Goal: Information Seeking & Learning: Find specific fact

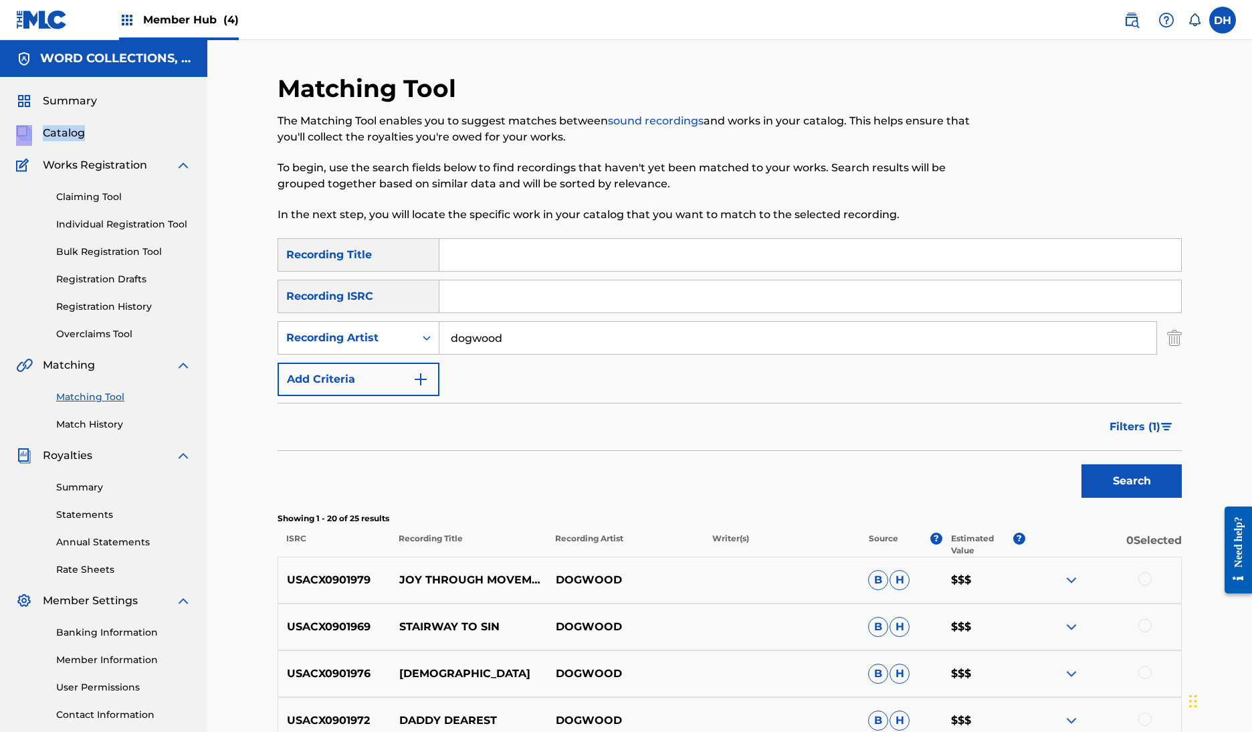
click at [1161, 435] on span "Filters ( 1 )" at bounding box center [1135, 427] width 51 height 16
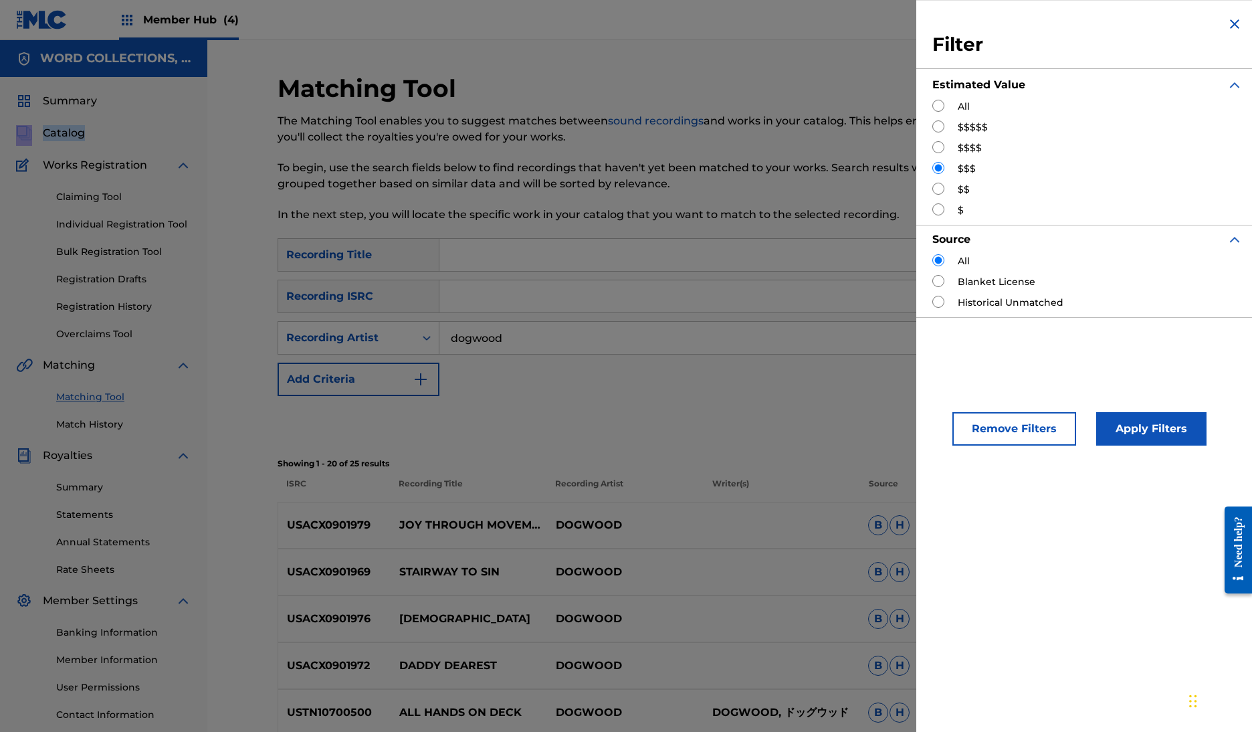
click at [933, 153] on input "Search Form" at bounding box center [939, 147] width 12 height 12
radio input "true"
click at [1108, 446] on button "Apply Filters" at bounding box center [1151, 428] width 110 height 33
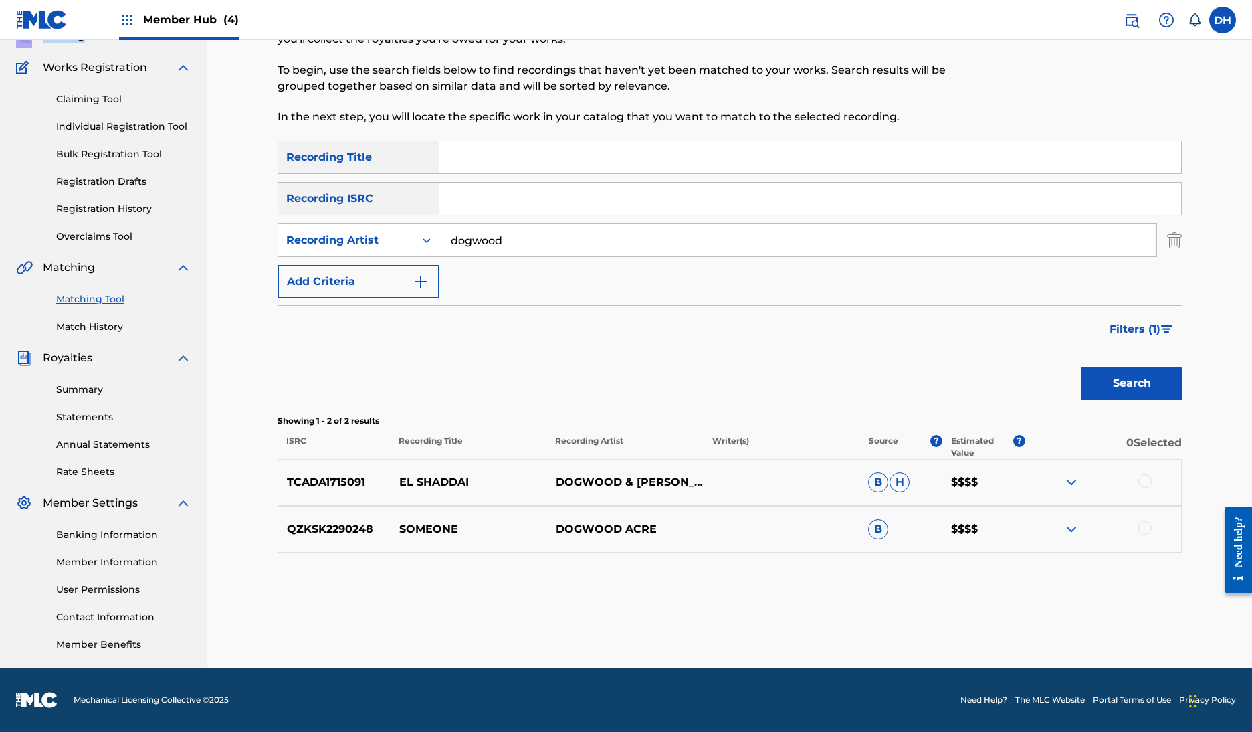
scroll to position [219, 0]
drag, startPoint x: 670, startPoint y: 451, endPoint x: 683, endPoint y: 450, distance: 13.4
click at [670, 466] on p "DOGWOOD & HOLLY" at bounding box center [625, 482] width 157 height 32
click at [1080, 474] on img at bounding box center [1072, 482] width 16 height 16
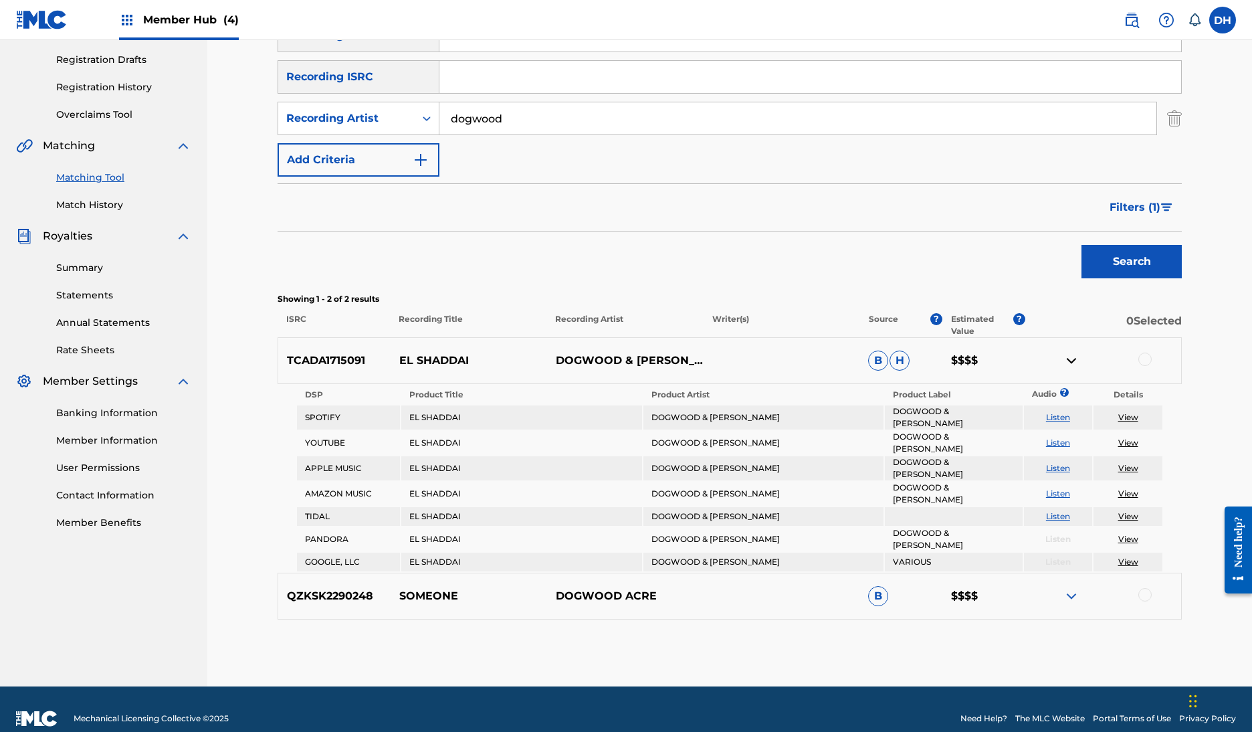
click at [1080, 369] on img at bounding box center [1072, 361] width 16 height 16
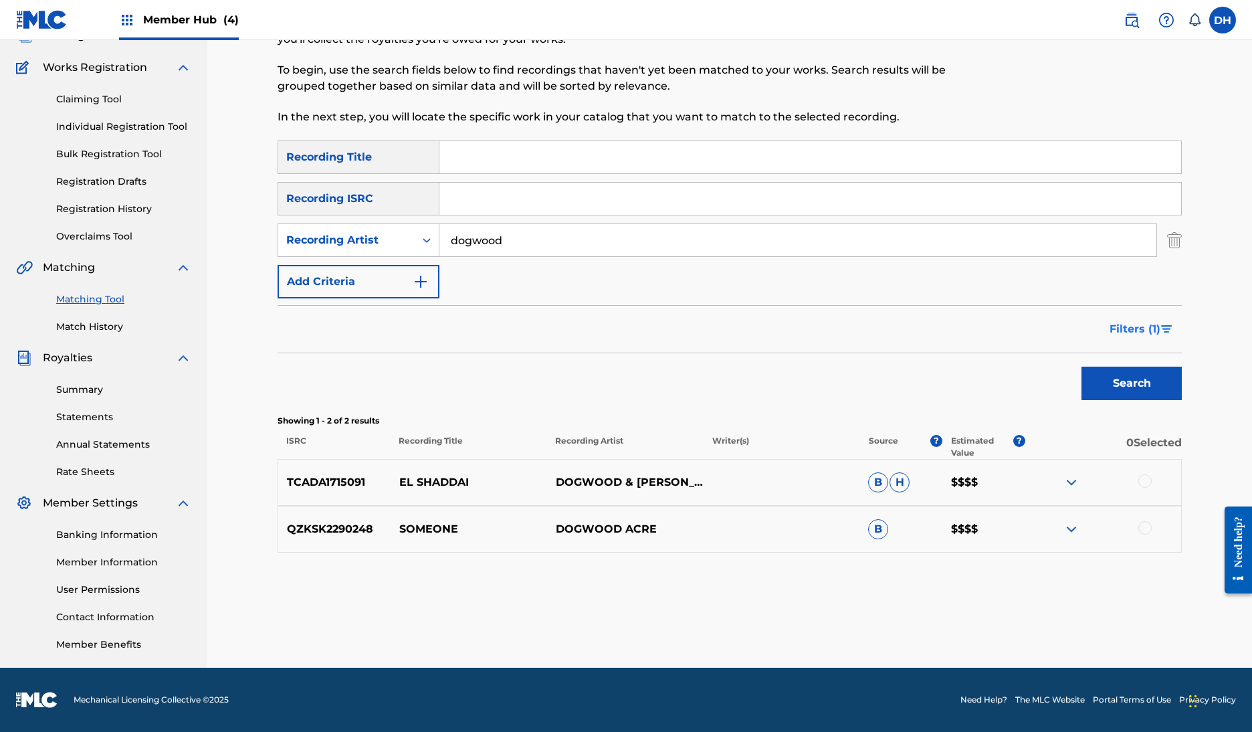
click at [1161, 321] on span "Filters ( 1 )" at bounding box center [1135, 329] width 51 height 16
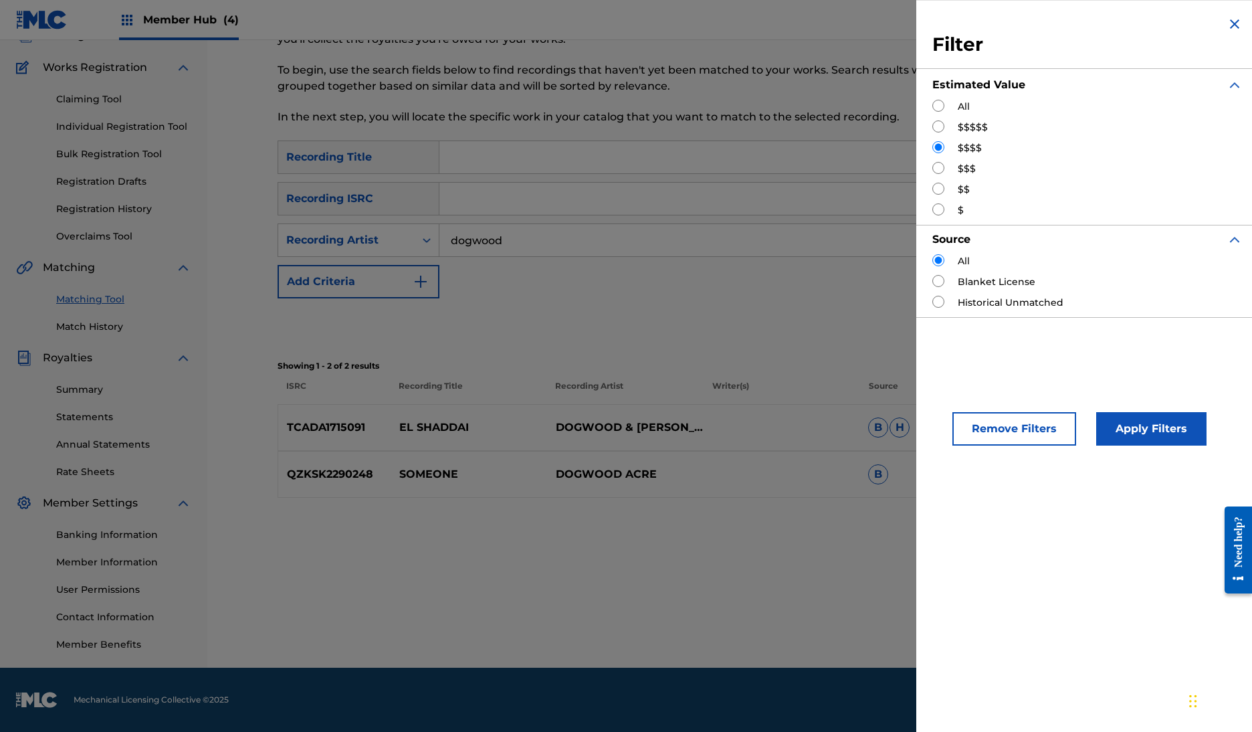
drag, startPoint x: 875, startPoint y: 188, endPoint x: 937, endPoint y: 263, distance: 97.0
click at [933, 174] on input "Search Form" at bounding box center [939, 168] width 12 height 12
radio input "true"
click at [1096, 446] on button "Apply Filters" at bounding box center [1151, 428] width 110 height 33
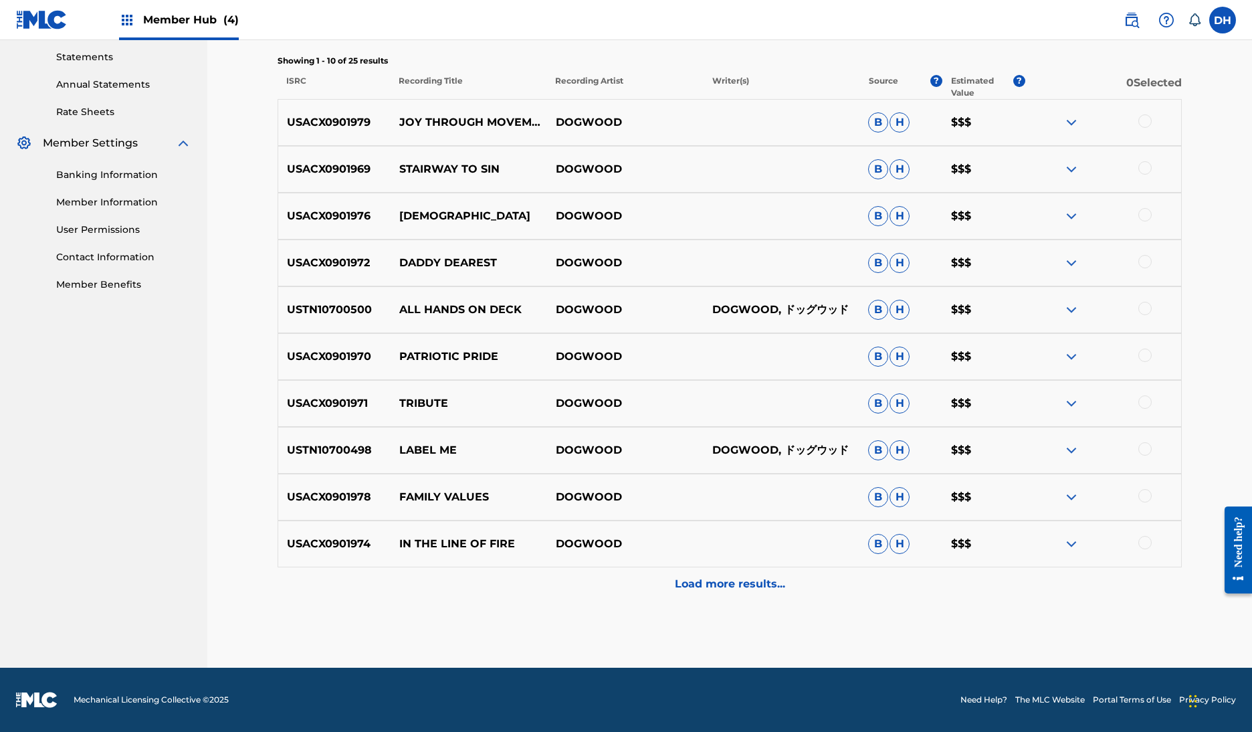
scroll to position [547, 0]
click at [723, 592] on p "Load more results..." at bounding box center [730, 584] width 110 height 16
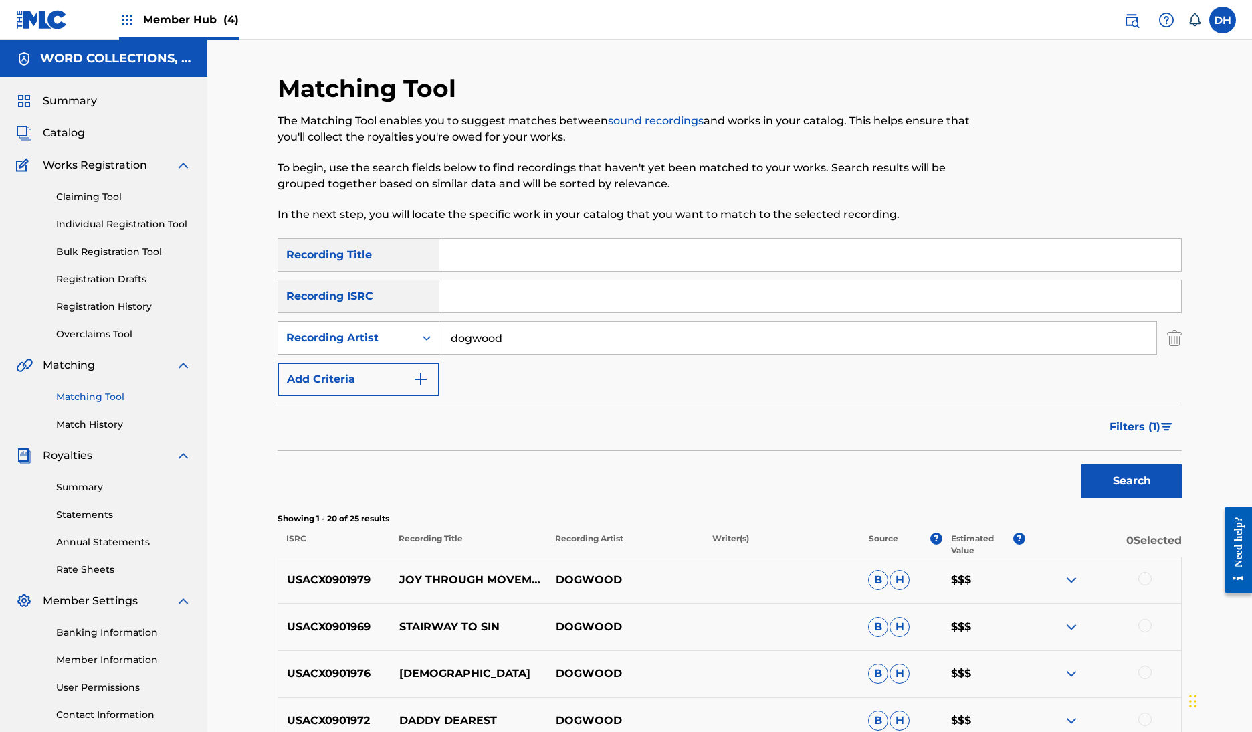
scroll to position [0, 0]
click at [506, 354] on input "dogwood" at bounding box center [798, 338] width 717 height 32
paste input "Saint Didacus"
type input "Saint Didacus"
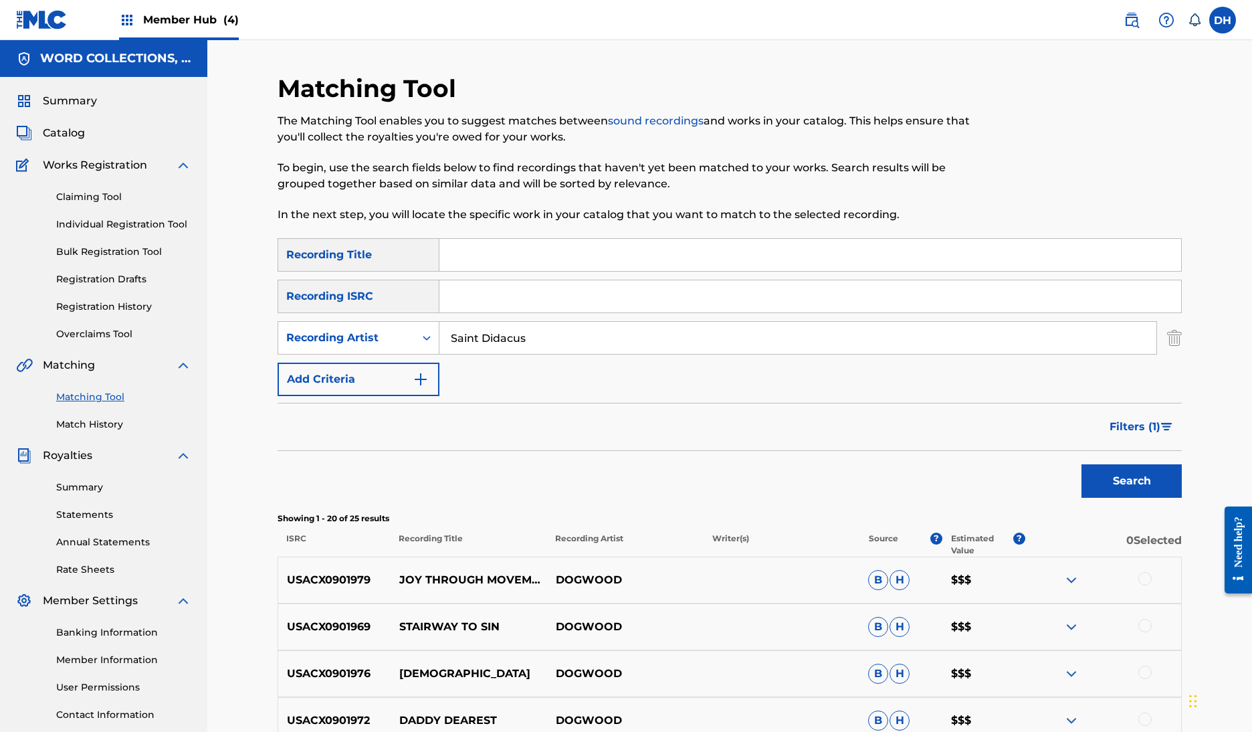
click at [1161, 435] on span "Filters ( 1 )" at bounding box center [1135, 427] width 51 height 16
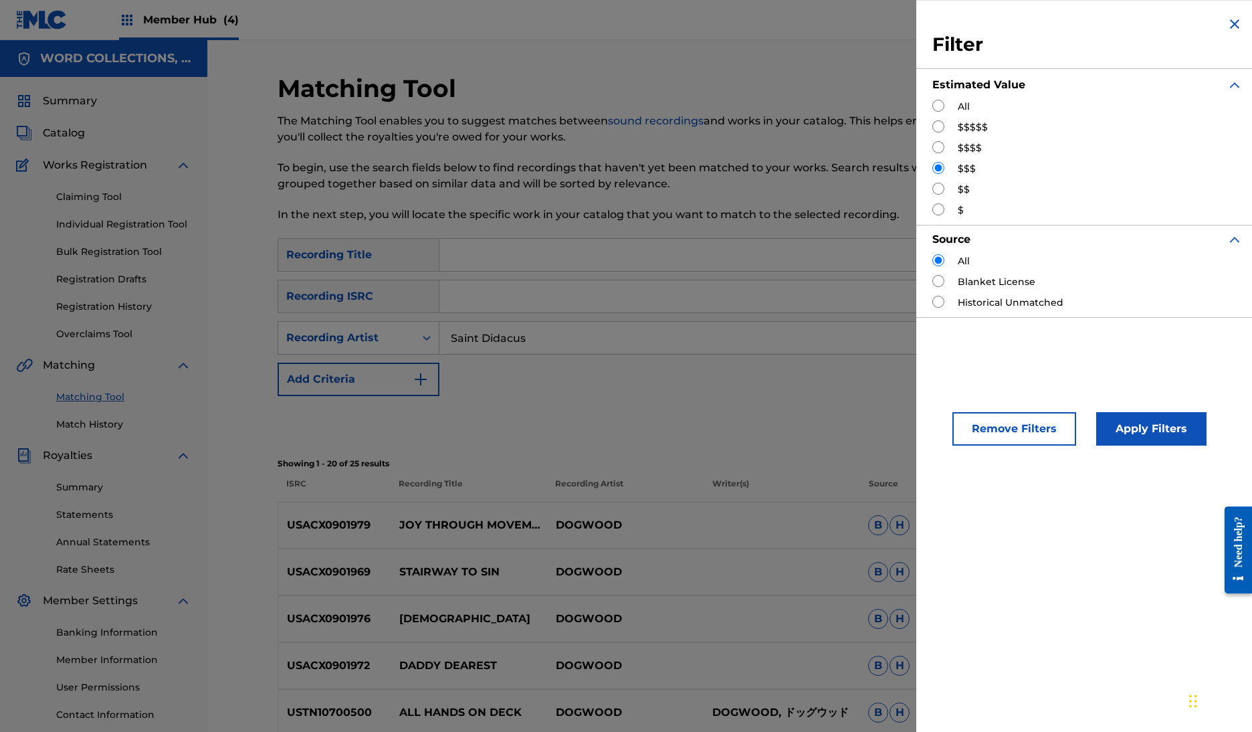
click at [933, 112] on input "Search Form" at bounding box center [939, 106] width 12 height 12
radio input "true"
click at [1096, 446] on button "Apply Filters" at bounding box center [1151, 428] width 110 height 33
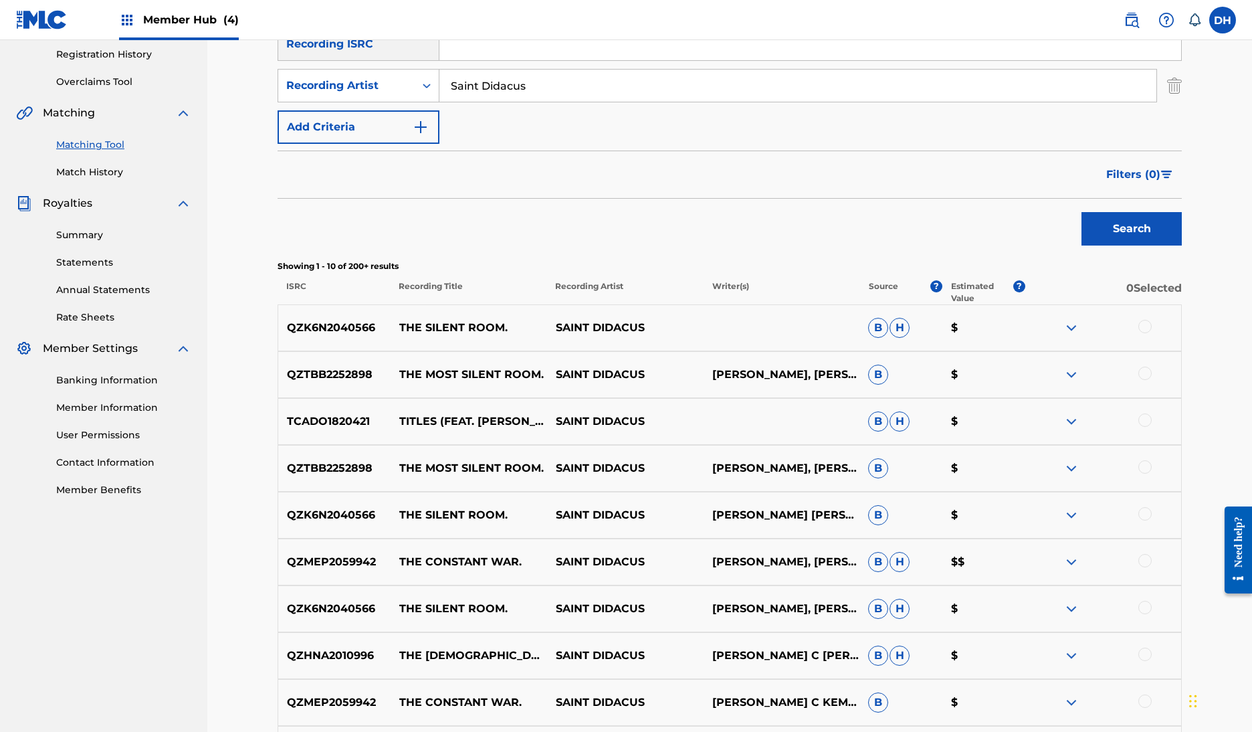
scroll to position [253, 0]
click at [1161, 182] on span "Filters ( 0 )" at bounding box center [1133, 174] width 54 height 16
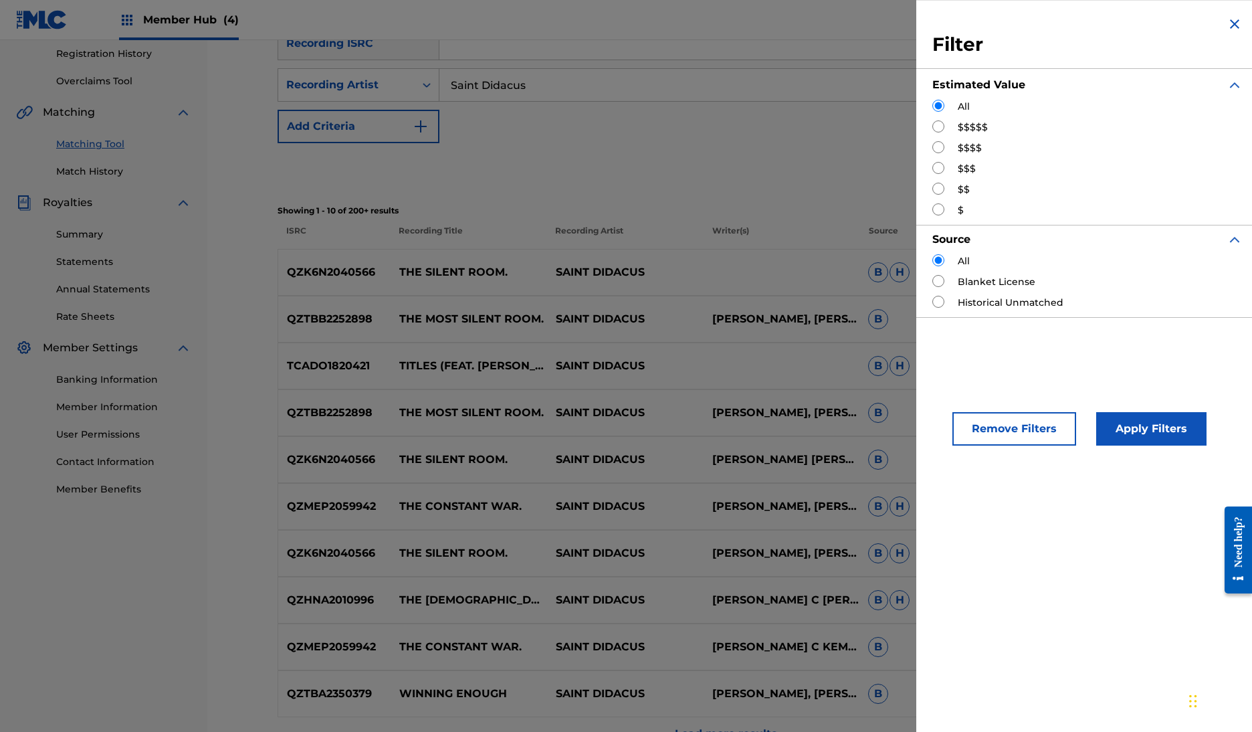
click at [933, 195] on input "Search Form" at bounding box center [939, 189] width 12 height 12
radio input "true"
click at [1103, 446] on button "Apply Filters" at bounding box center [1151, 428] width 110 height 33
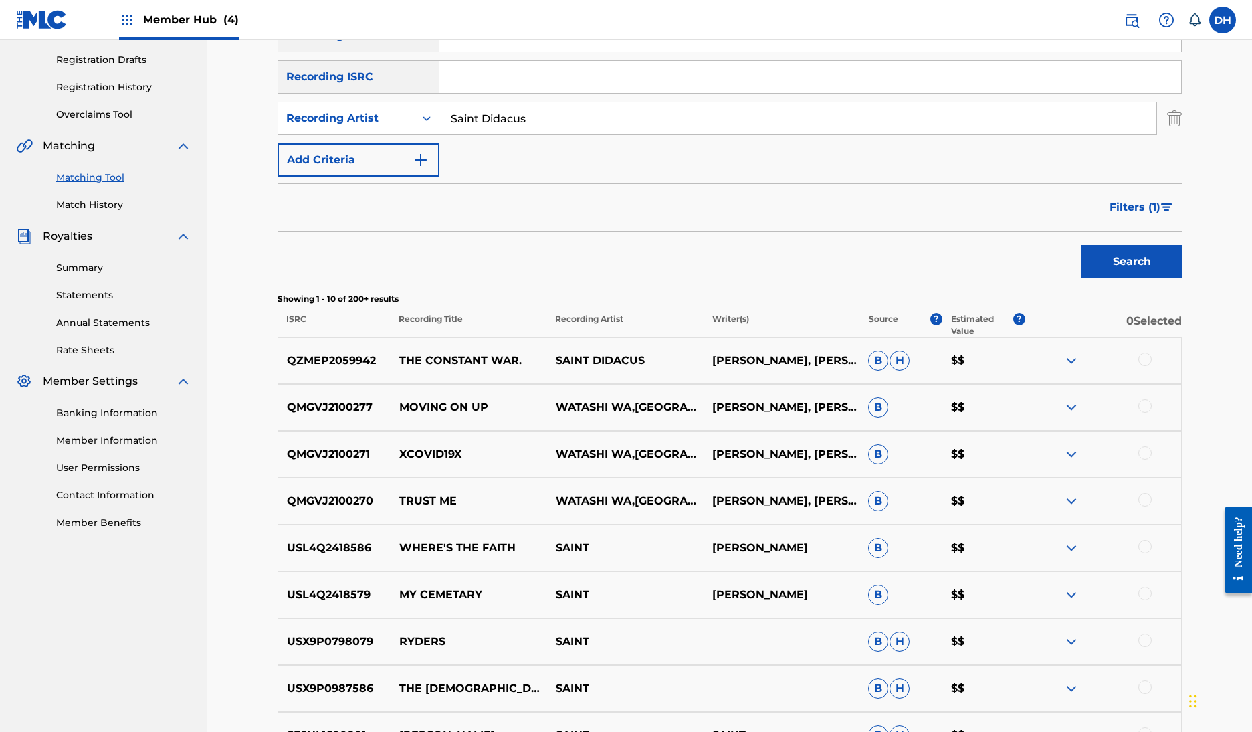
scroll to position [217, 0]
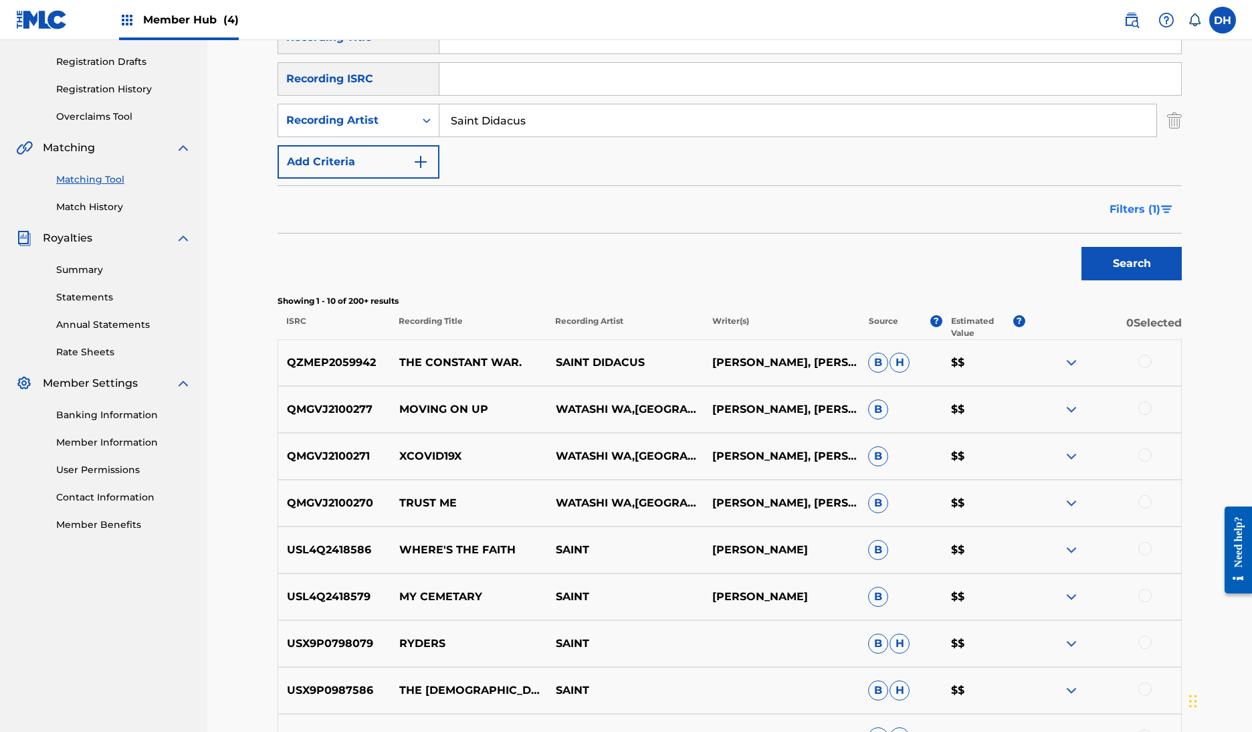
drag, startPoint x: 1151, startPoint y: 272, endPoint x: 1163, endPoint y: 267, distance: 12.6
click at [1161, 217] on span "Filters ( 1 )" at bounding box center [1135, 209] width 51 height 16
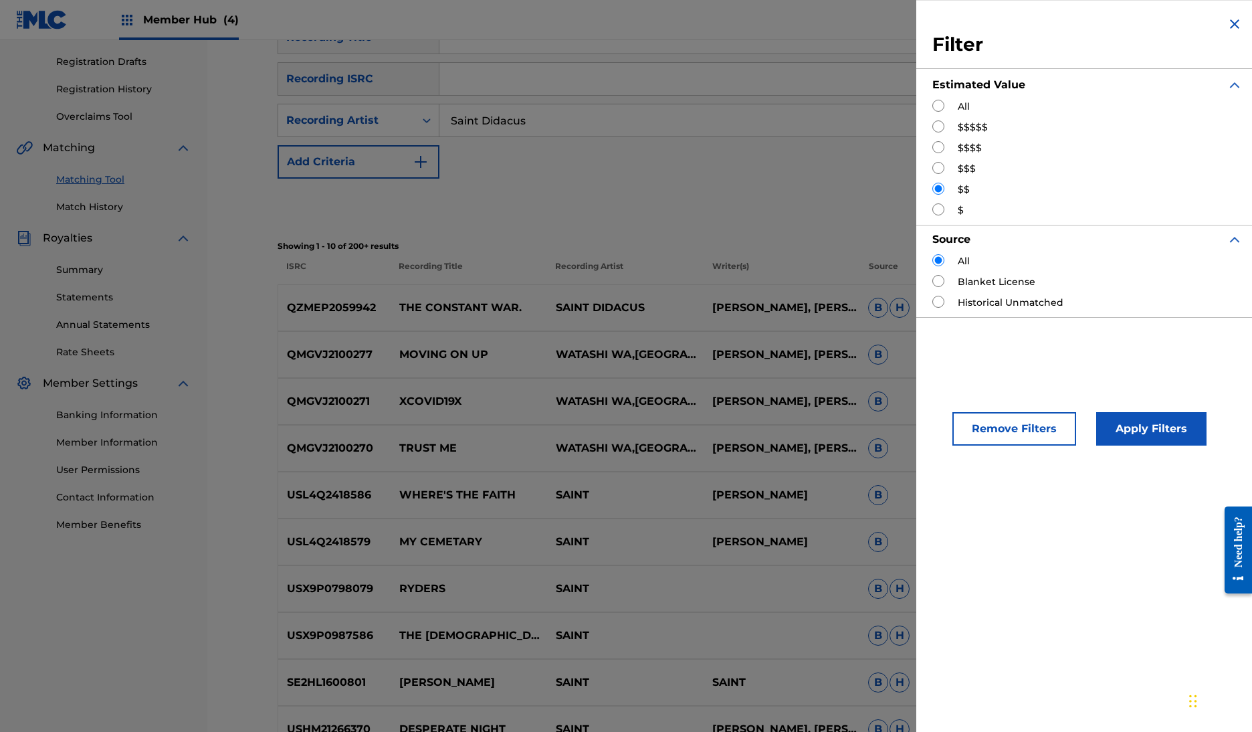
click at [933, 174] on input "Search Form" at bounding box center [939, 168] width 12 height 12
radio input "true"
click at [1096, 446] on button "Apply Filters" at bounding box center [1151, 428] width 110 height 33
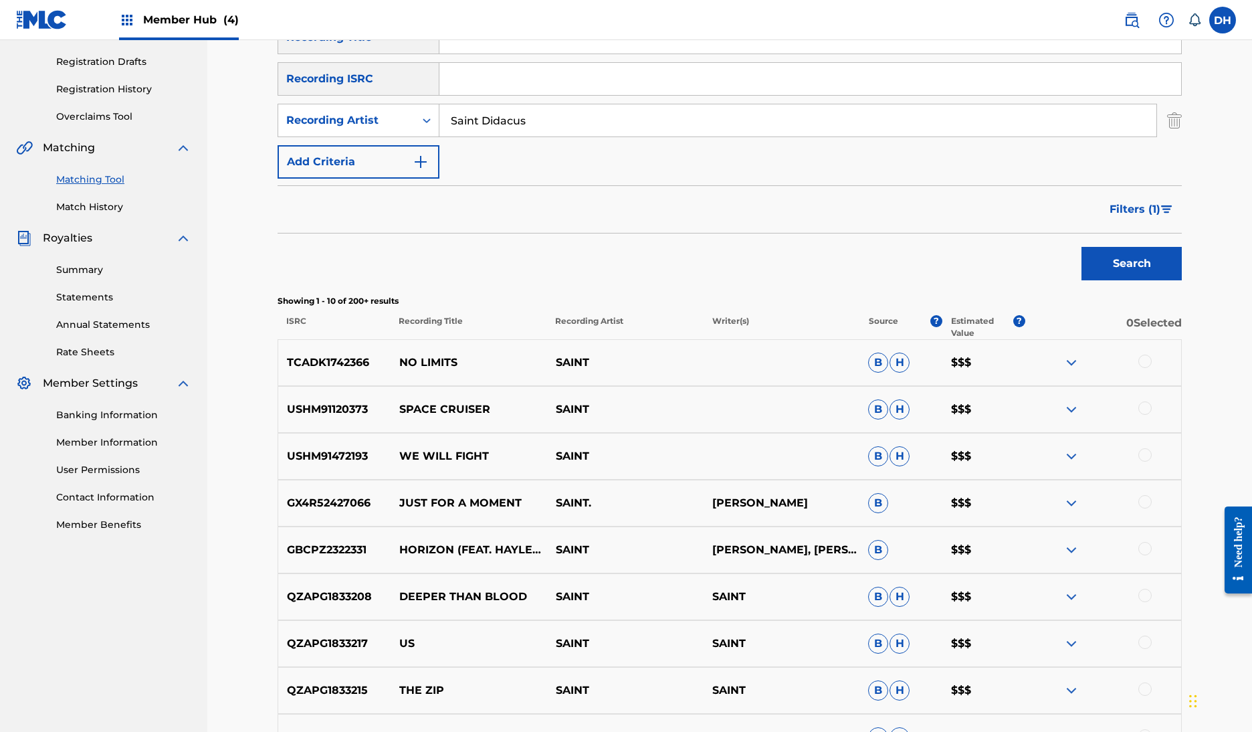
click at [1161, 217] on span "Filters ( 1 )" at bounding box center [1135, 209] width 51 height 16
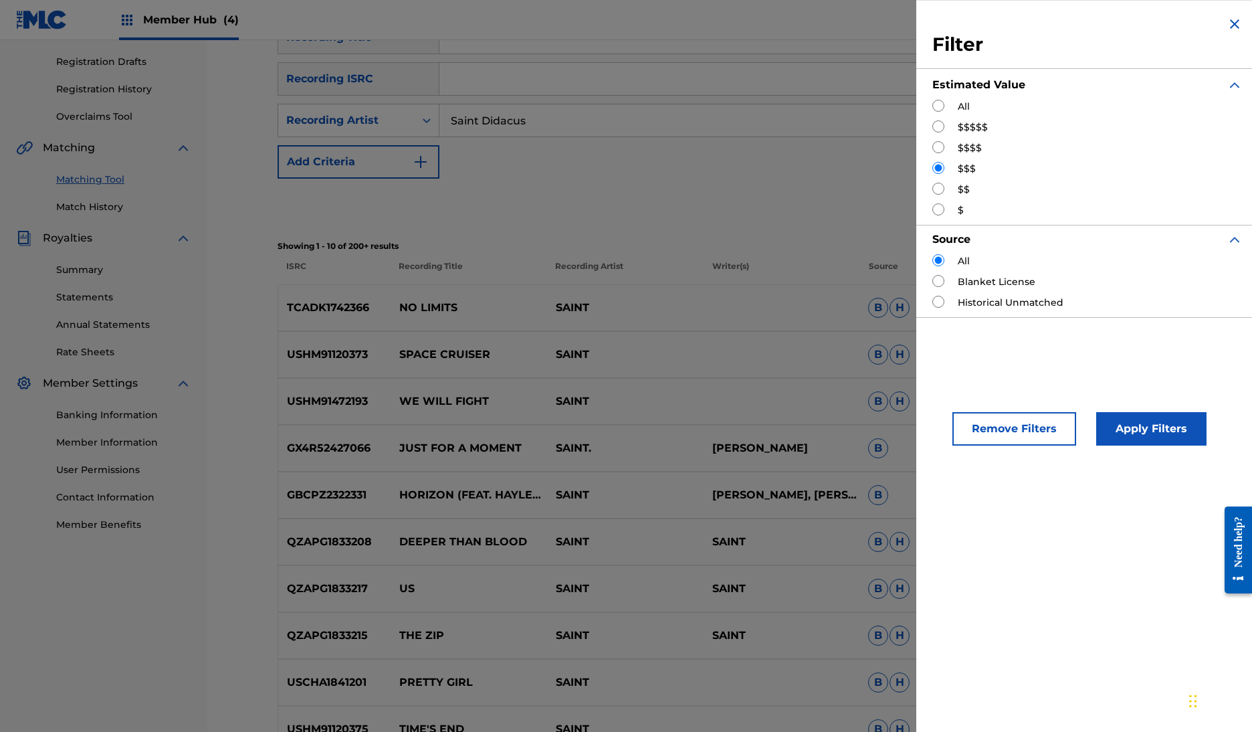
click at [933, 195] on input "Search Form" at bounding box center [939, 189] width 12 height 12
radio input "true"
click at [1117, 446] on button "Apply Filters" at bounding box center [1151, 428] width 110 height 33
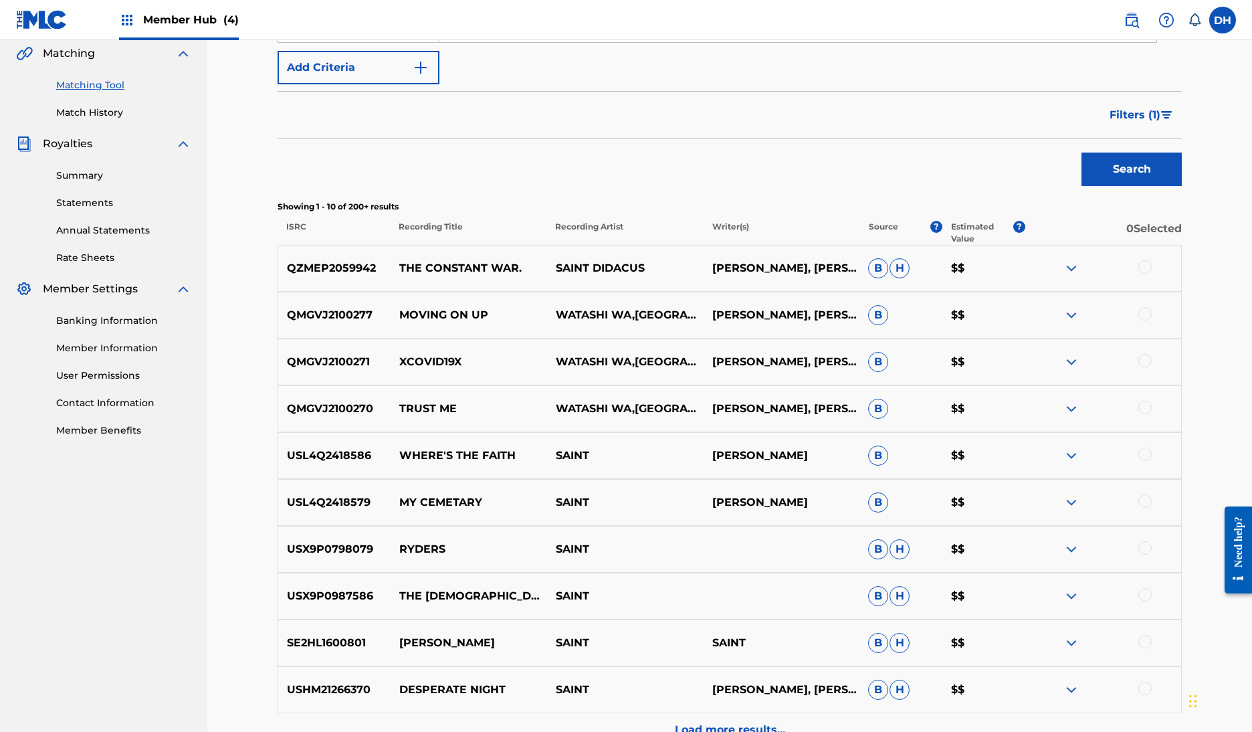
scroll to position [313, 0]
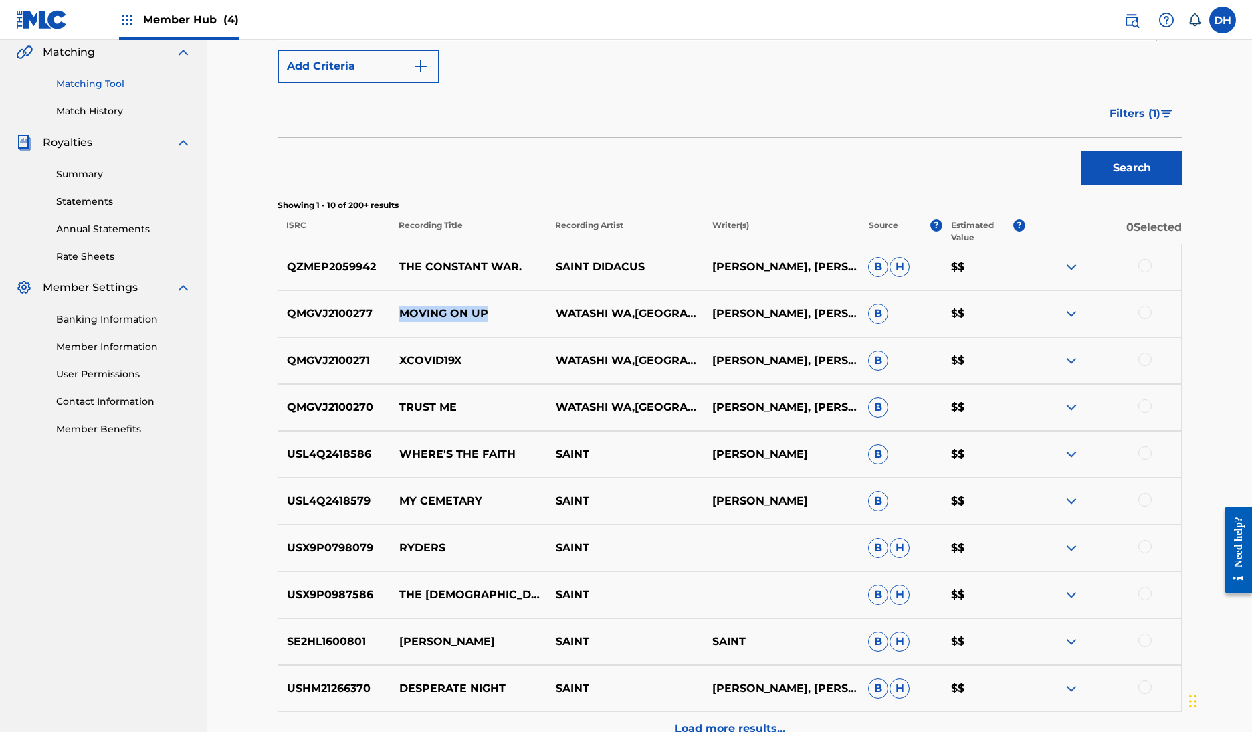
drag, startPoint x: 500, startPoint y: 409, endPoint x: 396, endPoint y: 404, distance: 104.5
click at [397, 322] on p "MOVING ON UP" at bounding box center [469, 314] width 157 height 16
copy p "MOVING ON UP"
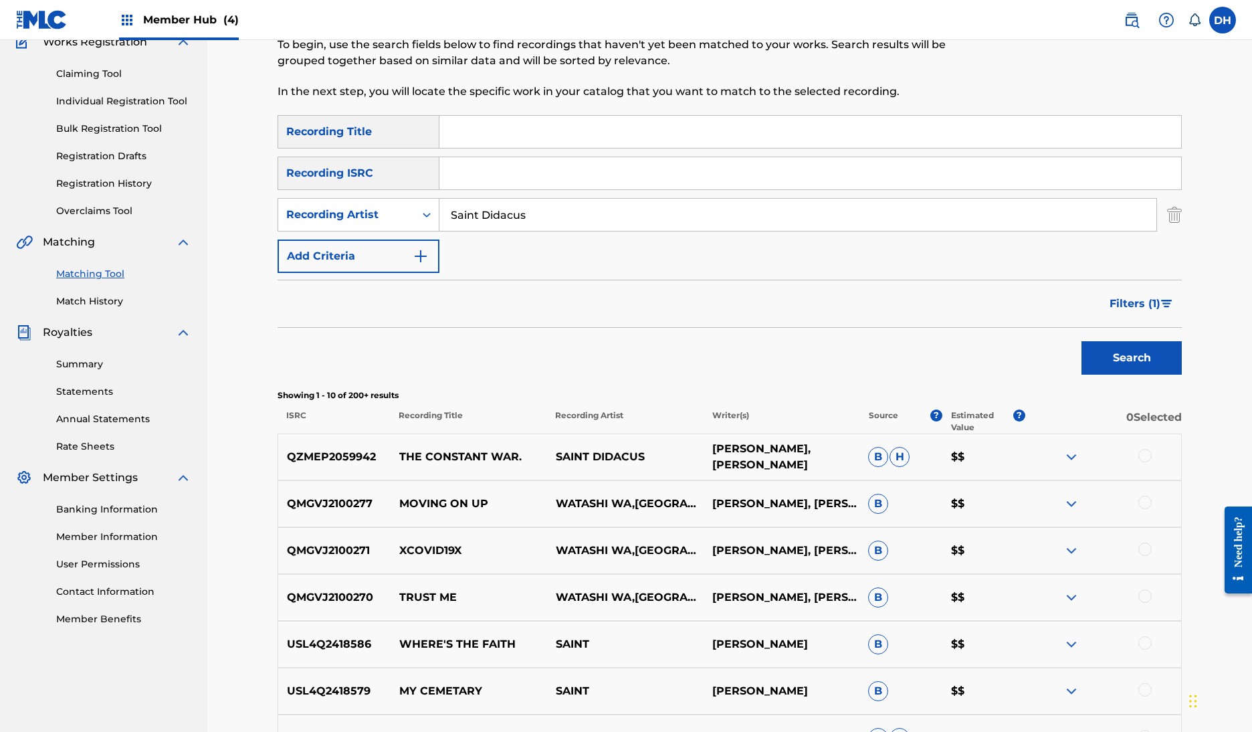
scroll to position [154, 0]
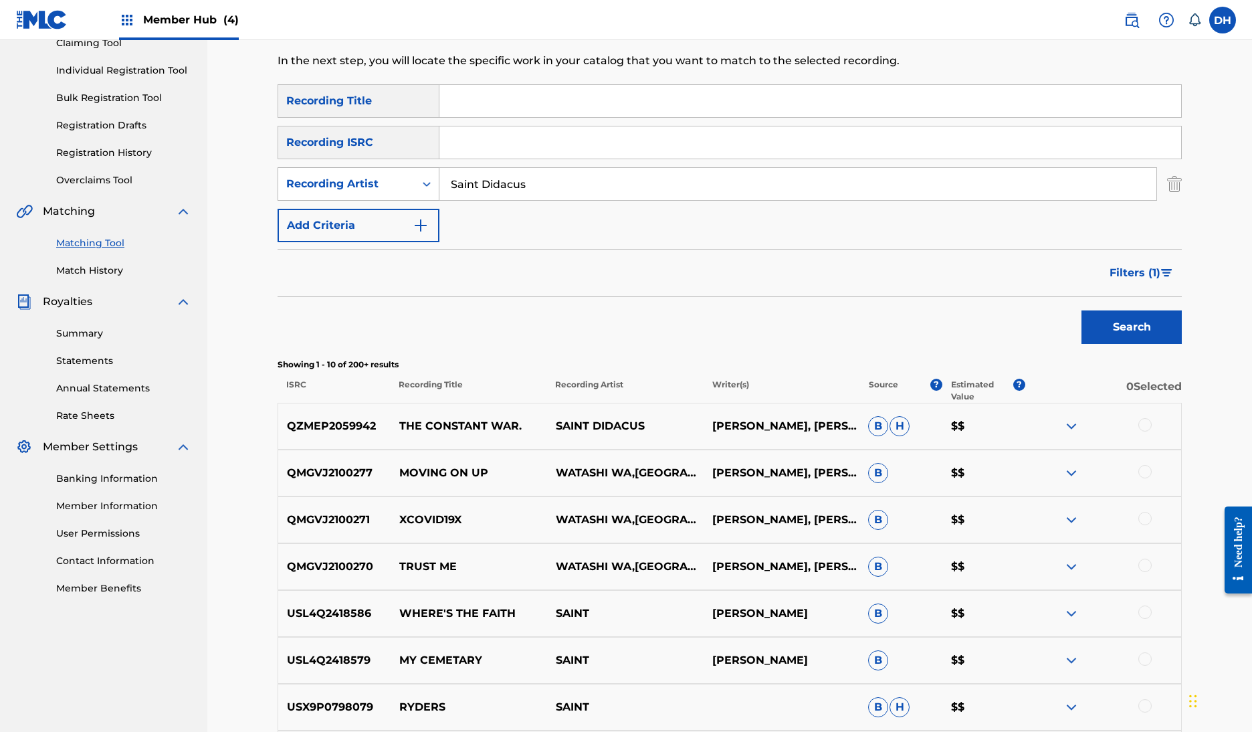
drag, startPoint x: 592, startPoint y: 232, endPoint x: 416, endPoint y: 210, distance: 177.3
click at [416, 201] on div "SearchWithCriteriaed446473-c802-4189-a179-e6492f21e267 Recording Artist Saint D…" at bounding box center [730, 183] width 904 height 33
type input "TOWER"
click at [413, 242] on button "Add Criteria" at bounding box center [359, 225] width 162 height 33
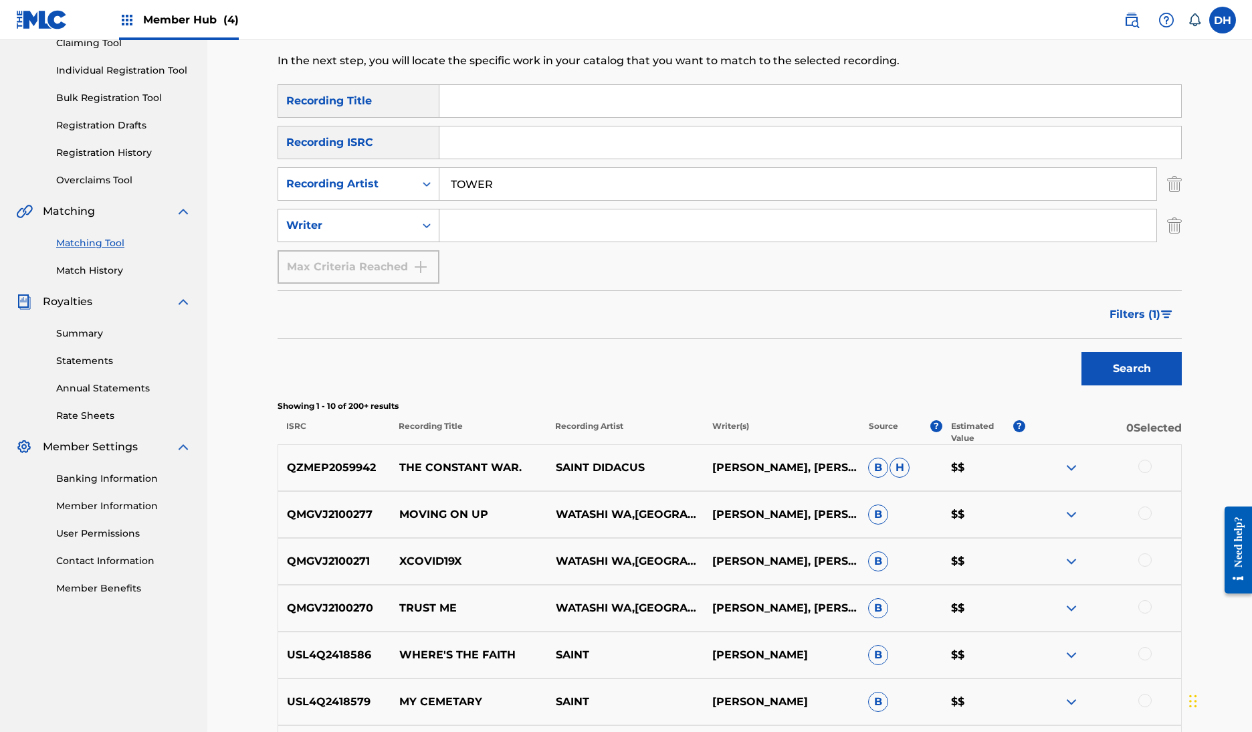
click at [415, 238] on div "Writer" at bounding box center [346, 225] width 136 height 25
drag, startPoint x: 527, startPoint y: 277, endPoint x: 425, endPoint y: 266, distance: 102.3
click at [522, 241] on input "Search Form" at bounding box center [798, 225] width 717 height 32
click at [515, 117] on input "Search Form" at bounding box center [811, 101] width 742 height 32
type input "blood moon"
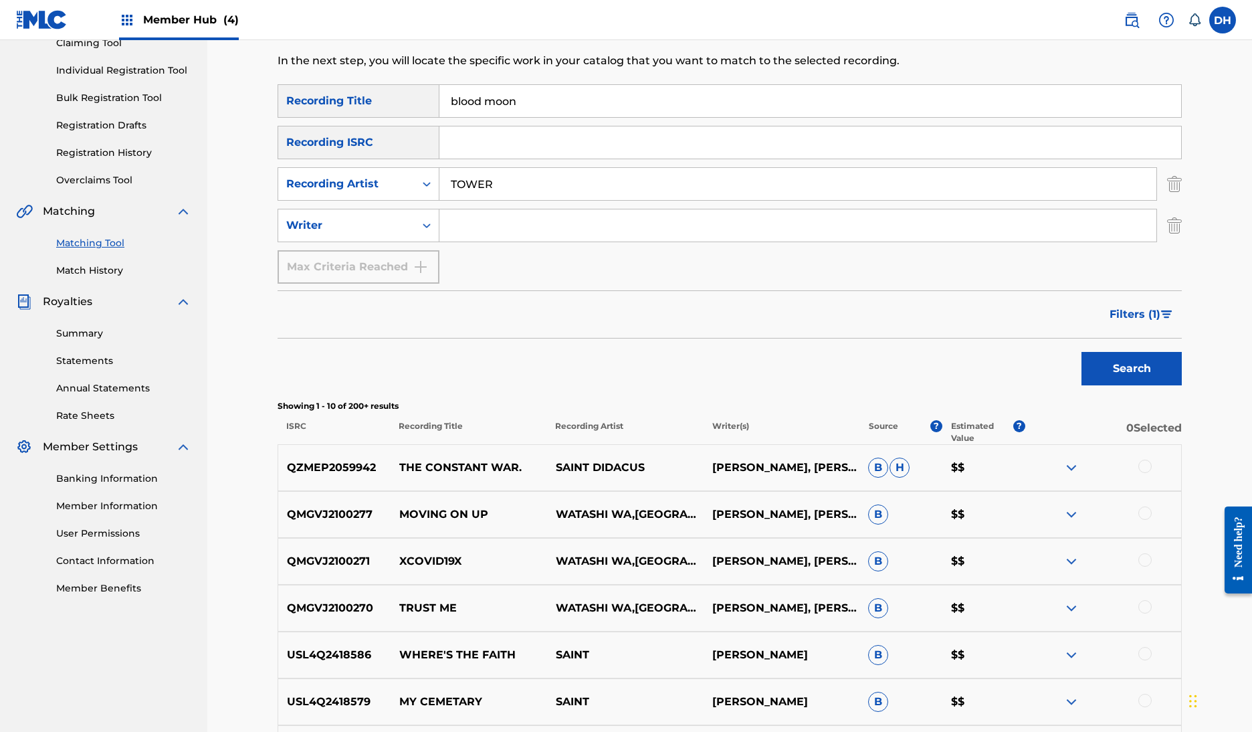
click at [1173, 385] on button "Search" at bounding box center [1132, 368] width 100 height 33
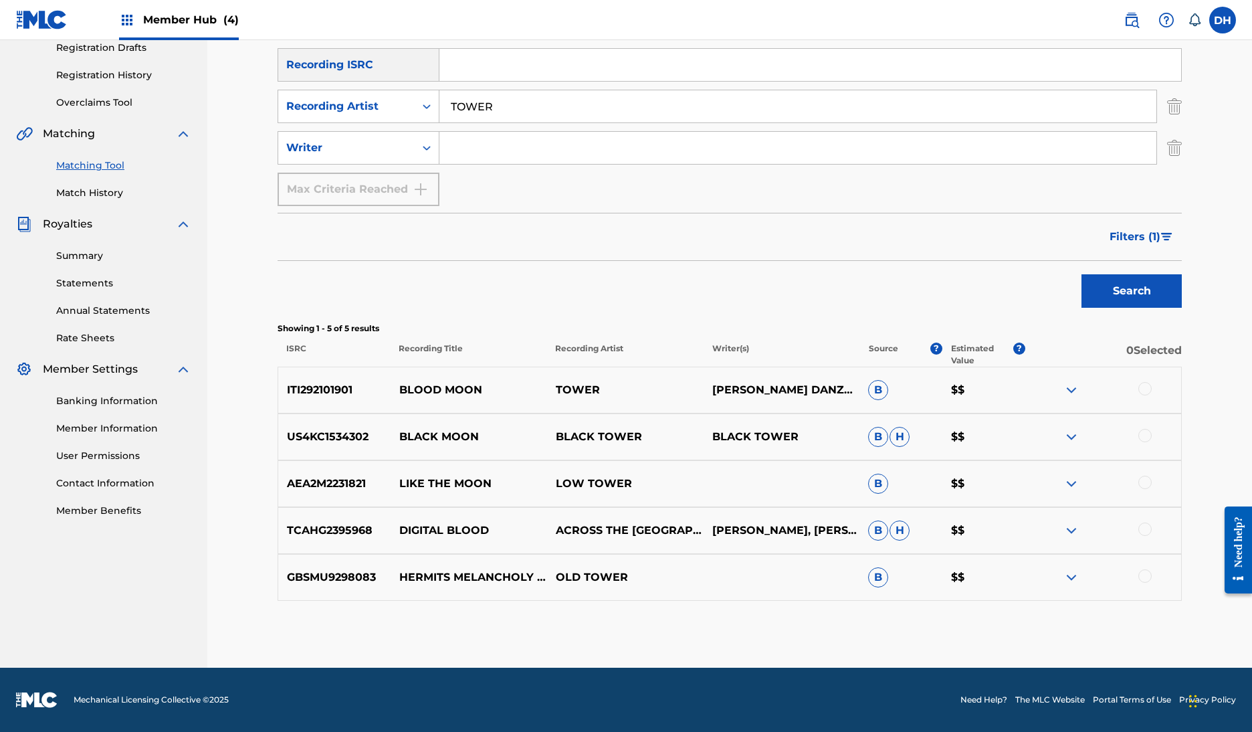
scroll to position [300, 0]
drag, startPoint x: 345, startPoint y: 411, endPoint x: 290, endPoint y: 411, distance: 54.9
click at [278, 398] on p "ITI292101901" at bounding box center [334, 390] width 112 height 16
copy p "ITI292101901"
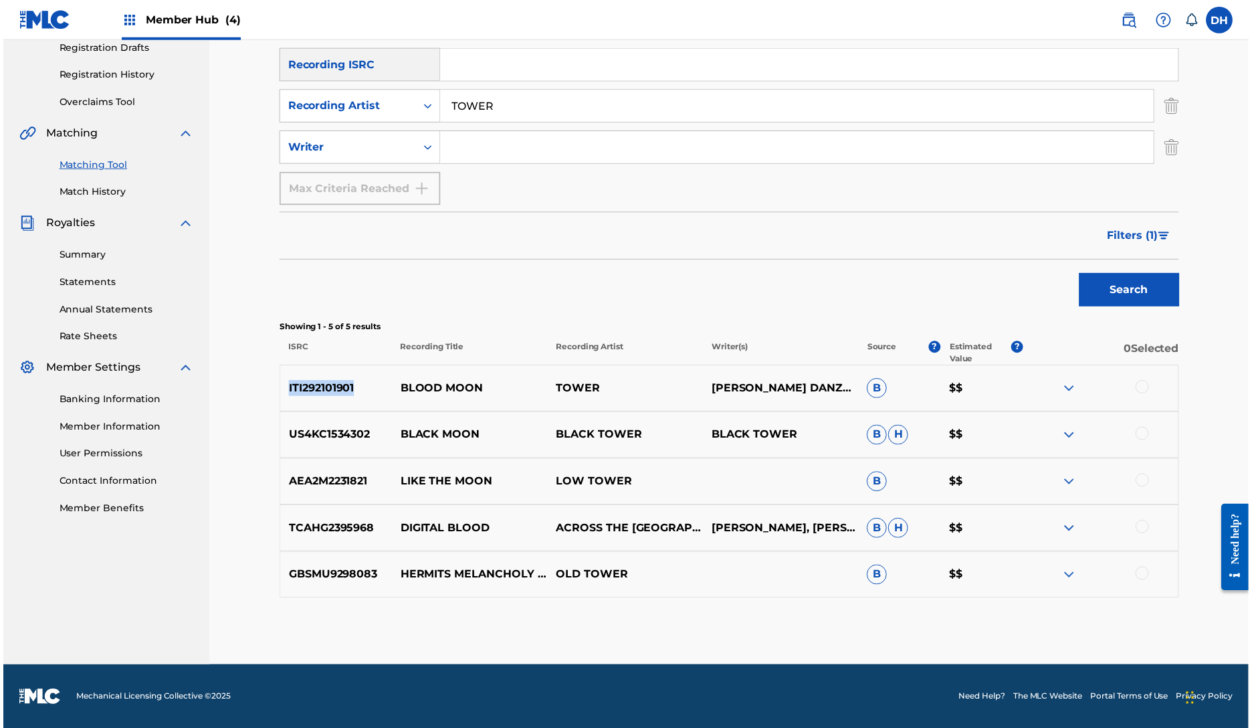
scroll to position [249, 0]
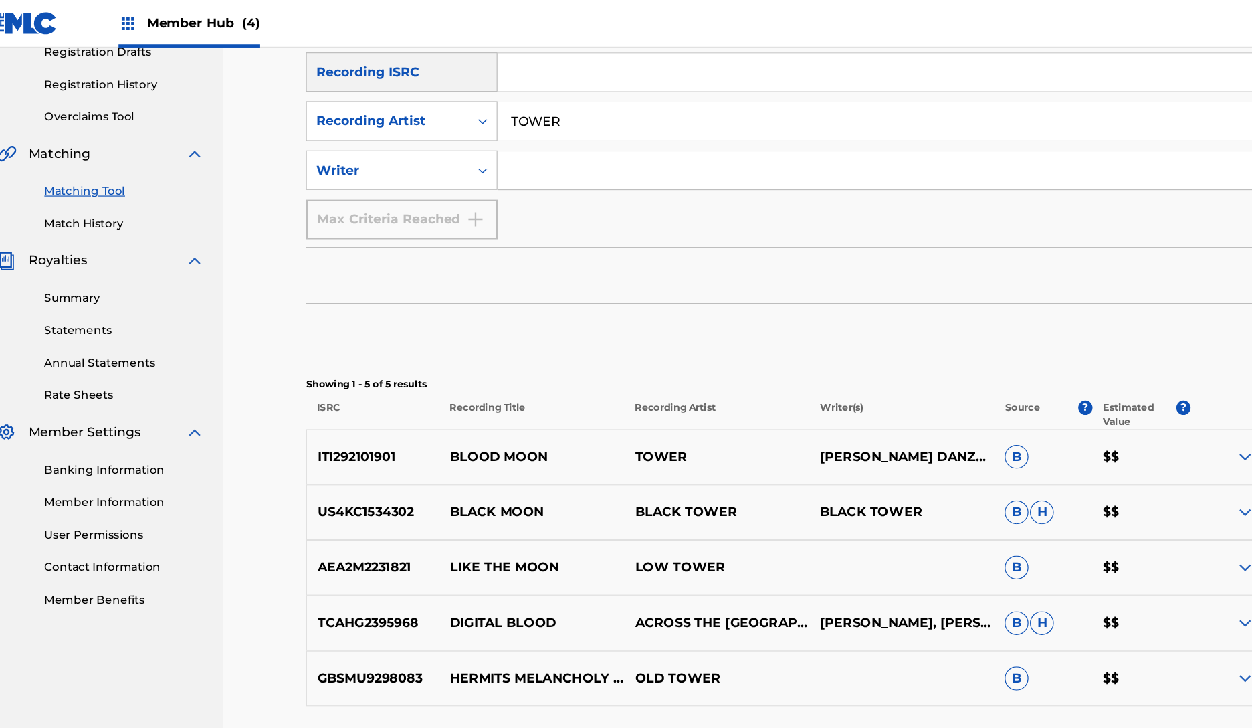
drag, startPoint x: 526, startPoint y: 64, endPoint x: 523, endPoint y: 82, distance: 18.4
click at [526, 64] on div "SearchWithCriteria013c9f02-749f-442a-a2d8-56f02231bdd4 Recording Title blood mo…" at bounding box center [730, 102] width 904 height 199
drag, startPoint x: 524, startPoint y: 82, endPoint x: 531, endPoint y: 90, distance: 10.4
click at [523, 77] on input "Search Form" at bounding box center [811, 61] width 742 height 32
paste input "ITI292101901"
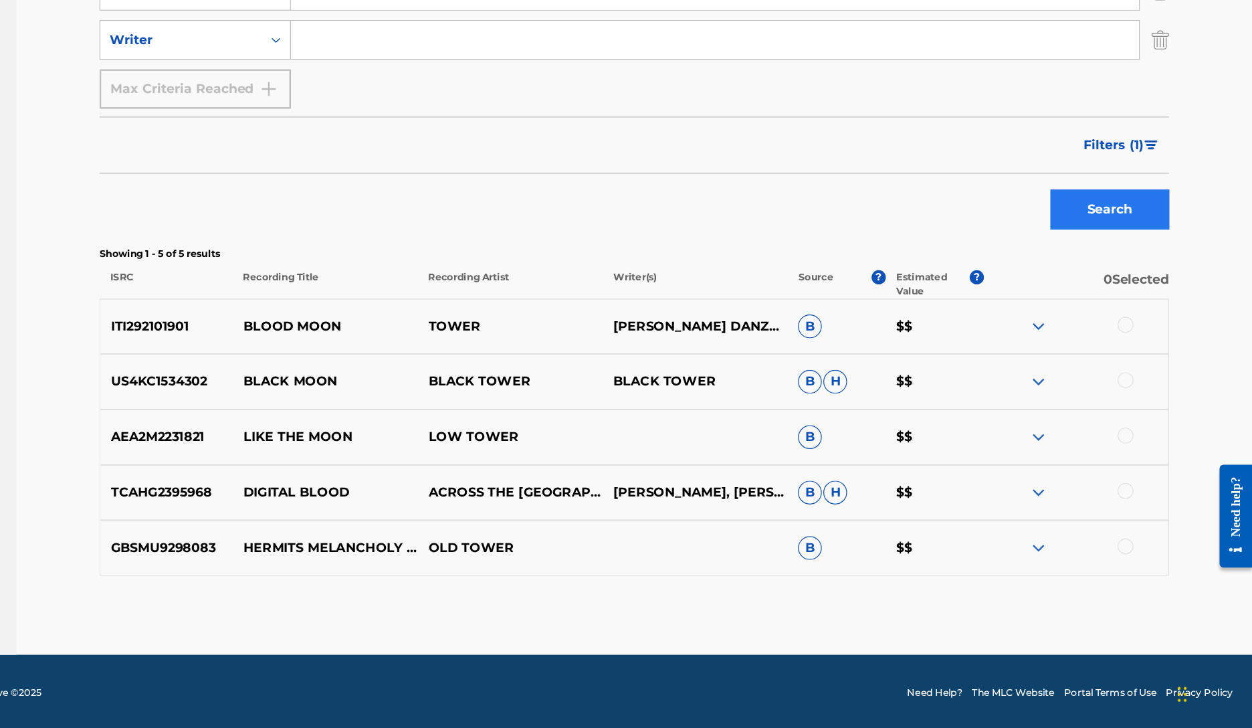
scroll to position [249, 5]
type input "ITI292101901"
click at [1082, 270] on button "Search" at bounding box center [1132, 286] width 100 height 33
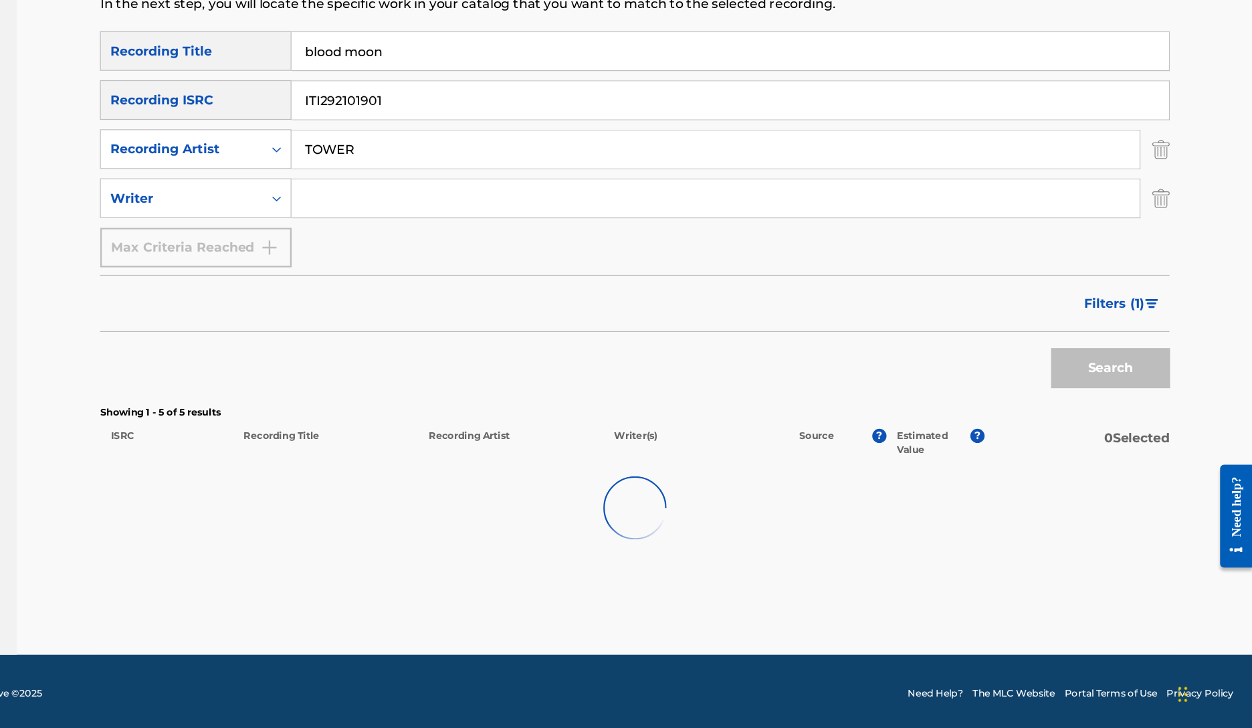
scroll to position [223, 0]
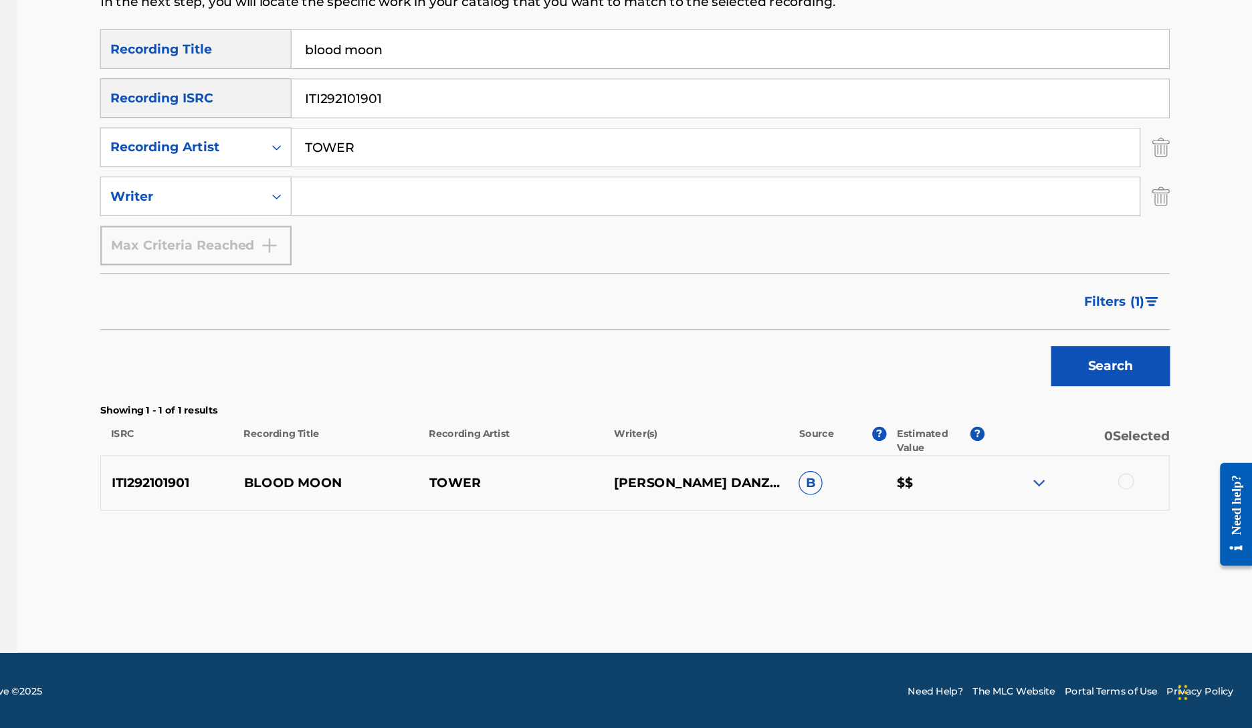
click at [1110, 359] on span "Filters ( 1 )" at bounding box center [1135, 367] width 51 height 16
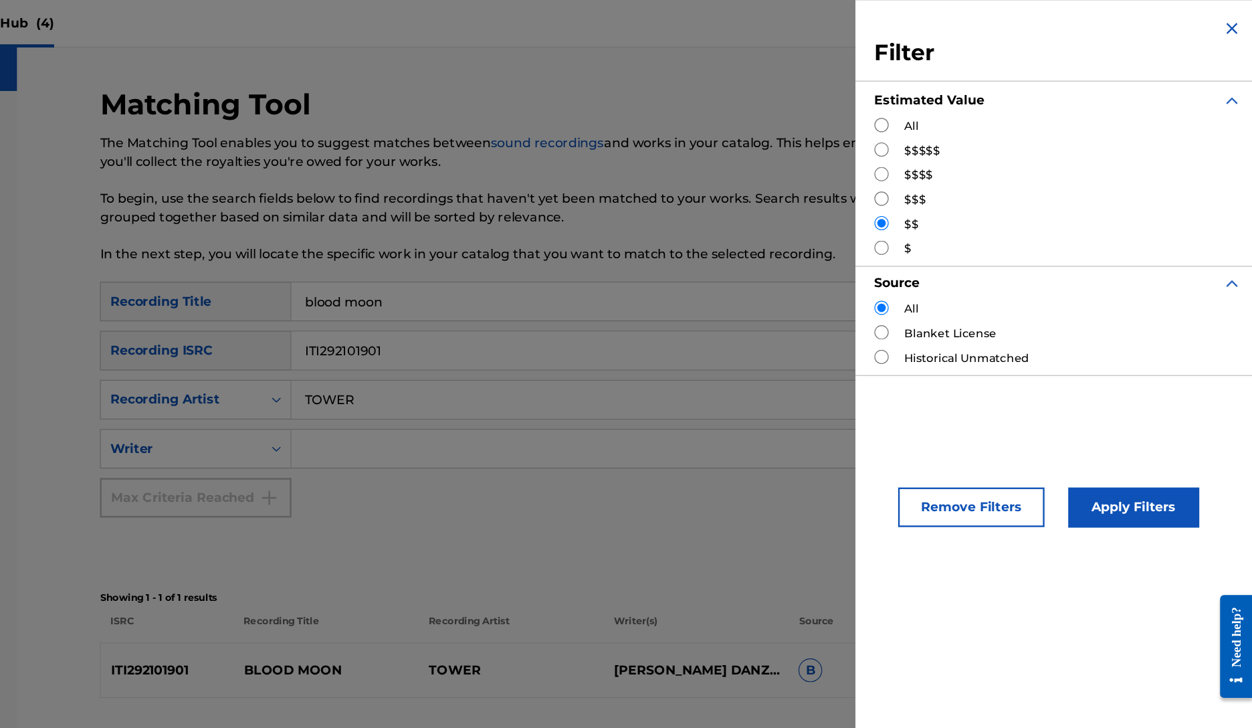
scroll to position [0, 0]
click at [933, 112] on input "Search Form" at bounding box center [939, 106] width 12 height 12
radio input "true"
click at [1096, 446] on button "Apply Filters" at bounding box center [1151, 428] width 110 height 33
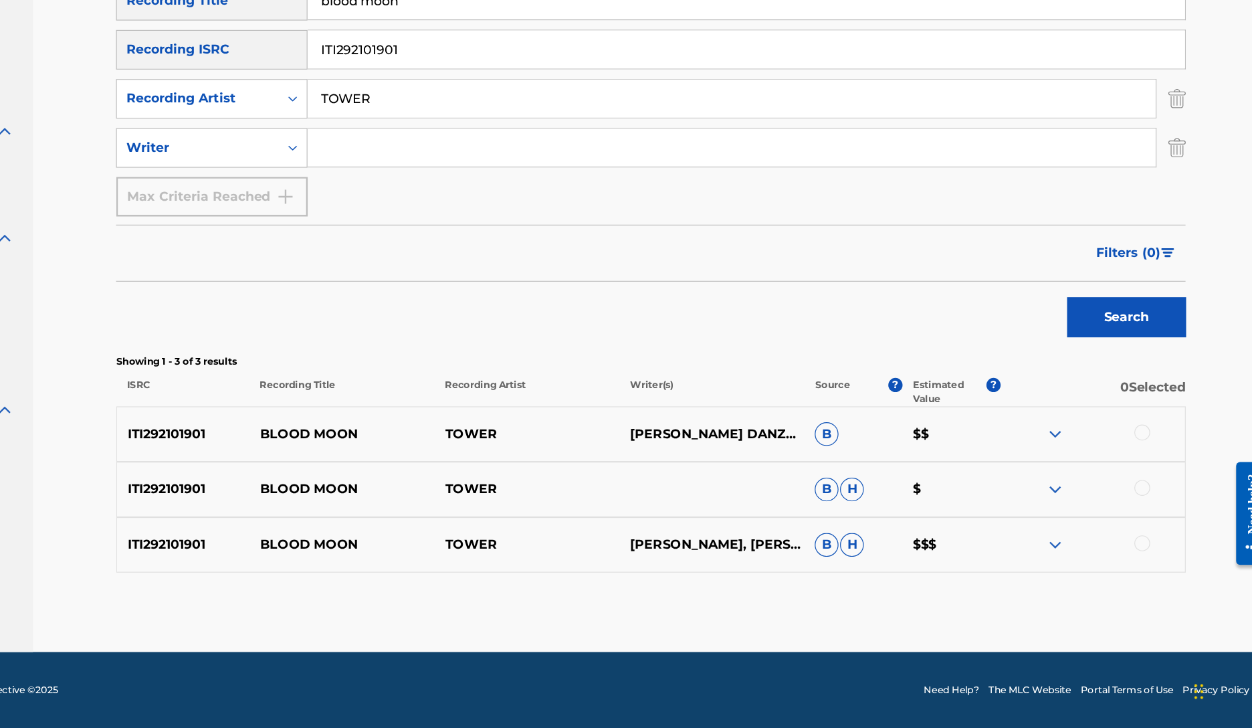
scroll to position [275, 0]
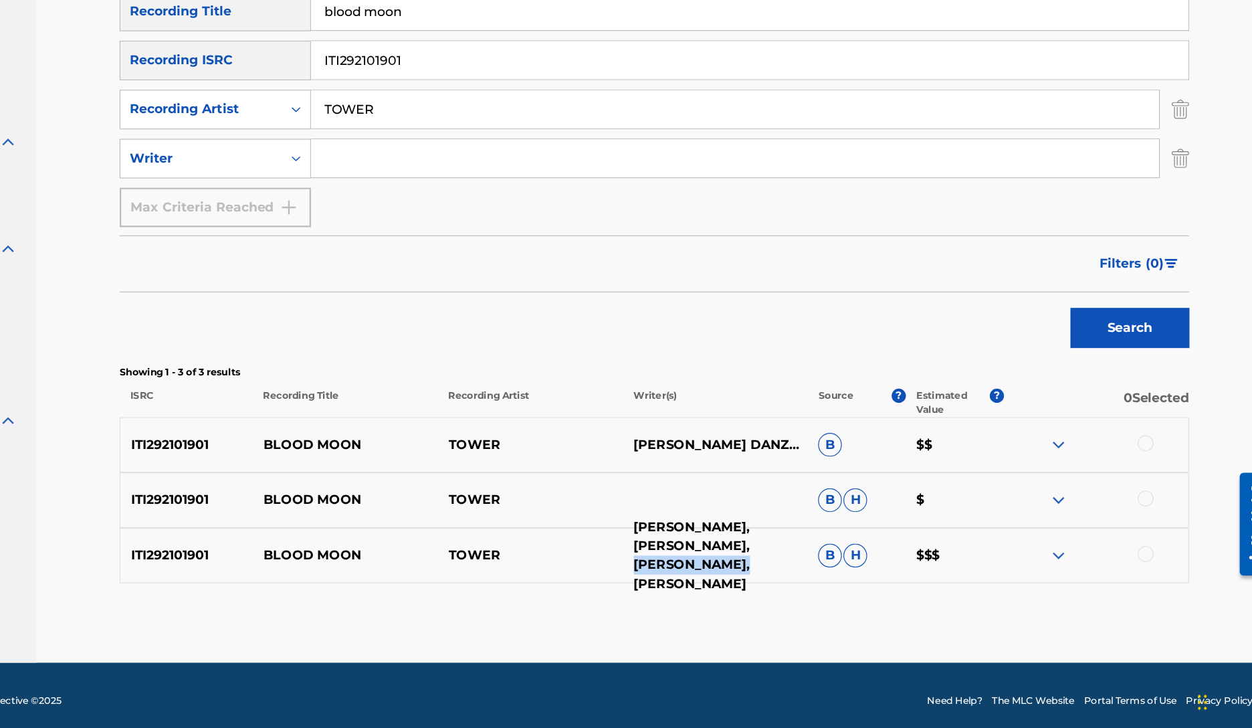
drag, startPoint x: 602, startPoint y: 450, endPoint x: 597, endPoint y: 461, distance: 12.0
click at [703, 541] on p "CLAIRE VASTOLA, JAMES DANZO, SARABETH LINDEN, ZAK PENLEY" at bounding box center [781, 573] width 157 height 64
copy p "SARABETH LINDEN"
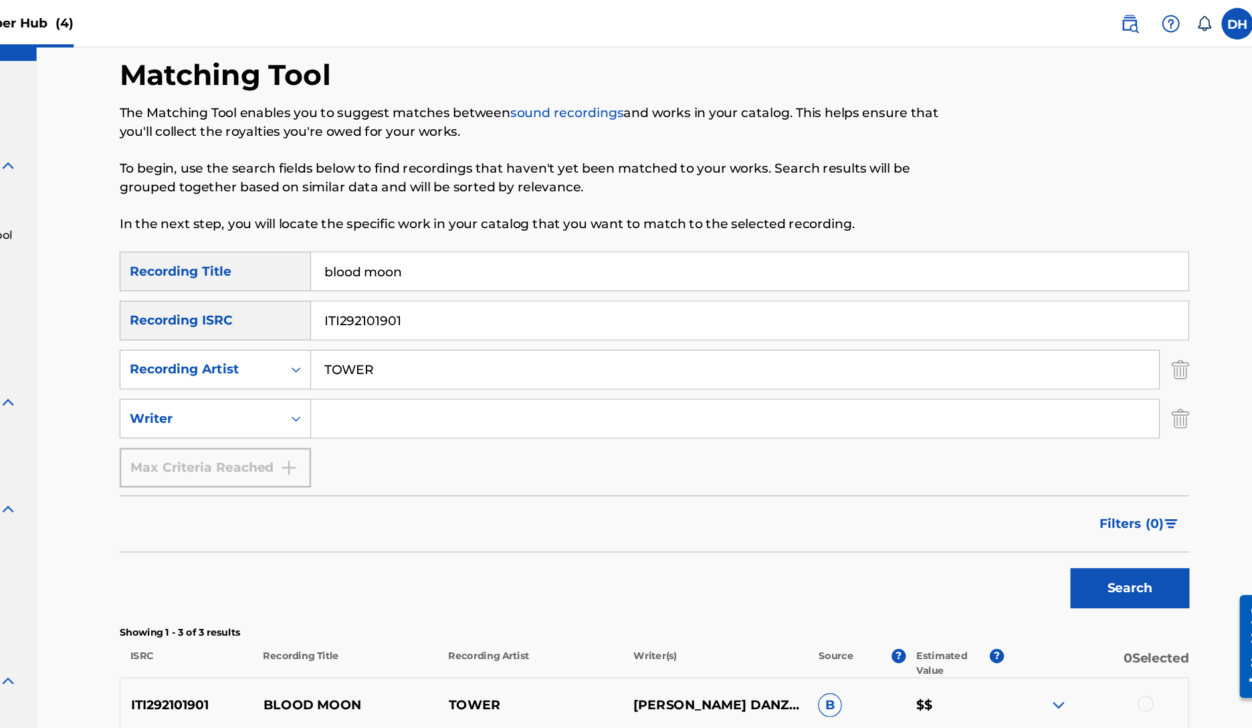
scroll to position [22, 0]
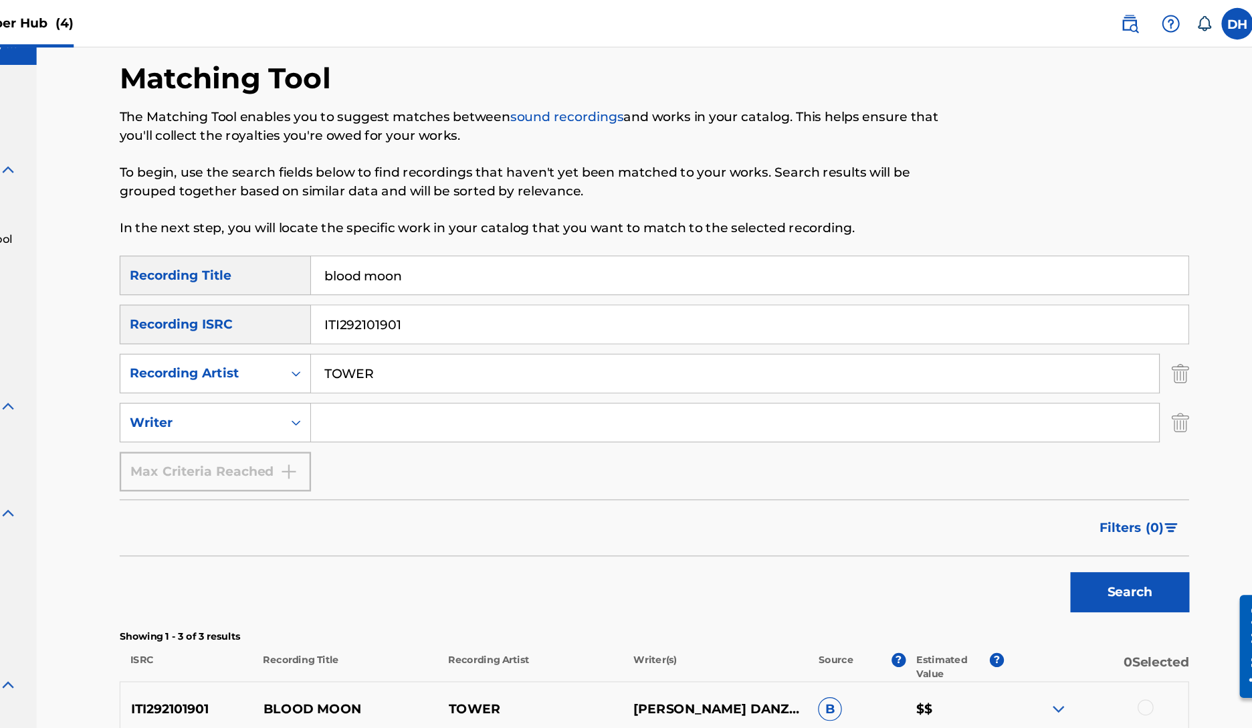
click at [440, 373] on input "Search Form" at bounding box center [798, 357] width 717 height 32
paste input "SARABETH LINDEN"
type input "SARABETH LINDEN"
drag, startPoint x: 401, startPoint y: 312, endPoint x: 249, endPoint y: 292, distance: 153.3
click at [278, 291] on div "SearchWithCriteriabbe55736-7a4d-405f-8417-68b1ae97e8d7 Recording ISRC ITI292101…" at bounding box center [730, 274] width 904 height 33
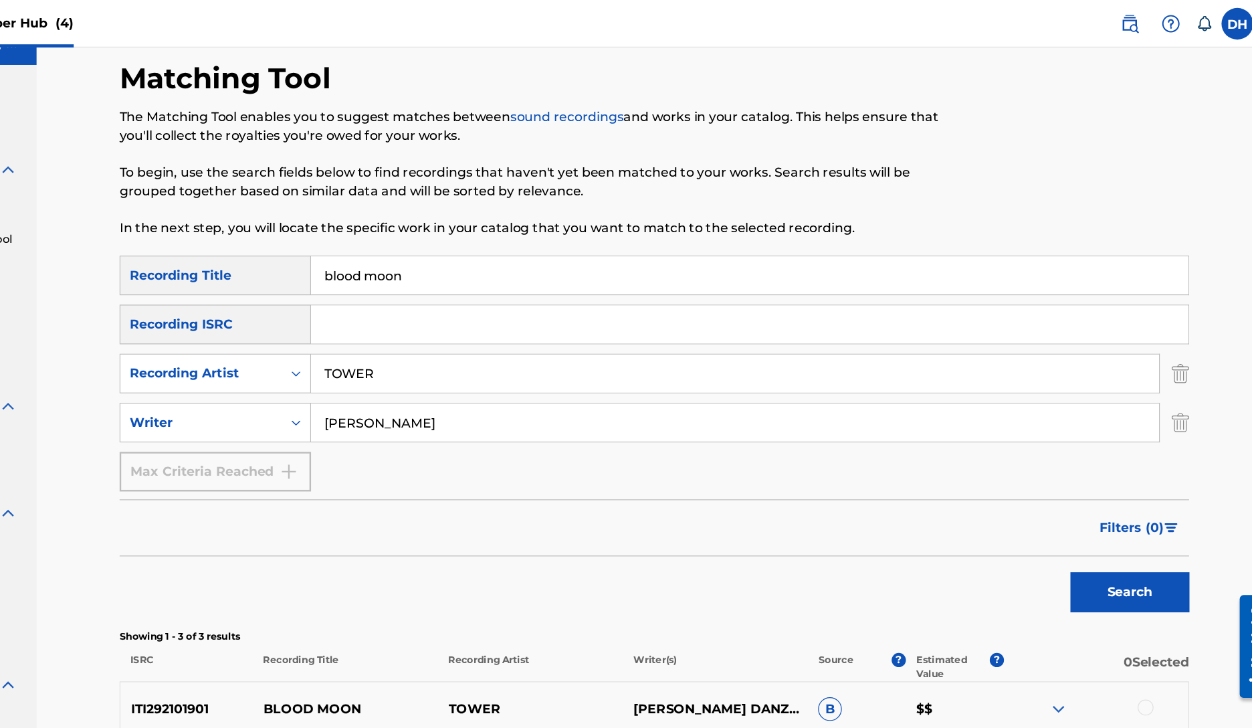
drag, startPoint x: 403, startPoint y: 267, endPoint x: 133, endPoint y: 244, distance: 271.3
click at [278, 244] on div "SearchWithCriteria013c9f02-749f-442a-a2d8-56f02231bdd4 Recording Title blood mo…" at bounding box center [730, 232] width 904 height 33
click at [1082, 517] on button "Search" at bounding box center [1132, 500] width 100 height 33
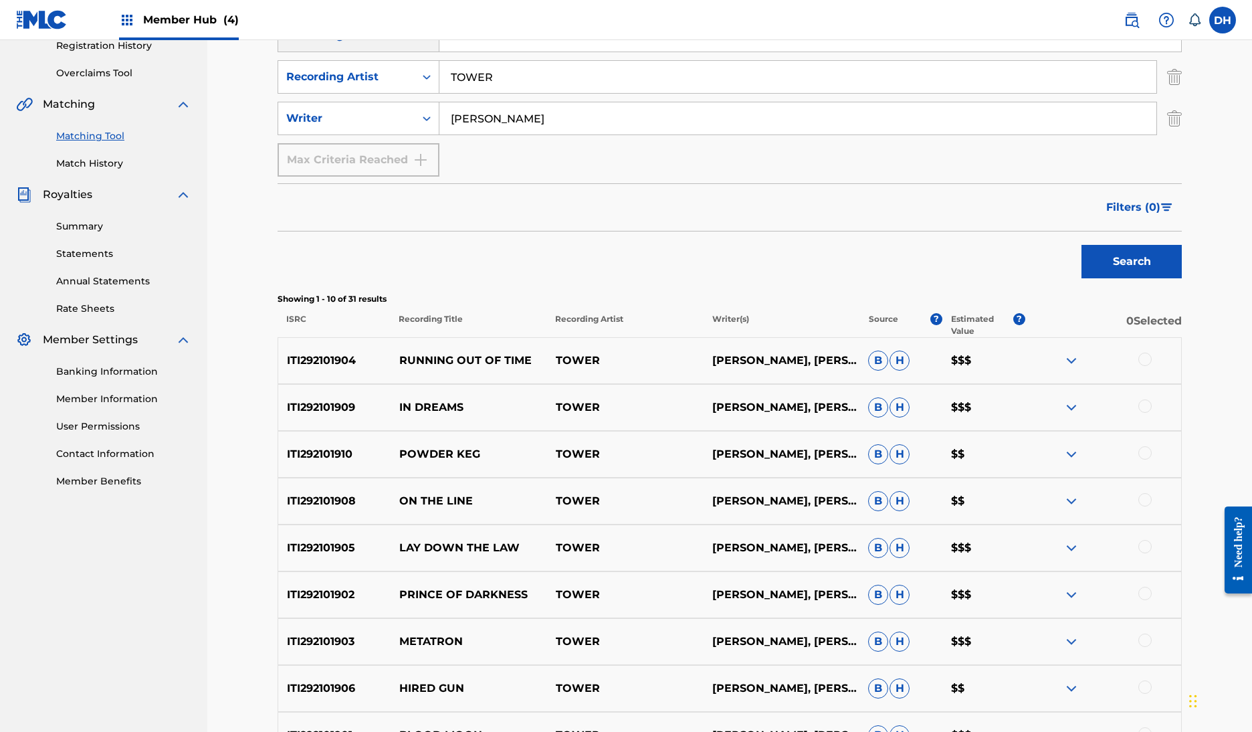
scroll to position [215, 0]
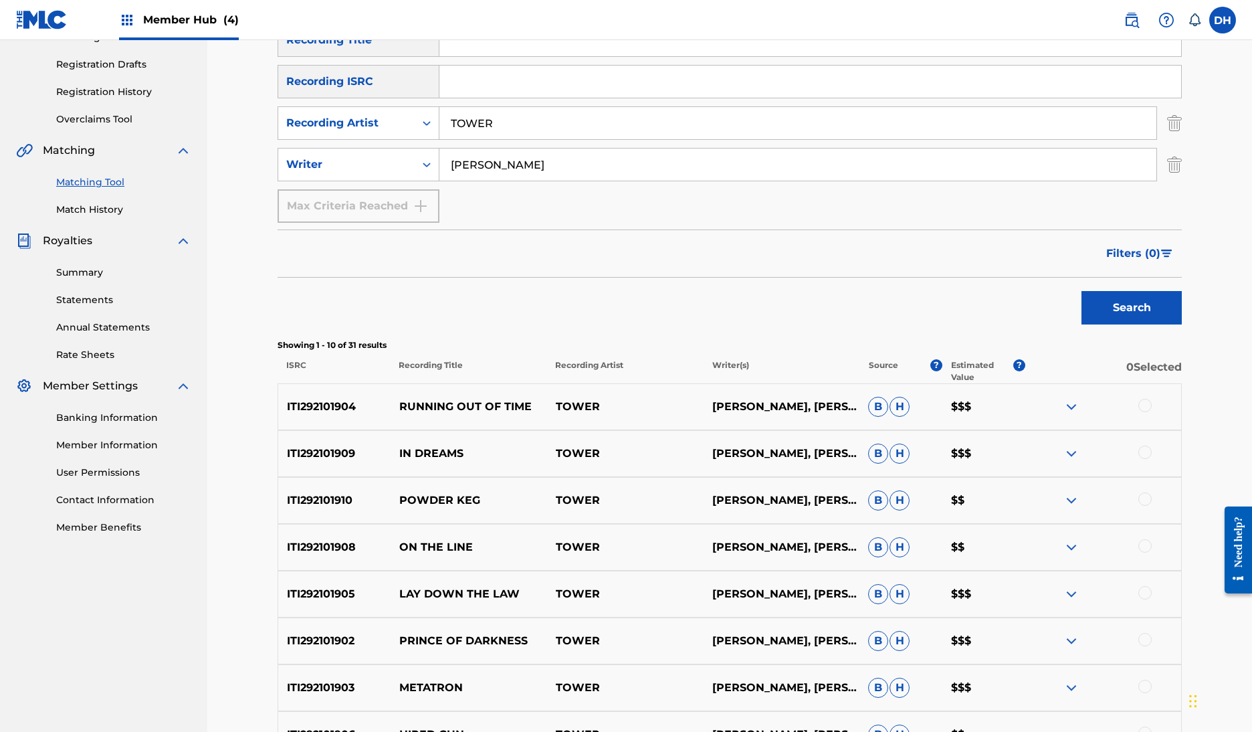
click at [1182, 270] on button "Filters ( 0 )" at bounding box center [1140, 253] width 84 height 33
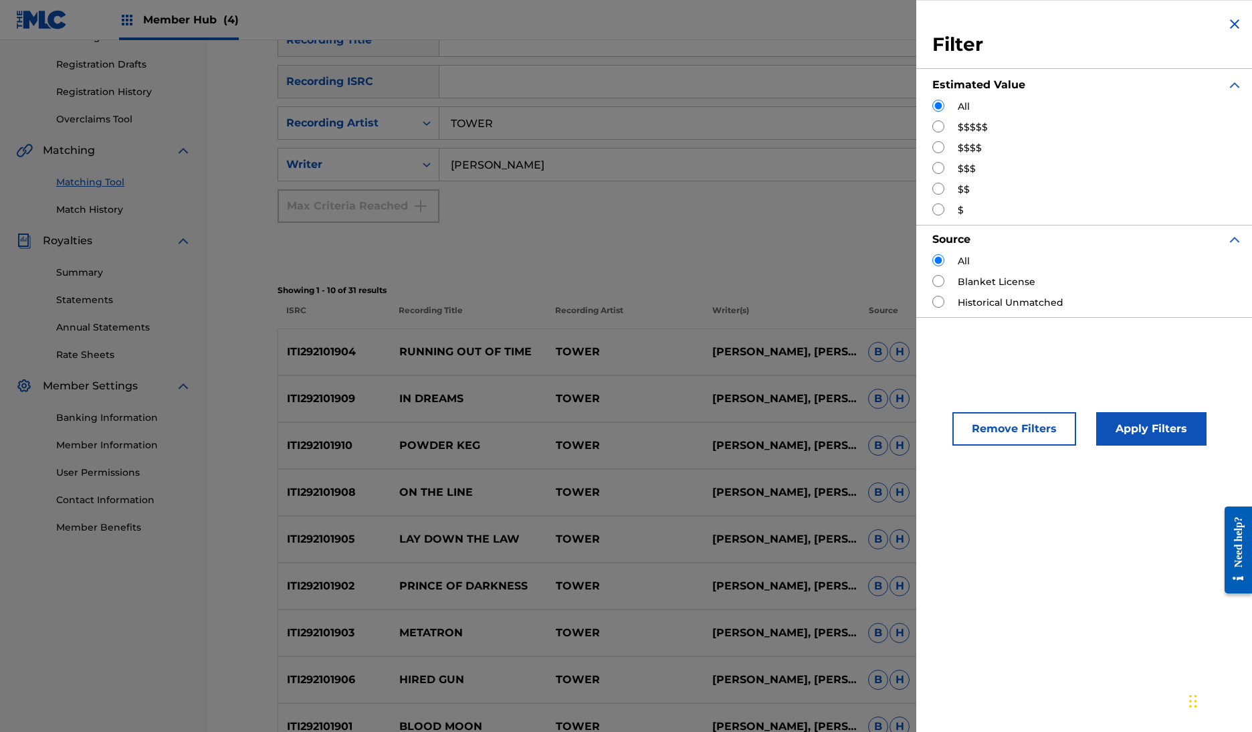
click at [933, 155] on div "$$$$" at bounding box center [1088, 148] width 310 height 14
click at [933, 153] on input "Search Form" at bounding box center [939, 147] width 12 height 12
radio input "true"
click at [1096, 446] on button "Apply Filters" at bounding box center [1151, 428] width 110 height 33
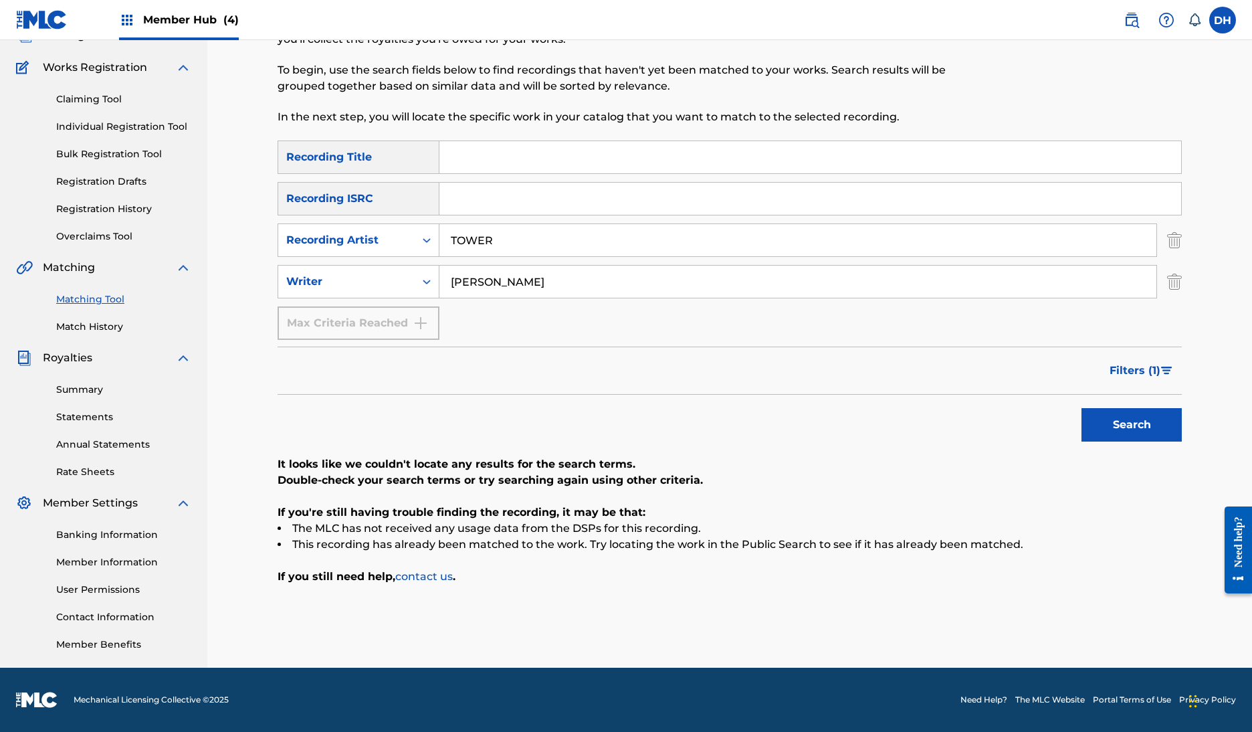
click at [1161, 363] on span "Filters ( 1 )" at bounding box center [1135, 371] width 51 height 16
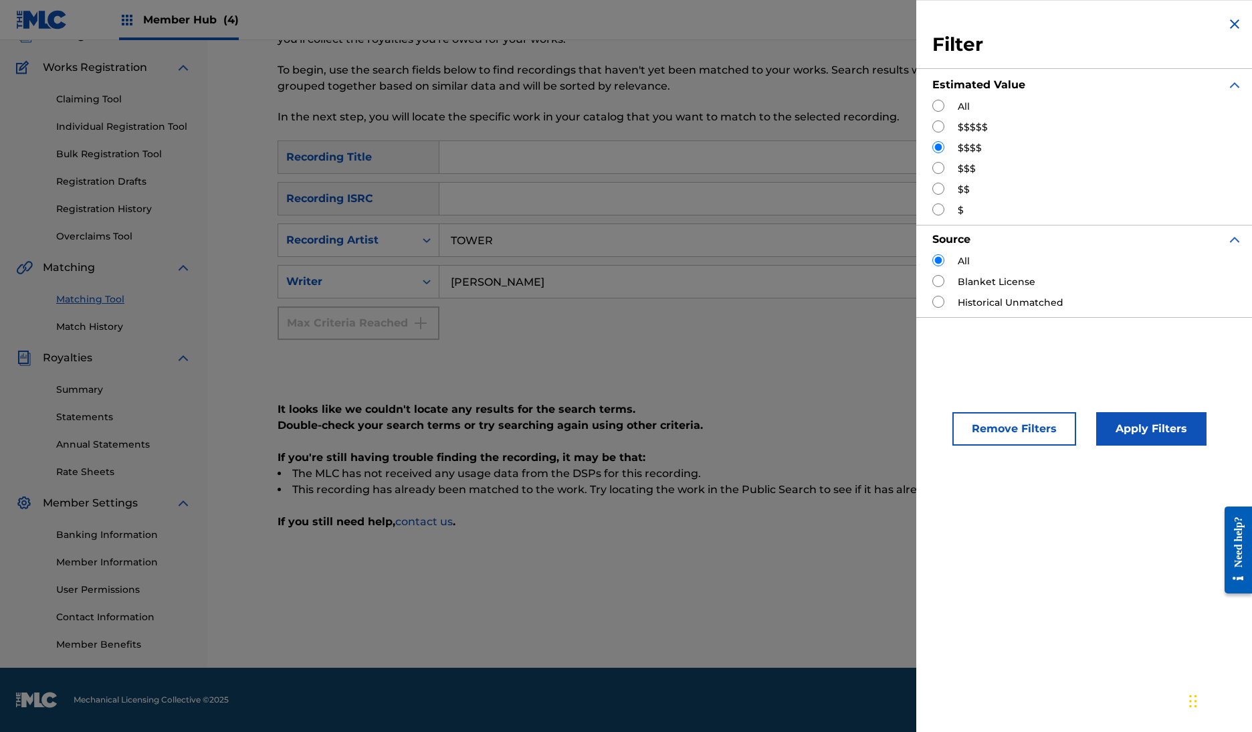
click at [933, 174] on input "Search Form" at bounding box center [939, 168] width 12 height 12
radio input "true"
click at [1119, 446] on button "Apply Filters" at bounding box center [1151, 428] width 110 height 33
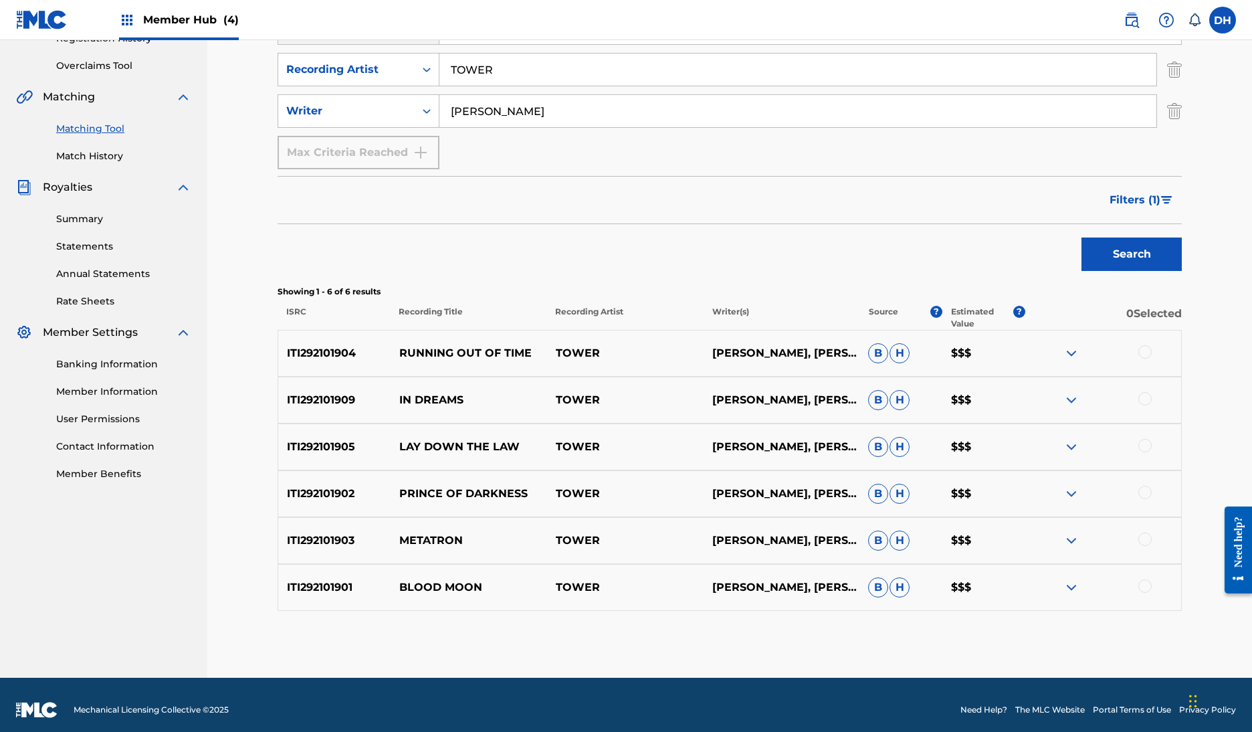
scroll to position [145, 0]
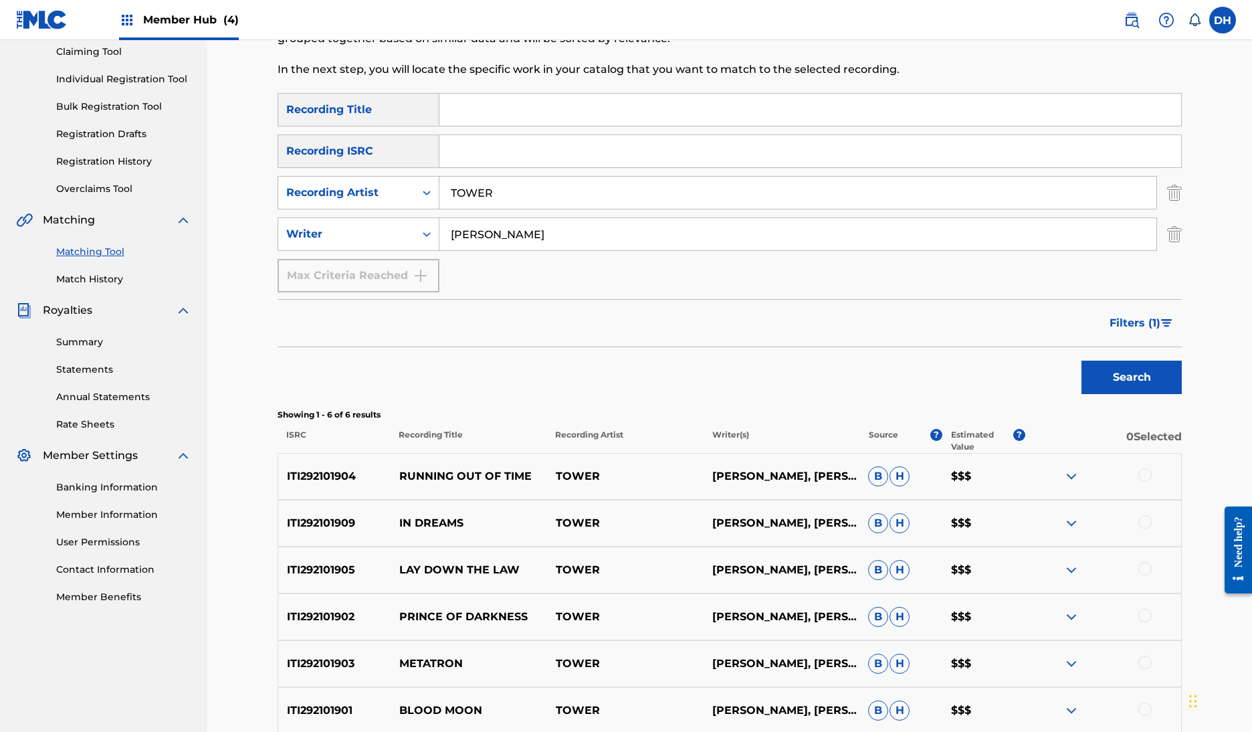
click at [1161, 331] on span "Filters ( 1 )" at bounding box center [1135, 323] width 51 height 16
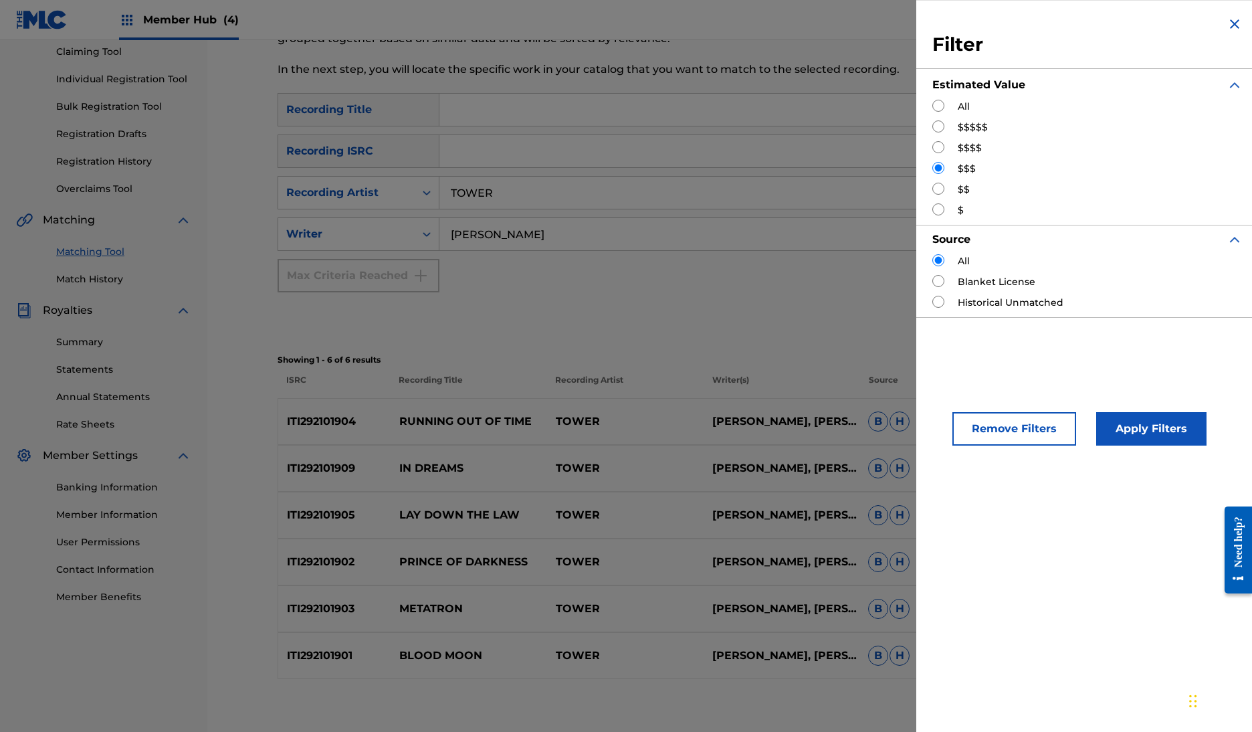
click at [933, 112] on input "Search Form" at bounding box center [939, 106] width 12 height 12
radio input "true"
drag, startPoint x: 1088, startPoint y: 480, endPoint x: 1181, endPoint y: 457, distance: 95.7
click at [1096, 446] on button "Apply Filters" at bounding box center [1151, 428] width 110 height 33
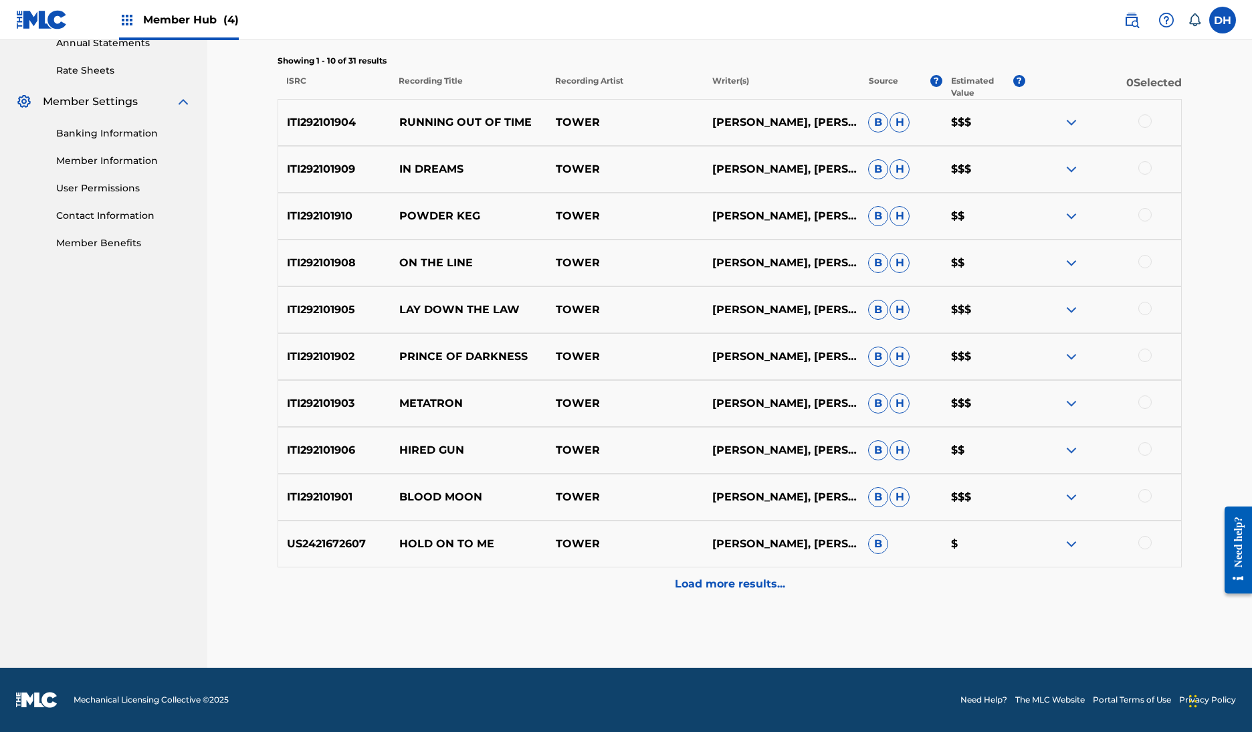
scroll to position [578, 0]
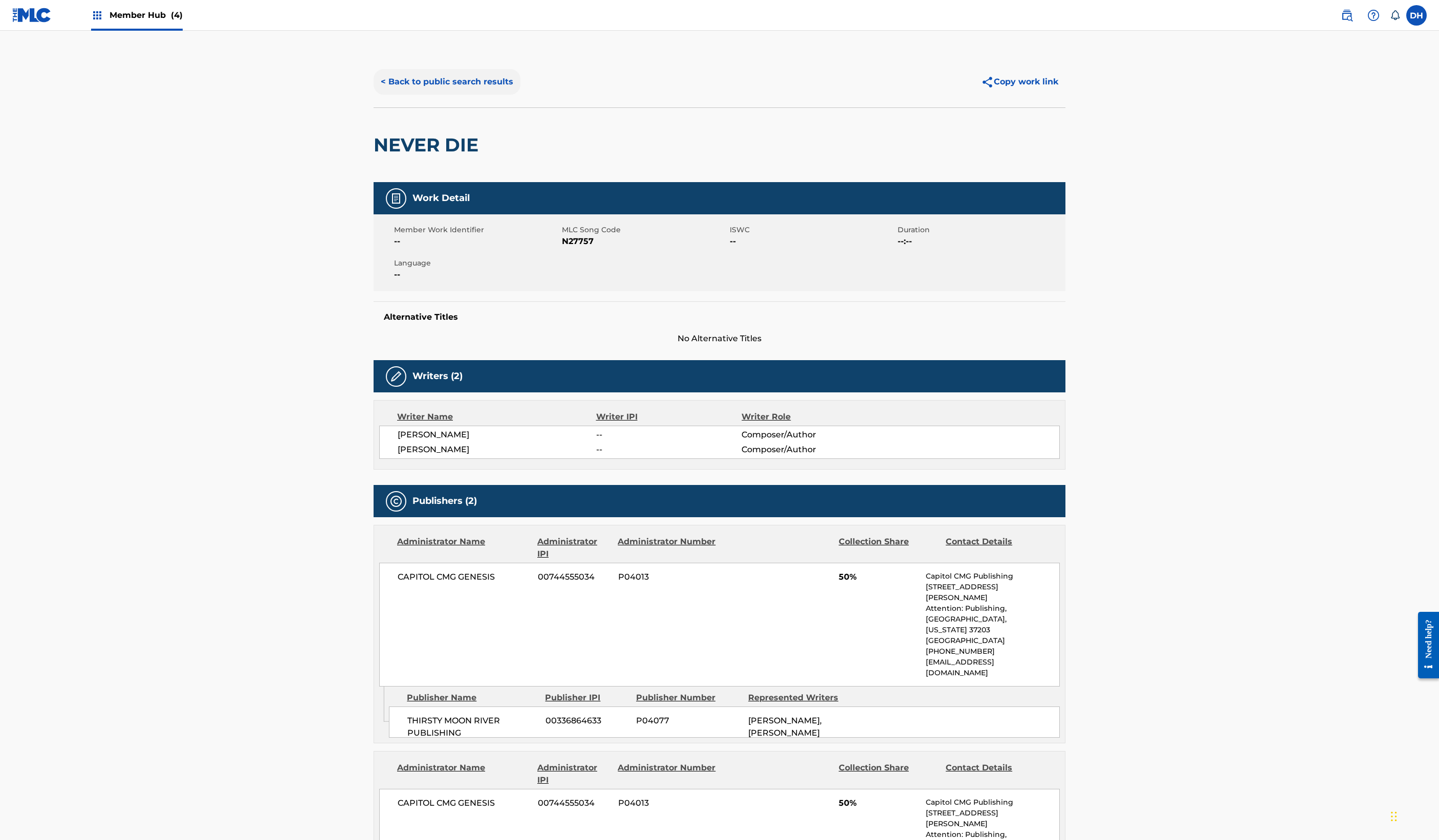
click at [373, 95] on button "< Back to public search results" at bounding box center [447, 81] width 147 height 25
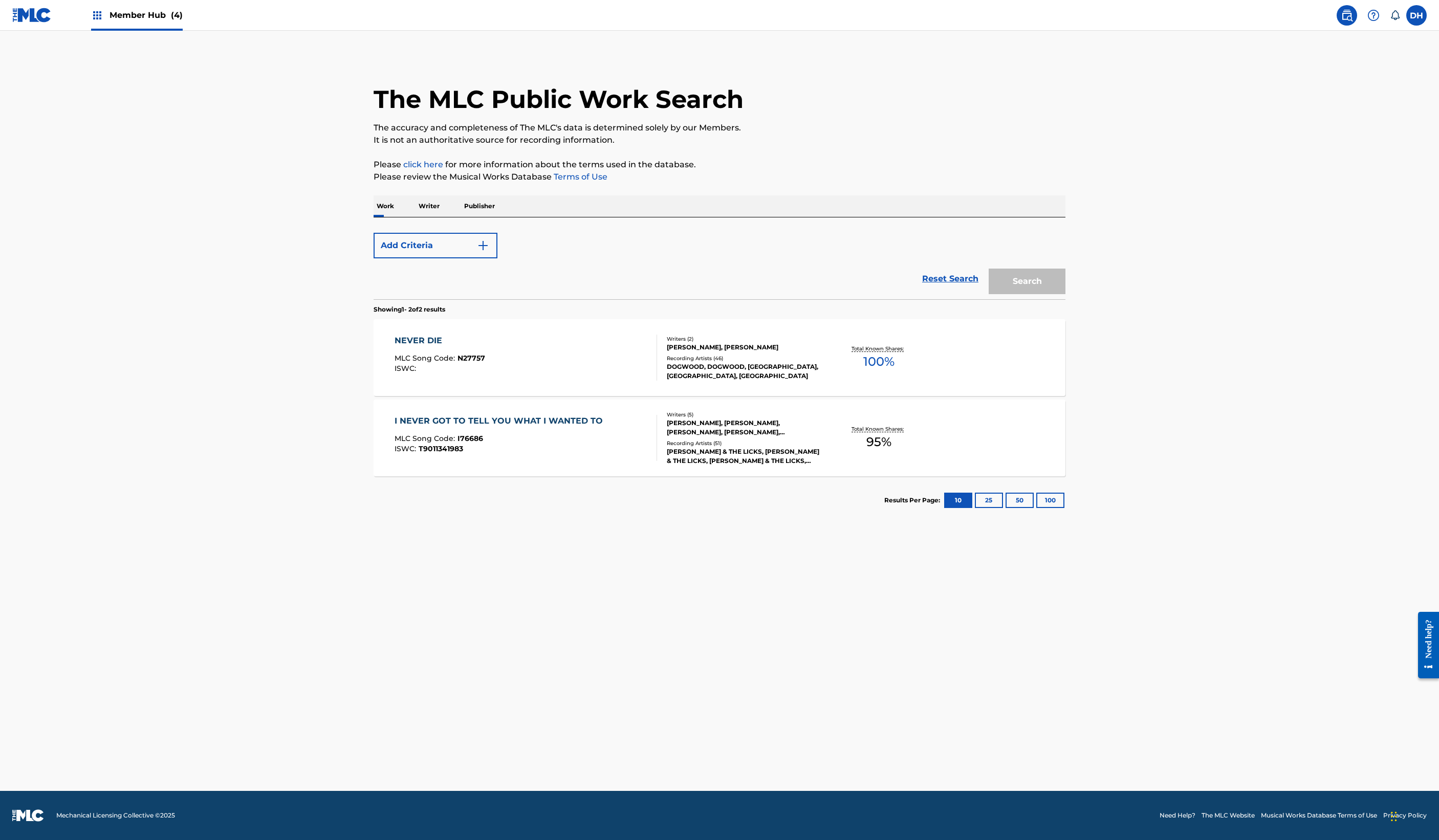
scroll to position [13, 0]
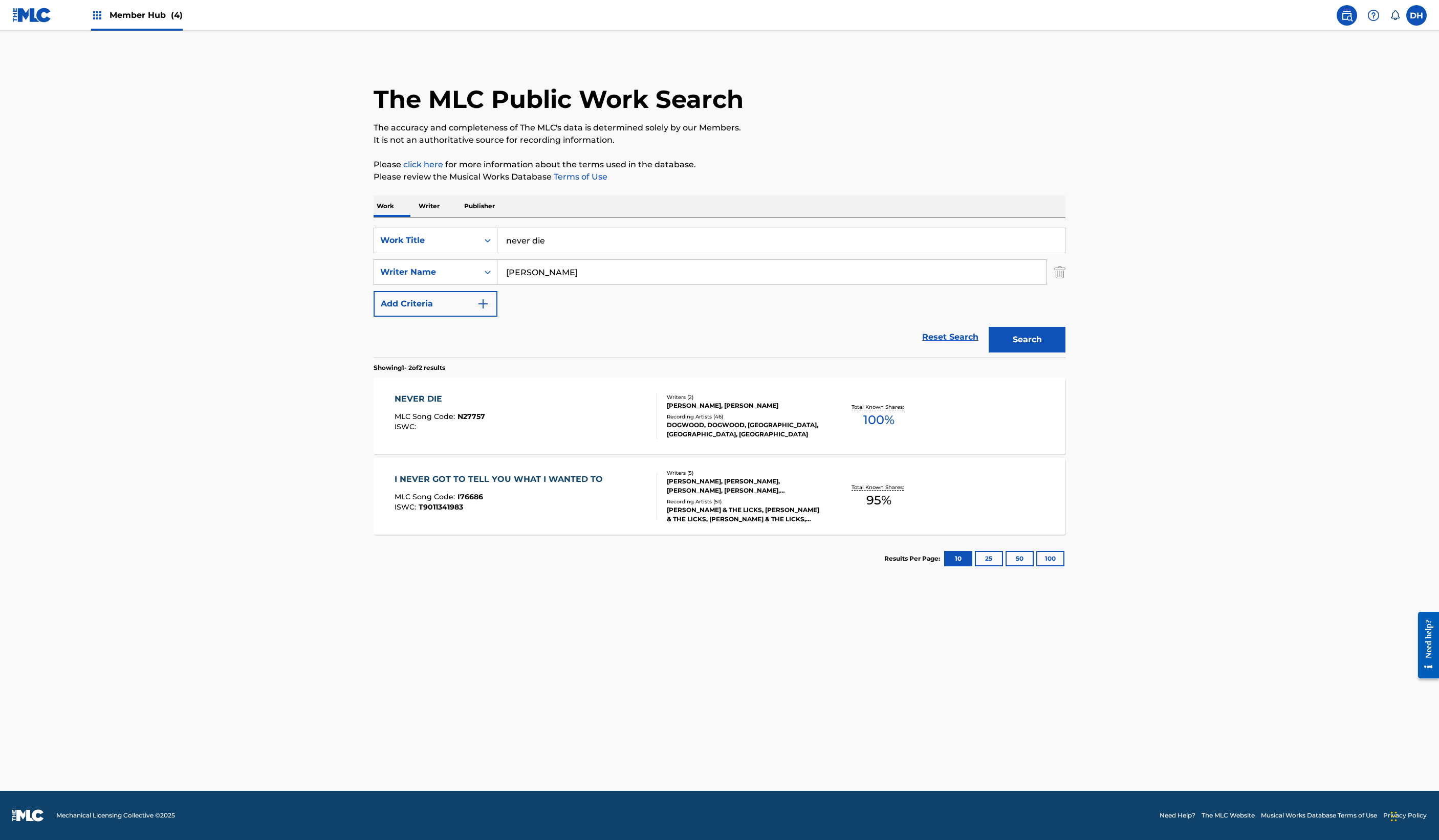
drag, startPoint x: 370, startPoint y: 407, endPoint x: 396, endPoint y: 406, distance: 26.0
click at [373, 285] on div "SearchWithCriteria4ce7355b-be58-45ac-9b72-2b9530902ecf Writer Name kemble" at bounding box center [719, 272] width 692 height 25
click at [497, 252] on input "never die" at bounding box center [781, 240] width 568 height 24
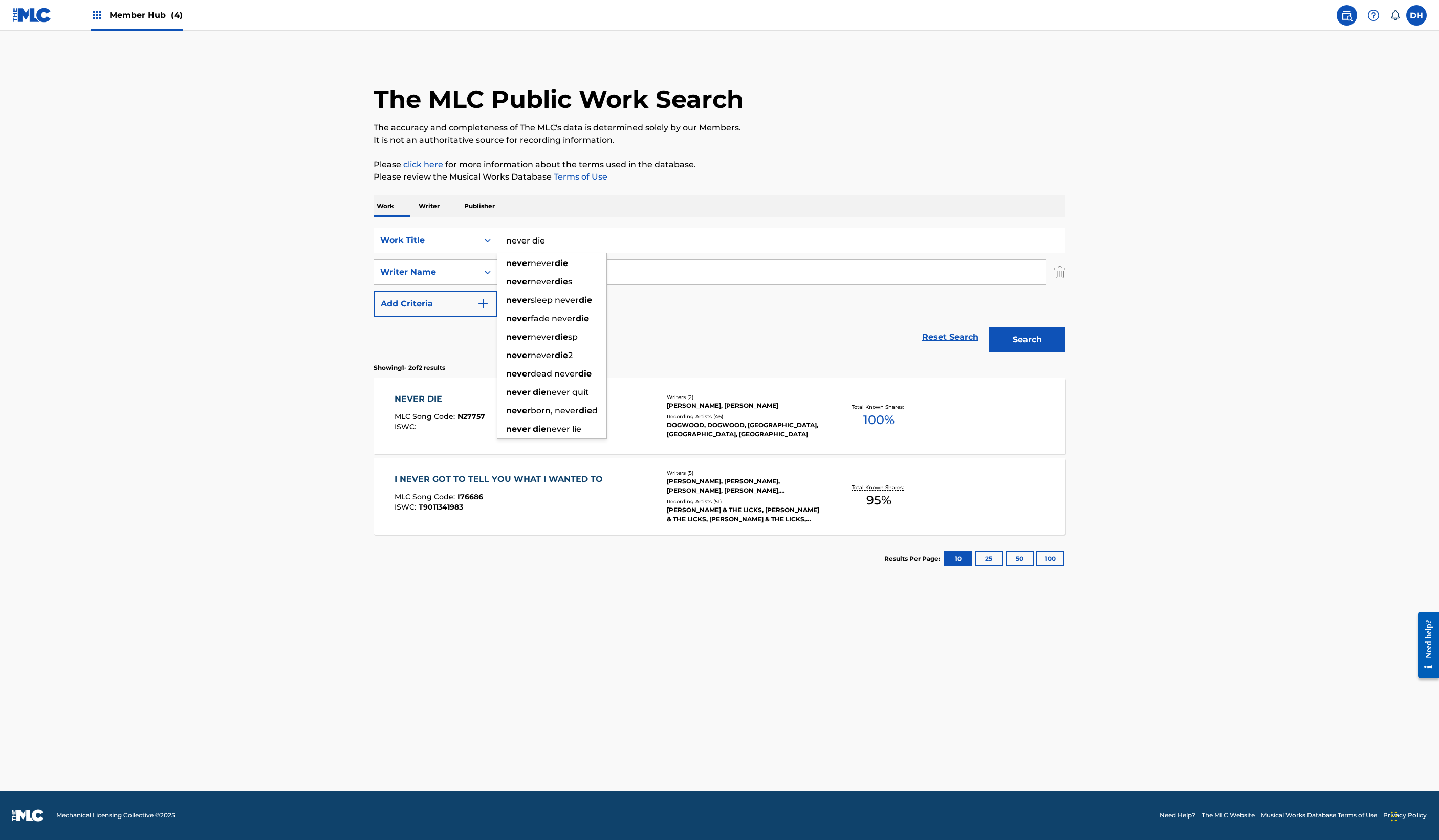
drag, startPoint x: 429, startPoint y: 360, endPoint x: 302, endPoint y: 348, distance: 127.6
click at [373, 253] on div "SearchWithCriteria677a5a43-4f0b-4d95-b80f-2a5ac4e784d0 Work Title never die nev…" at bounding box center [719, 240] width 692 height 25
click at [958, 353] on button "Search" at bounding box center [1027, 339] width 77 height 25
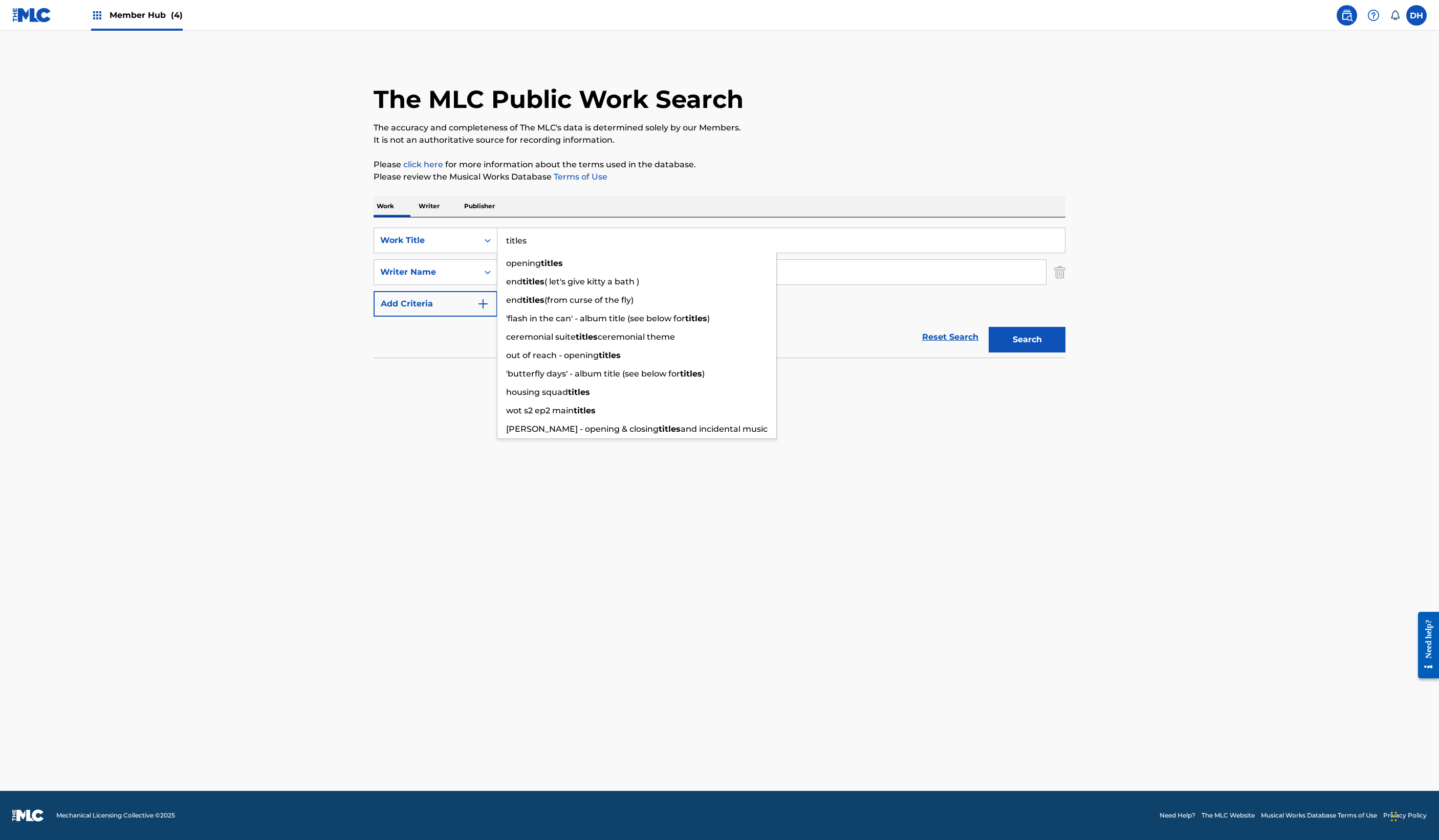
click at [958, 353] on button "Search" at bounding box center [1027, 339] width 77 height 25
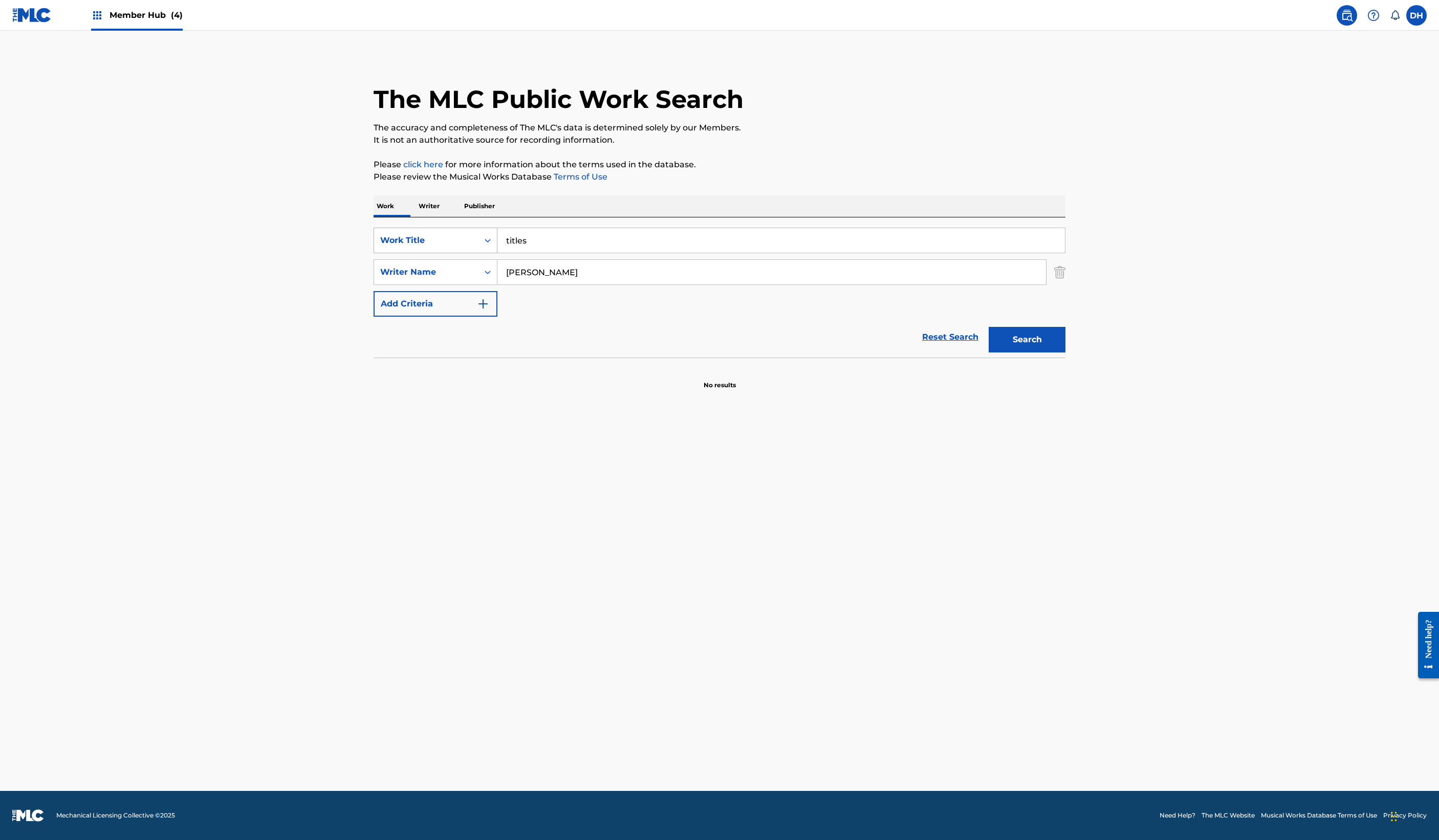
drag, startPoint x: 458, startPoint y: 382, endPoint x: 295, endPoint y: 355, distance: 165.2
click at [373, 253] on div "SearchWithCriteria677a5a43-4f0b-4d95-b80f-2a5ac4e784d0 Work Title titles" at bounding box center [719, 240] width 692 height 25
type input "inclination"
click at [958, 353] on button "Search" at bounding box center [1027, 339] width 77 height 25
drag, startPoint x: 461, startPoint y: 353, endPoint x: 310, endPoint y: 363, distance: 151.3
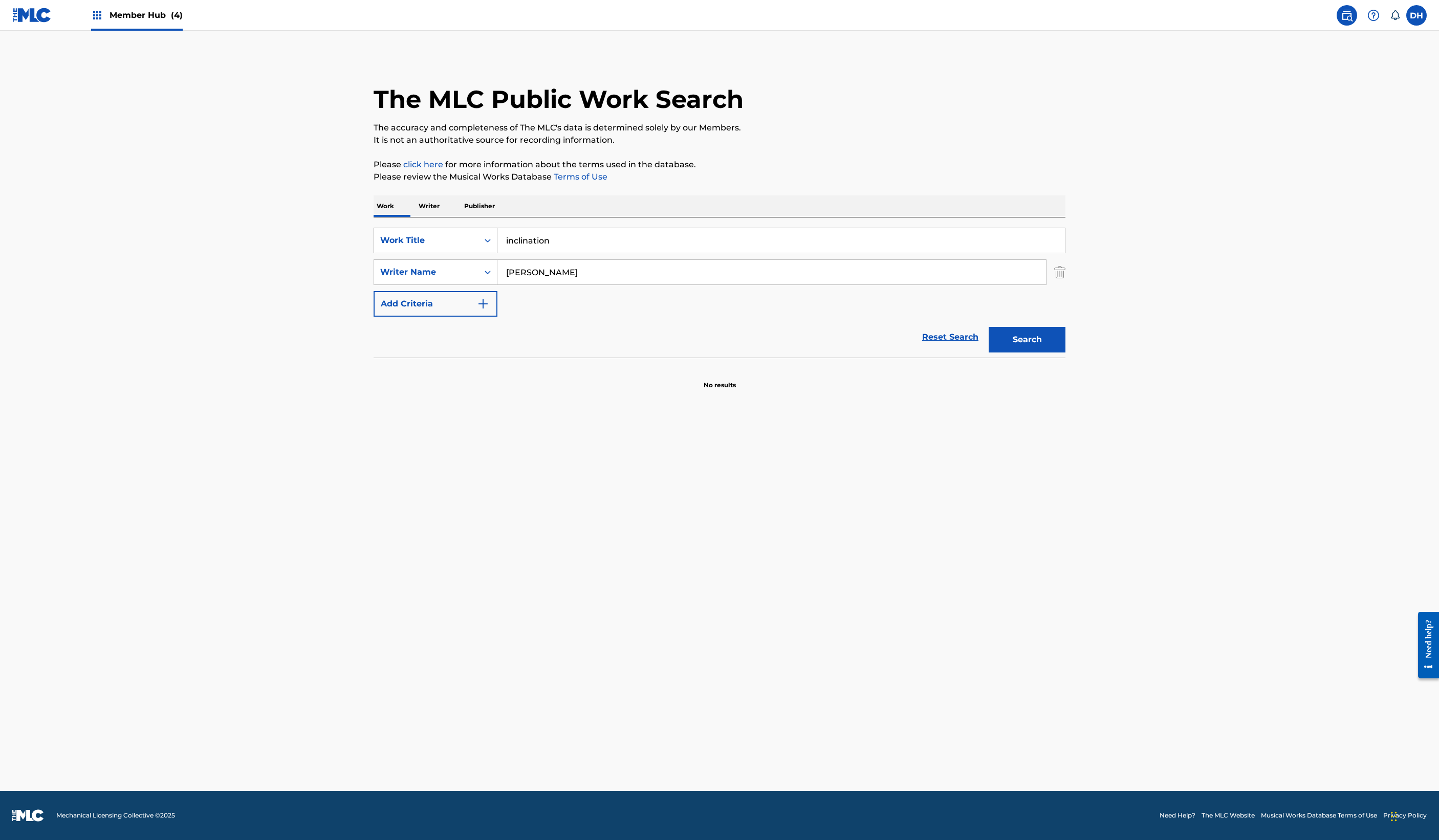
click at [373, 253] on div "SearchWithCriteria677a5a43-4f0b-4d95-b80f-2a5ac4e784d0 Work Title inclination" at bounding box center [719, 240] width 692 height 25
click at [497, 252] on input "inclination" at bounding box center [781, 240] width 568 height 24
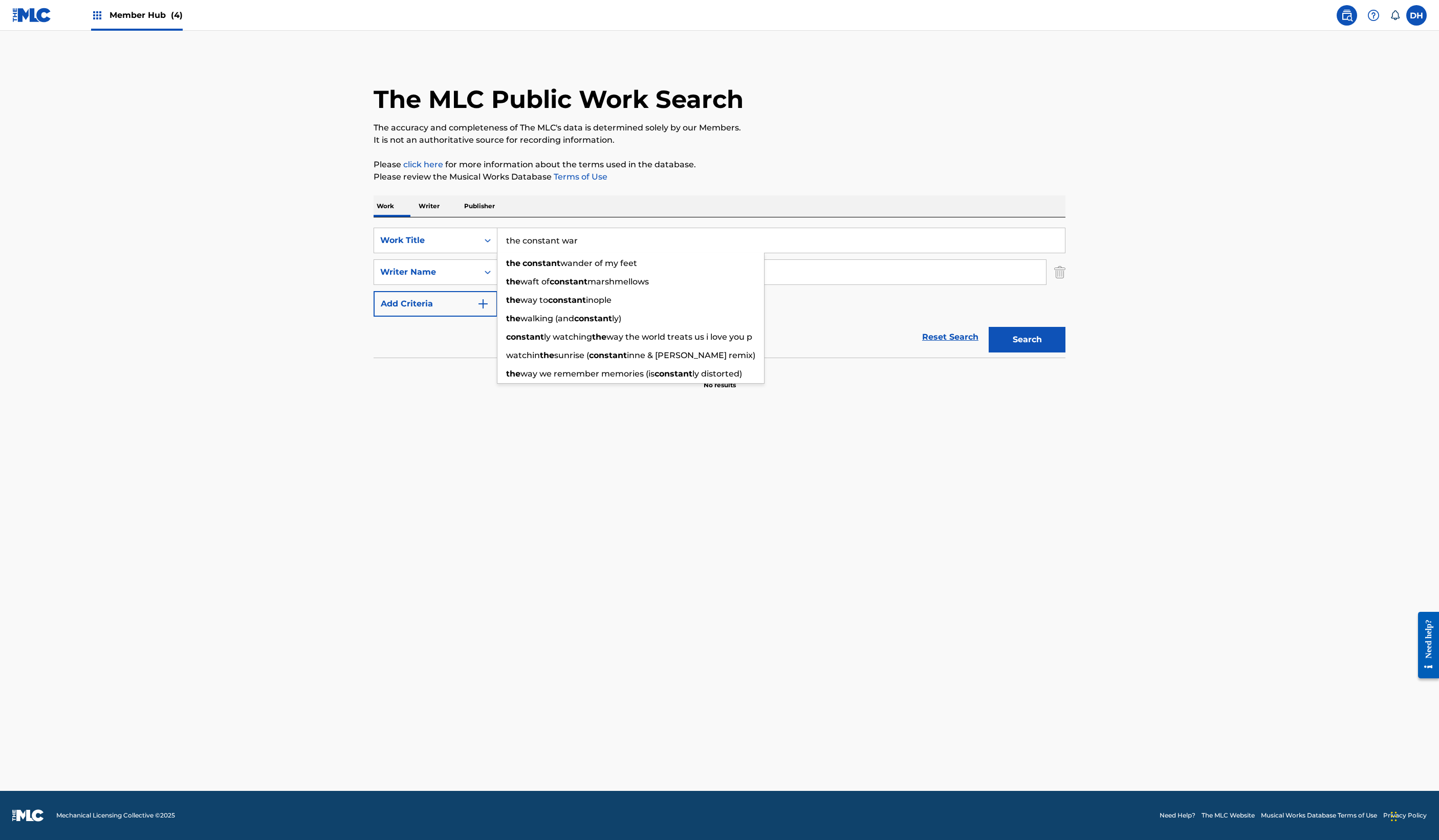
click at [1066, 353] on button "Search" at bounding box center [1027, 339] width 77 height 25
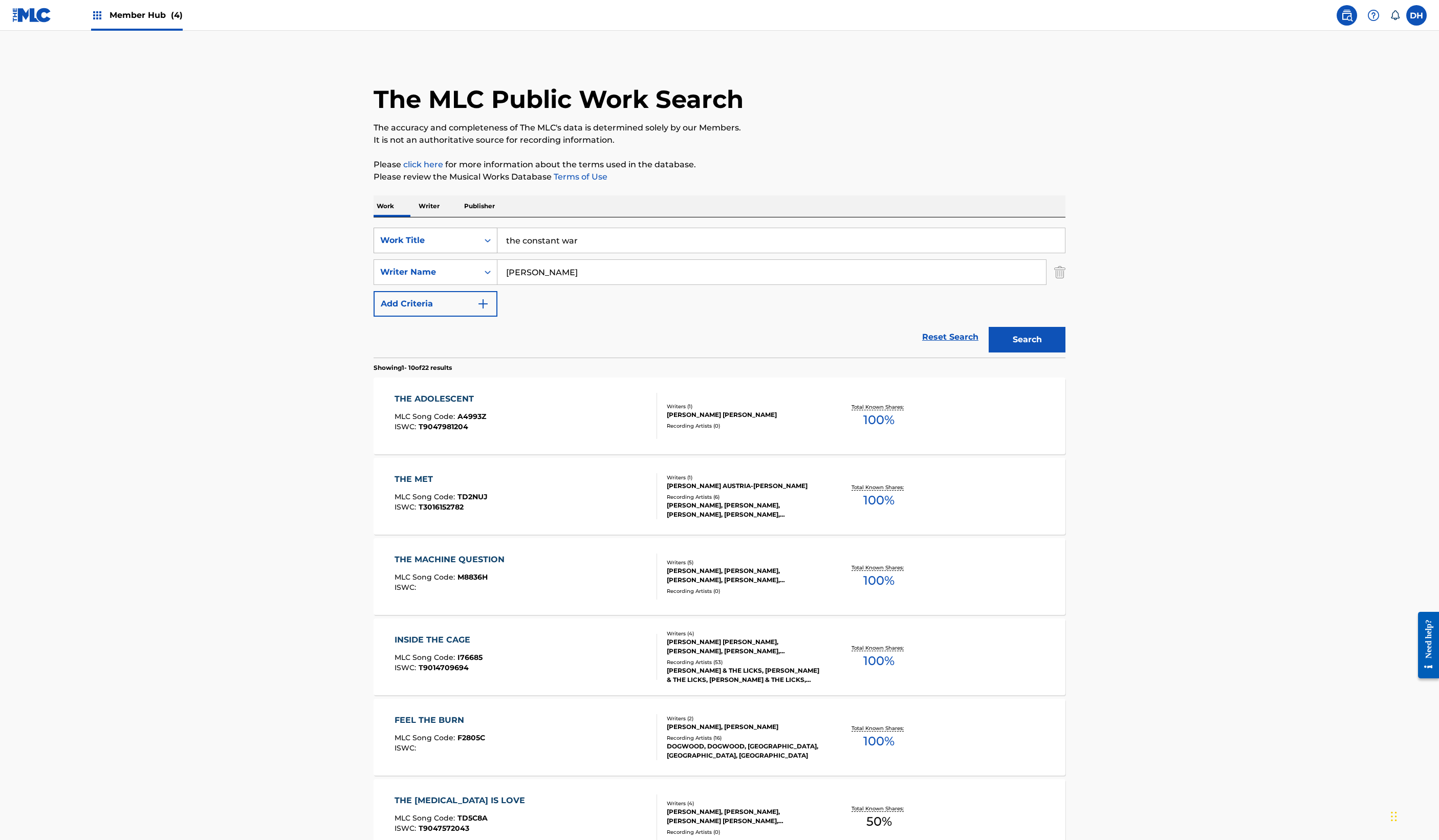
drag, startPoint x: 469, startPoint y: 370, endPoint x: 202, endPoint y: 367, distance: 267.0
click at [373, 253] on div "SearchWithCriteria677a5a43-4f0b-4d95-b80f-2a5ac4e784d0 Work Title the constant …" at bounding box center [719, 240] width 692 height 25
click at [1066, 353] on button "Search" at bounding box center [1027, 339] width 77 height 25
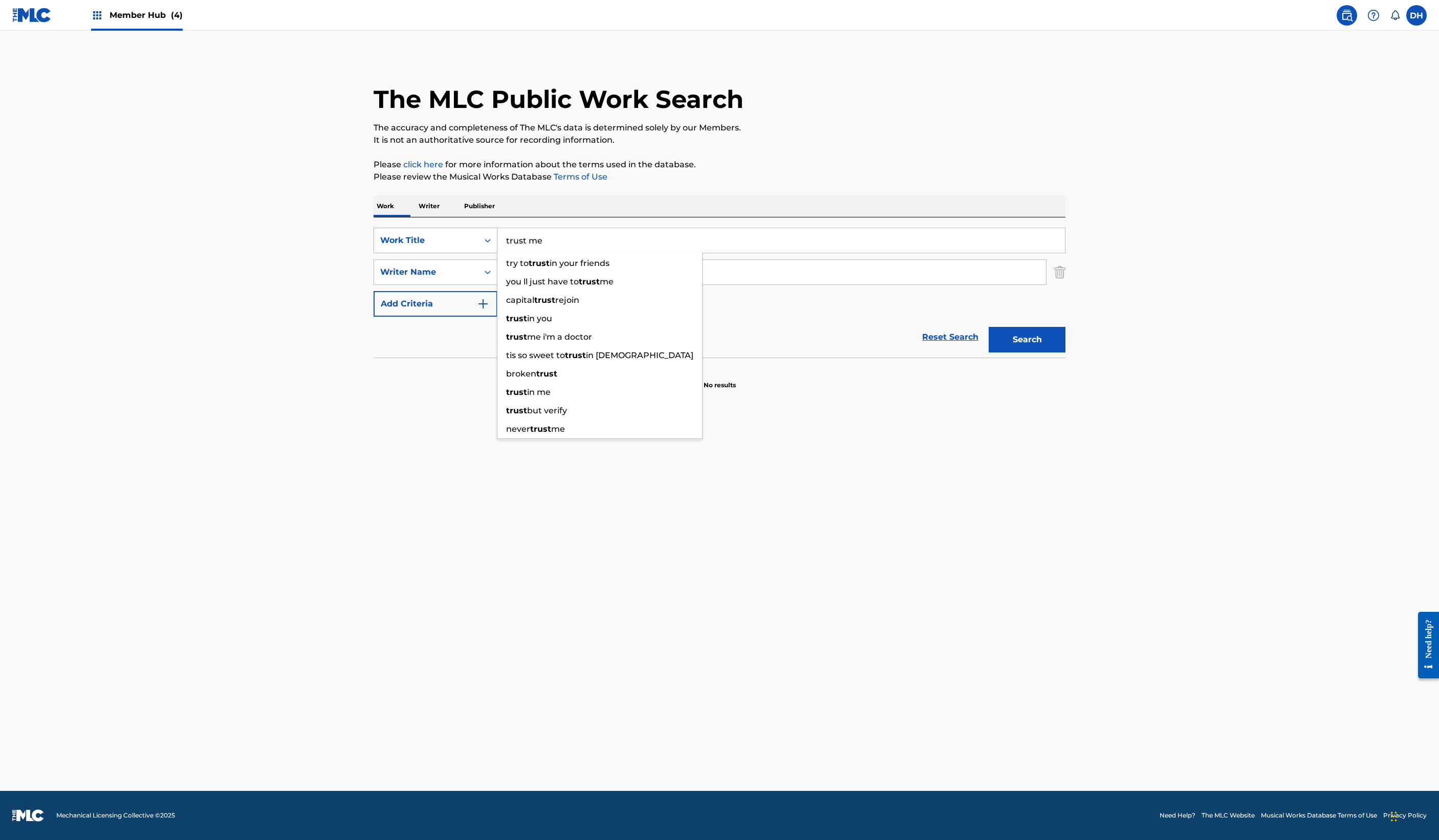
type input "trust me"
click at [1066, 353] on button "Search" at bounding box center [1027, 339] width 77 height 25
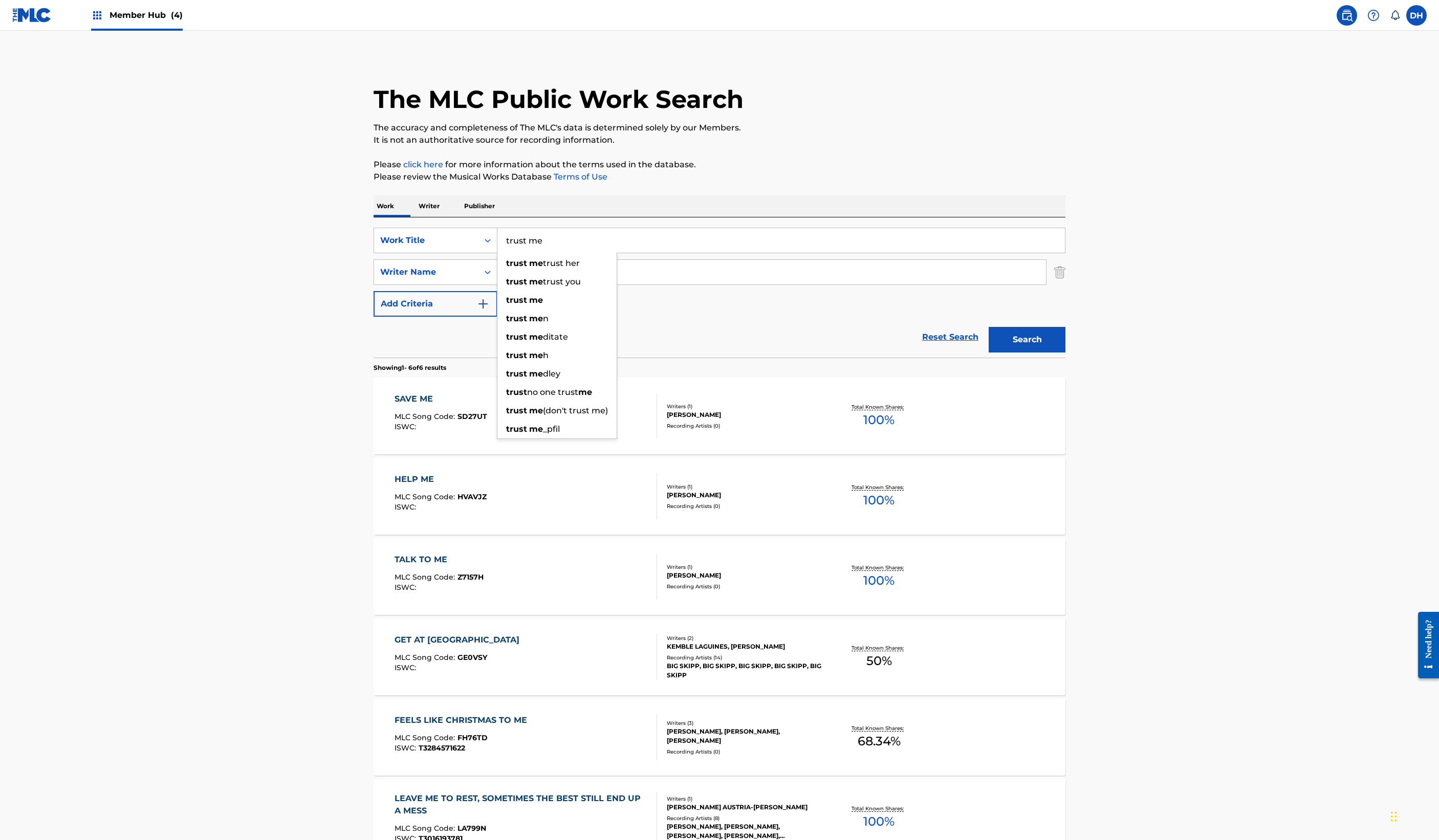
click at [555, 285] on input "[PERSON_NAME]" at bounding box center [771, 272] width 549 height 24
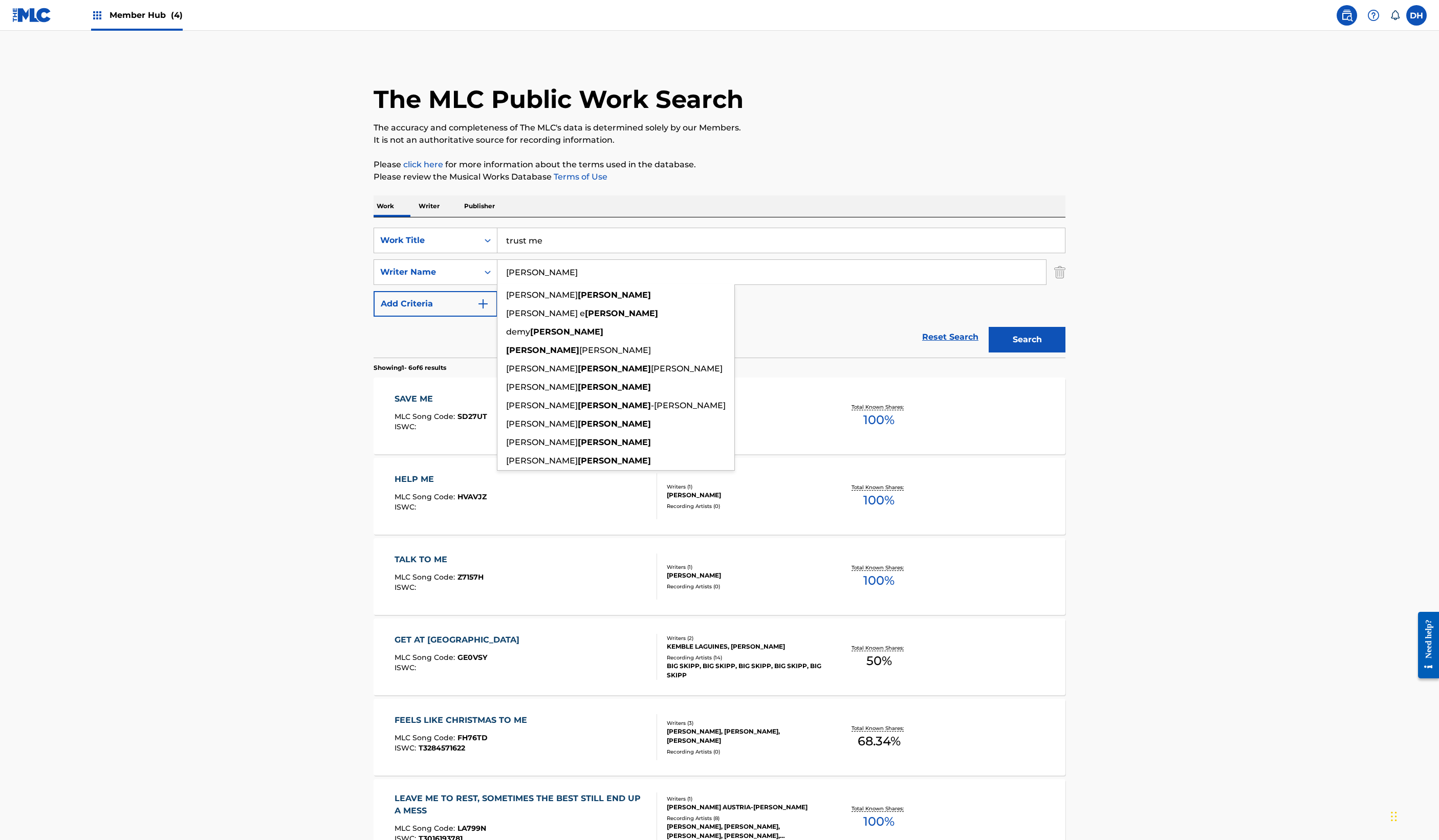
drag, startPoint x: 1438, startPoint y: 596, endPoint x: 1270, endPoint y: 542, distance: 176.5
click at [1066, 353] on button "Search" at bounding box center [1027, 339] width 77 height 25
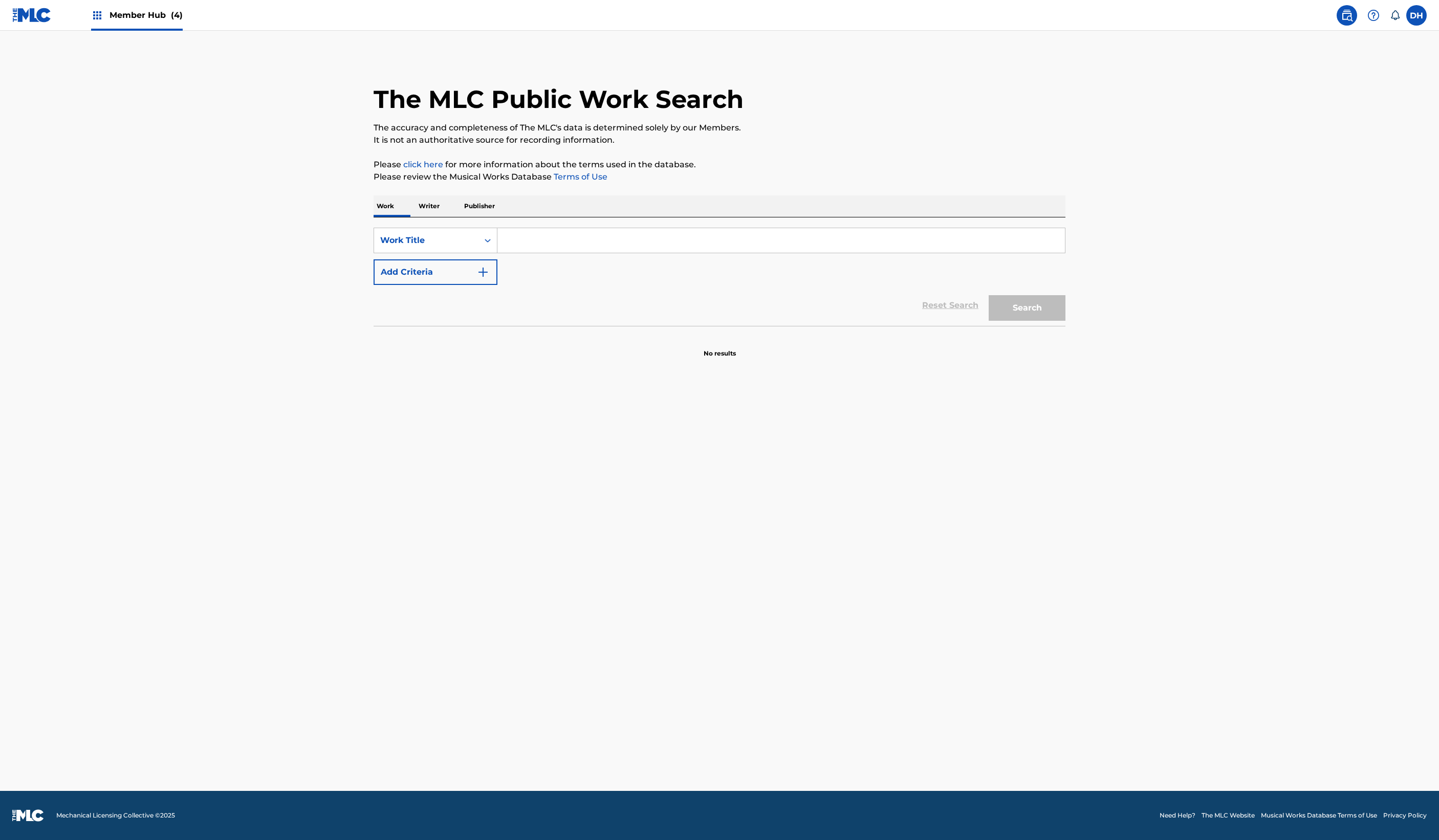
drag, startPoint x: 427, startPoint y: 390, endPoint x: 432, endPoint y: 387, distance: 5.8
click at [497, 252] on input "Search Form" at bounding box center [781, 240] width 568 height 24
paste input "MOVING ON UP"
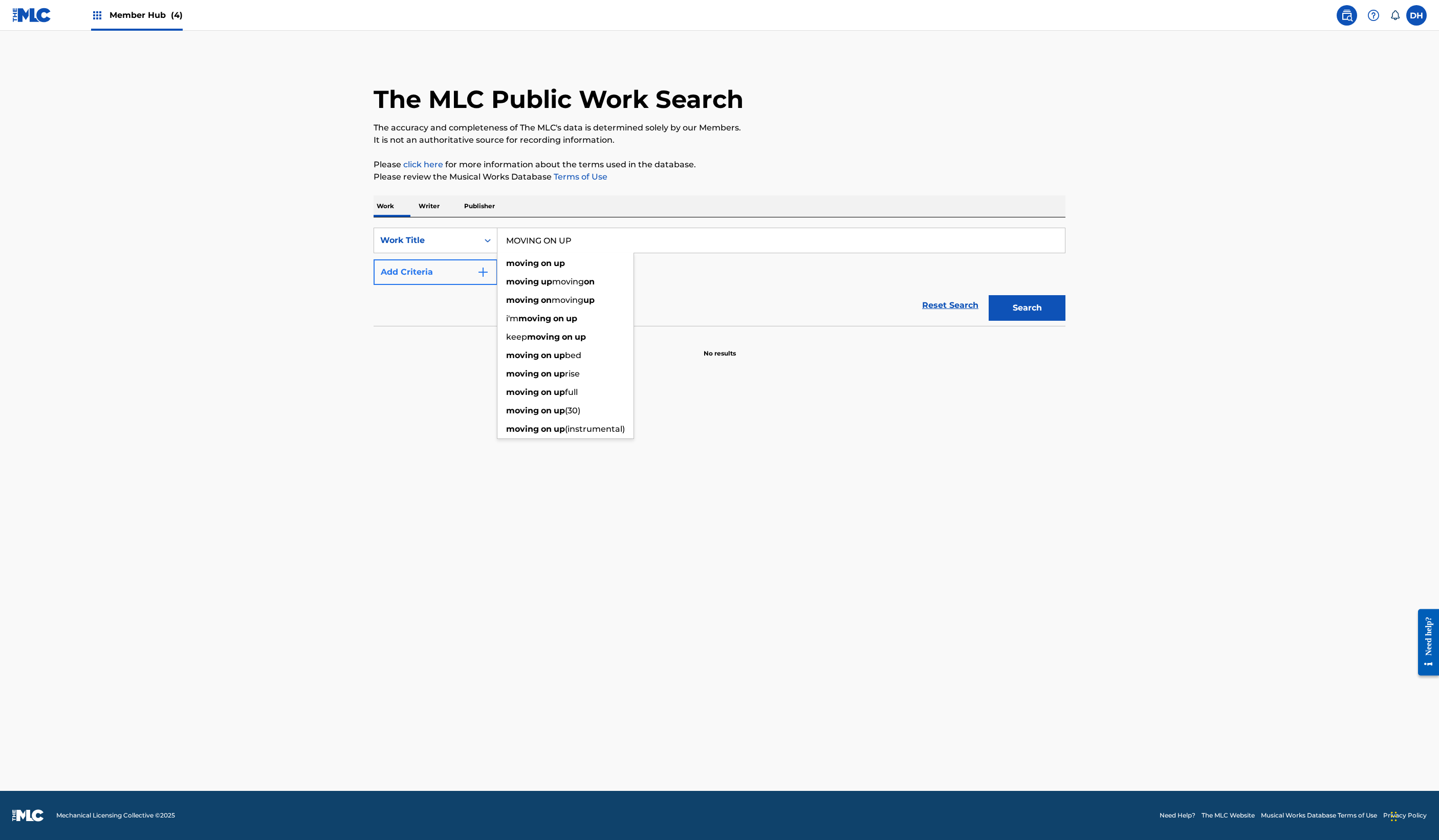
type input "MOVING ON UP"
click at [373, 285] on button "Add Criteria" at bounding box center [435, 272] width 124 height 25
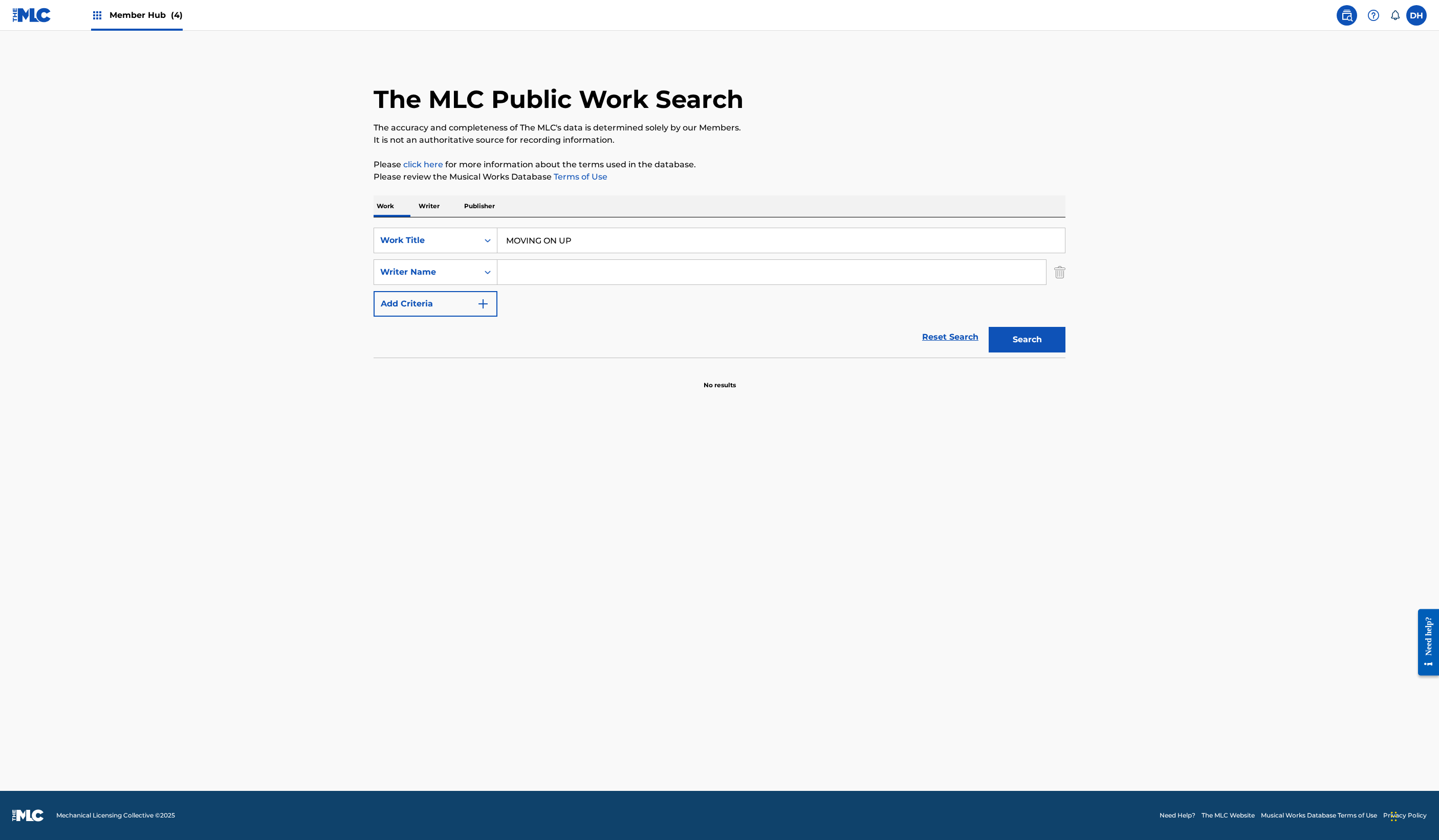
click at [497, 285] on input "Search Form" at bounding box center [771, 272] width 549 height 24
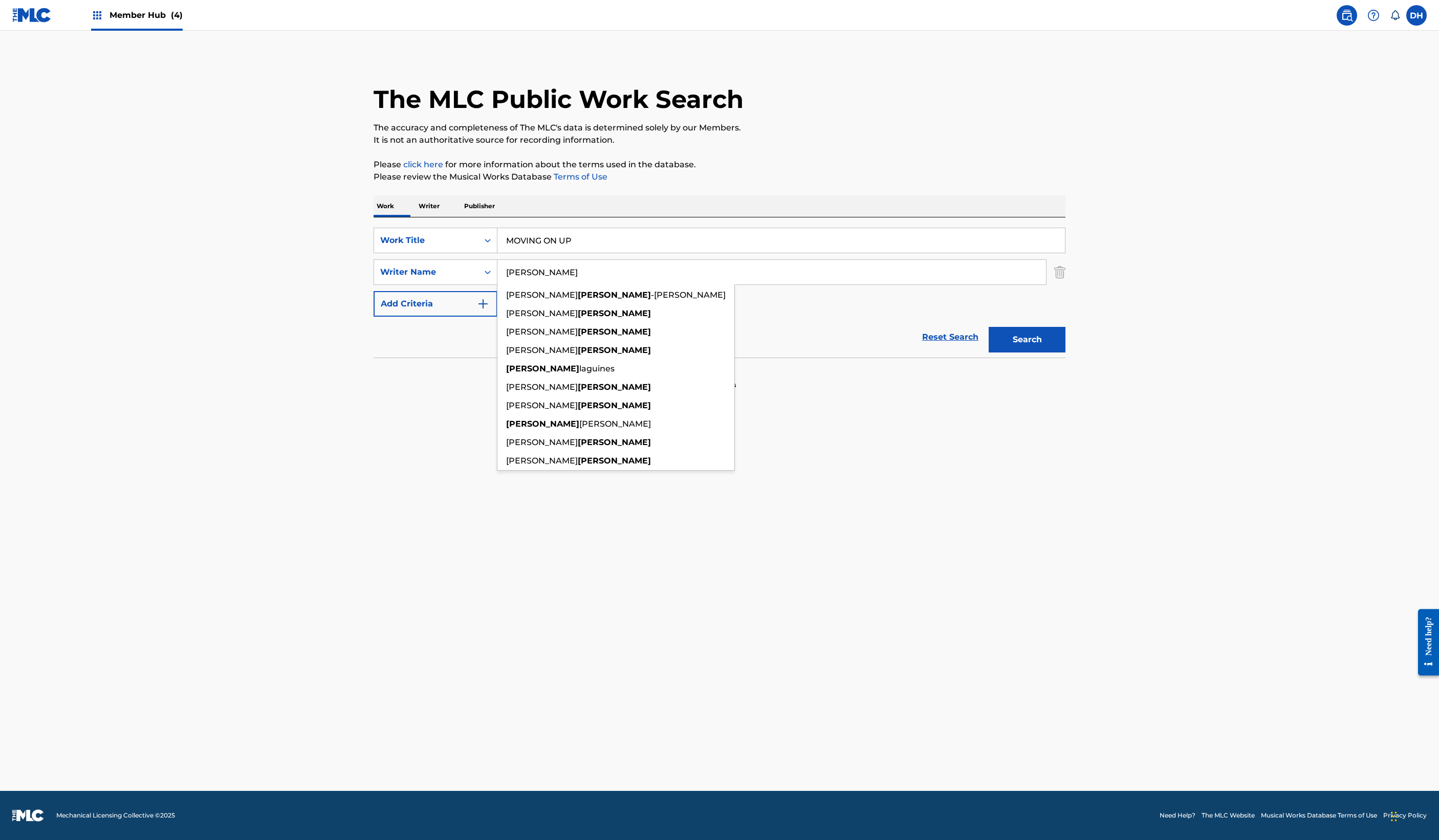
type input "[PERSON_NAME]"
click at [1066, 353] on button "Search" at bounding box center [1027, 339] width 77 height 25
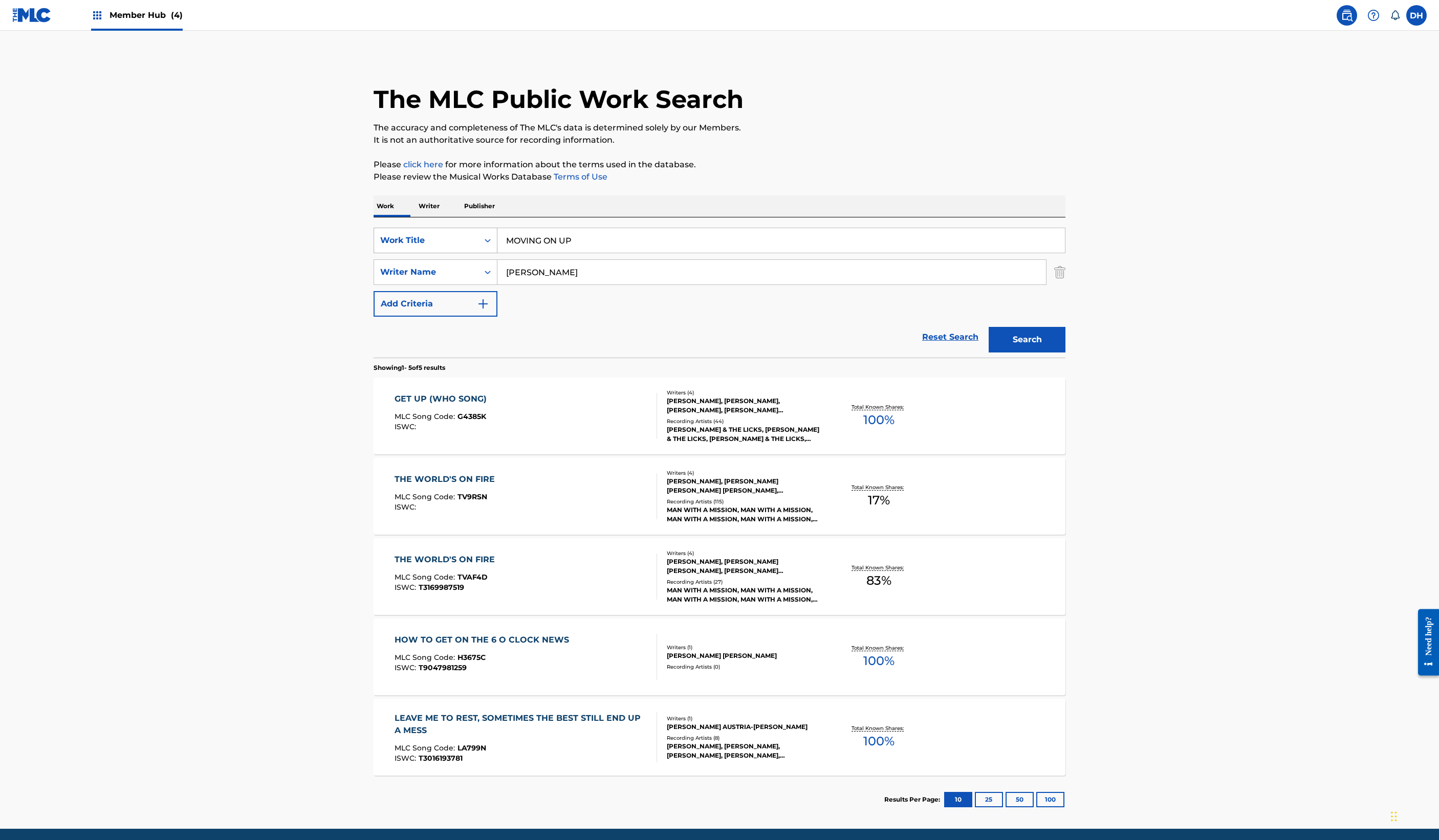
drag, startPoint x: 223, startPoint y: 360, endPoint x: 129, endPoint y: 357, distance: 94.0
click at [373, 253] on div "SearchWithCriteriaafc3db2d-88aa-4f55-b921-efe377cb491c Work Title MOVING ON UP" at bounding box center [719, 240] width 692 height 25
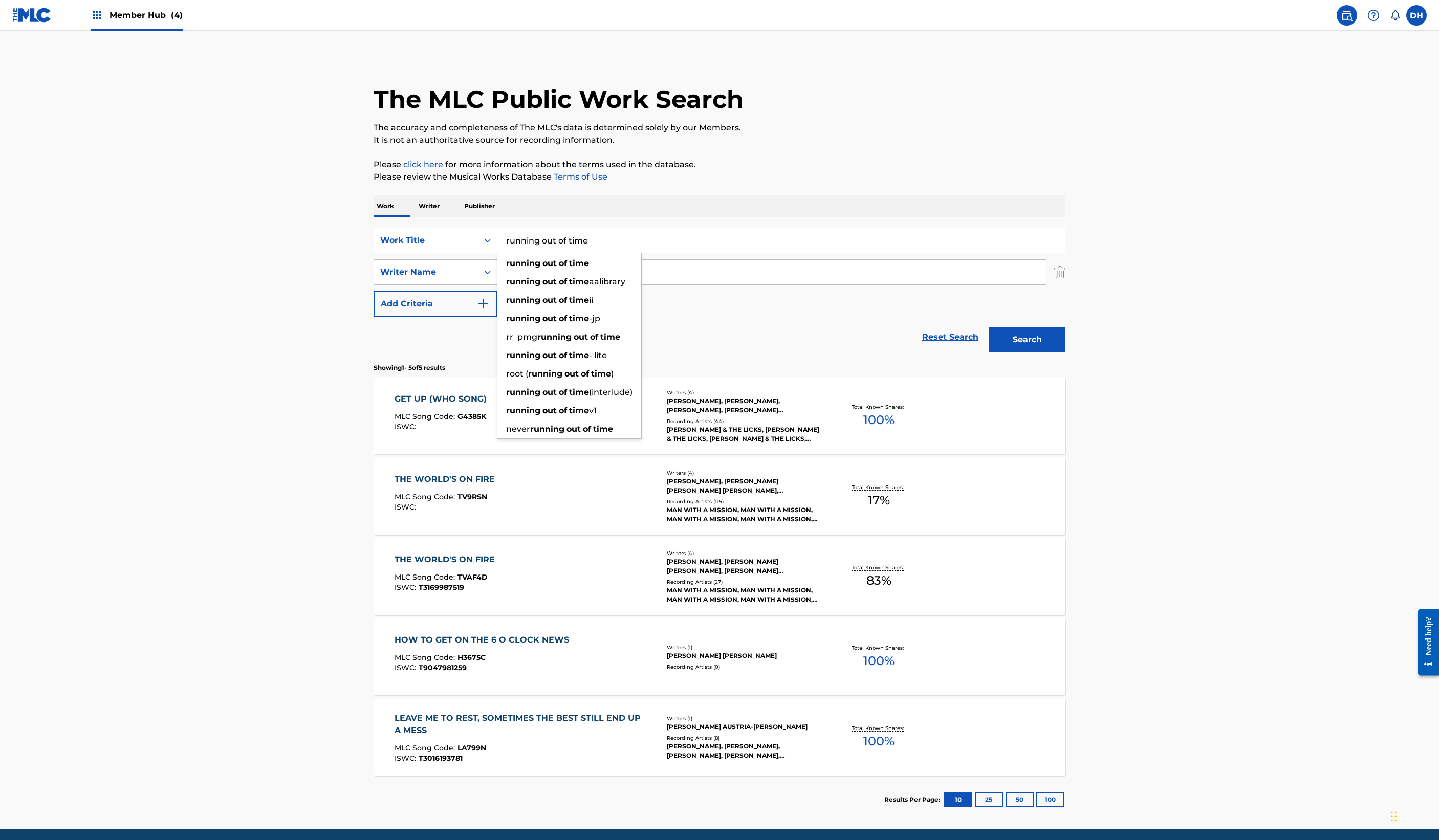
type input "running out of time"
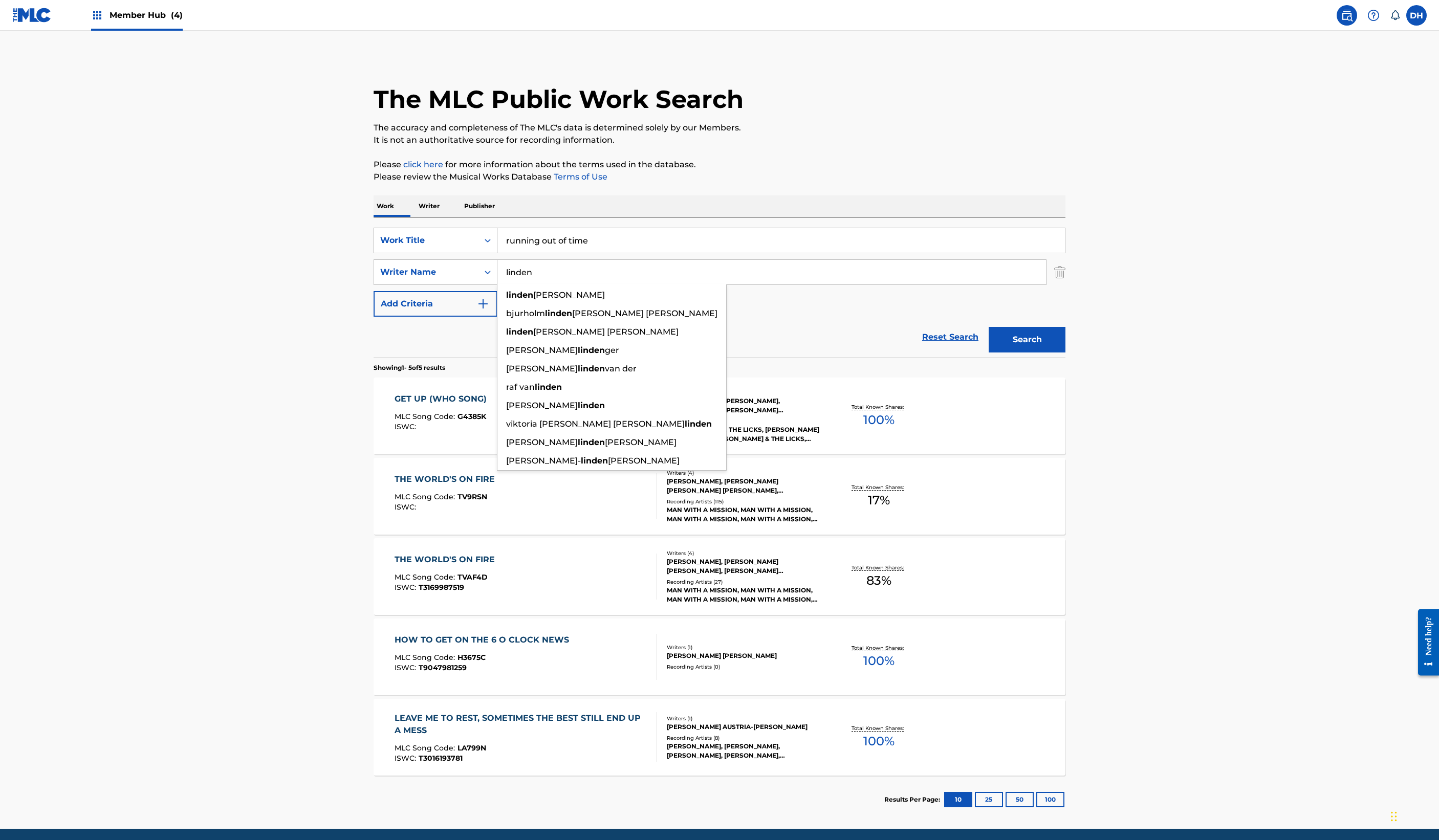
type input "linden"
click at [1066, 353] on button "Search" at bounding box center [1027, 339] width 77 height 25
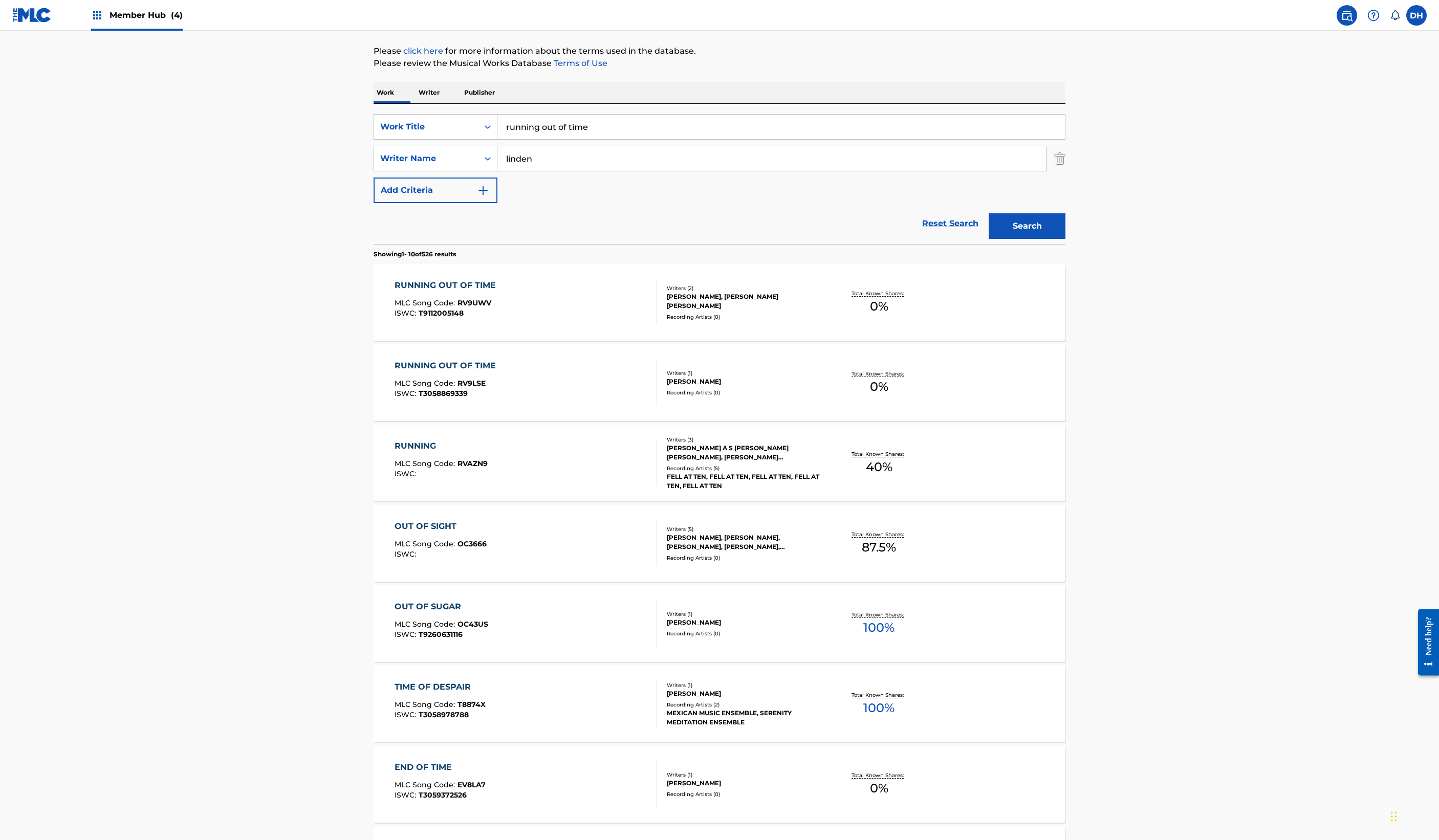
scroll to position [116, 0]
drag, startPoint x: 445, startPoint y: 255, endPoint x: 319, endPoint y: 236, distance: 127.4
click at [497, 137] on input "running out of time" at bounding box center [781, 125] width 568 height 24
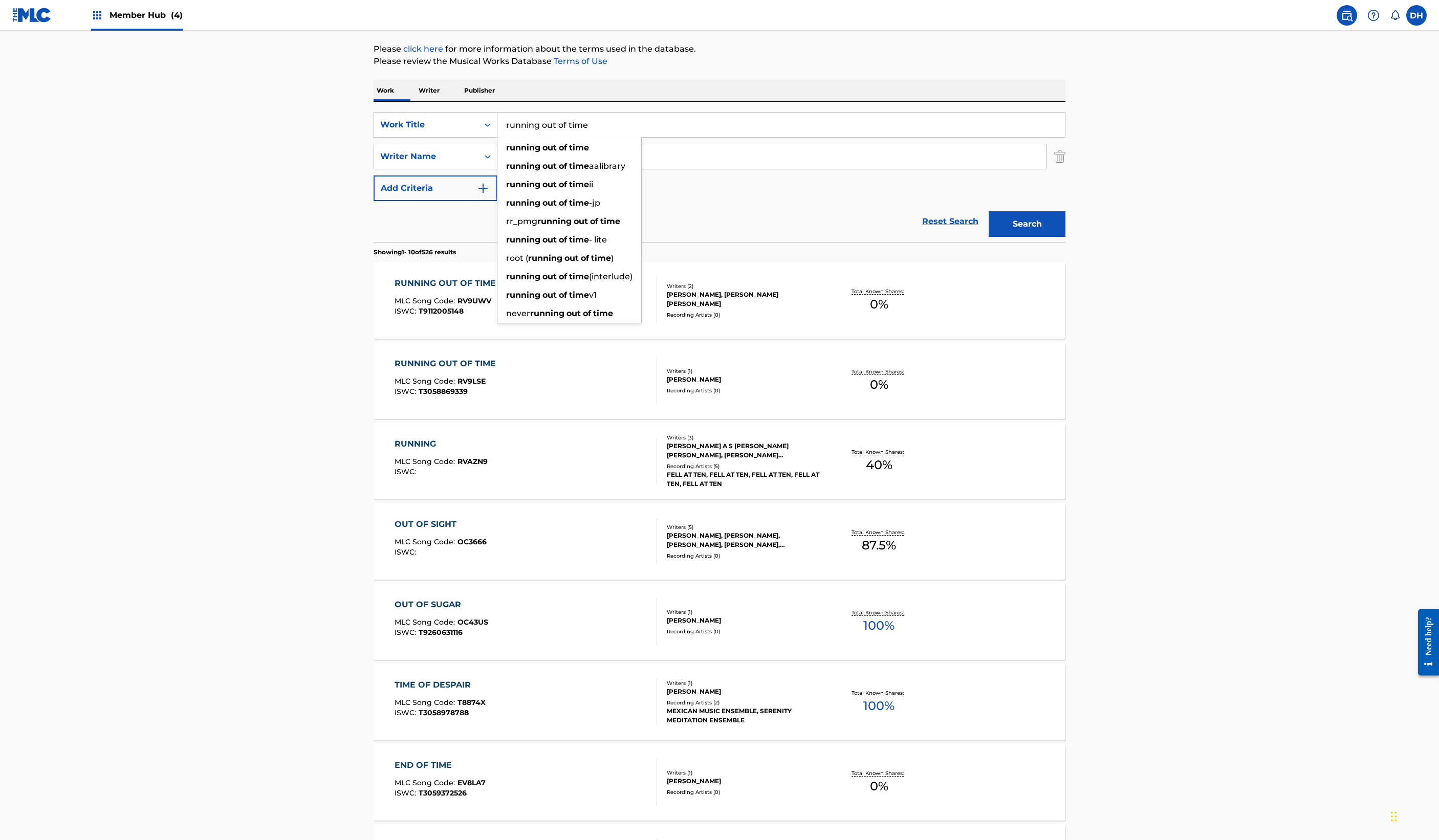
click at [510, 137] on input "running out of time" at bounding box center [781, 125] width 568 height 24
drag, startPoint x: 497, startPoint y: 251, endPoint x: 318, endPoint y: 243, distance: 179.2
click at [373, 138] on div "SearchWithCriteriaafc3db2d-88aa-4f55-b921-efe377cb491c Work Title running out o…" at bounding box center [719, 125] width 692 height 25
type input "blood moon"
click at [1066, 237] on button "Search" at bounding box center [1027, 223] width 77 height 25
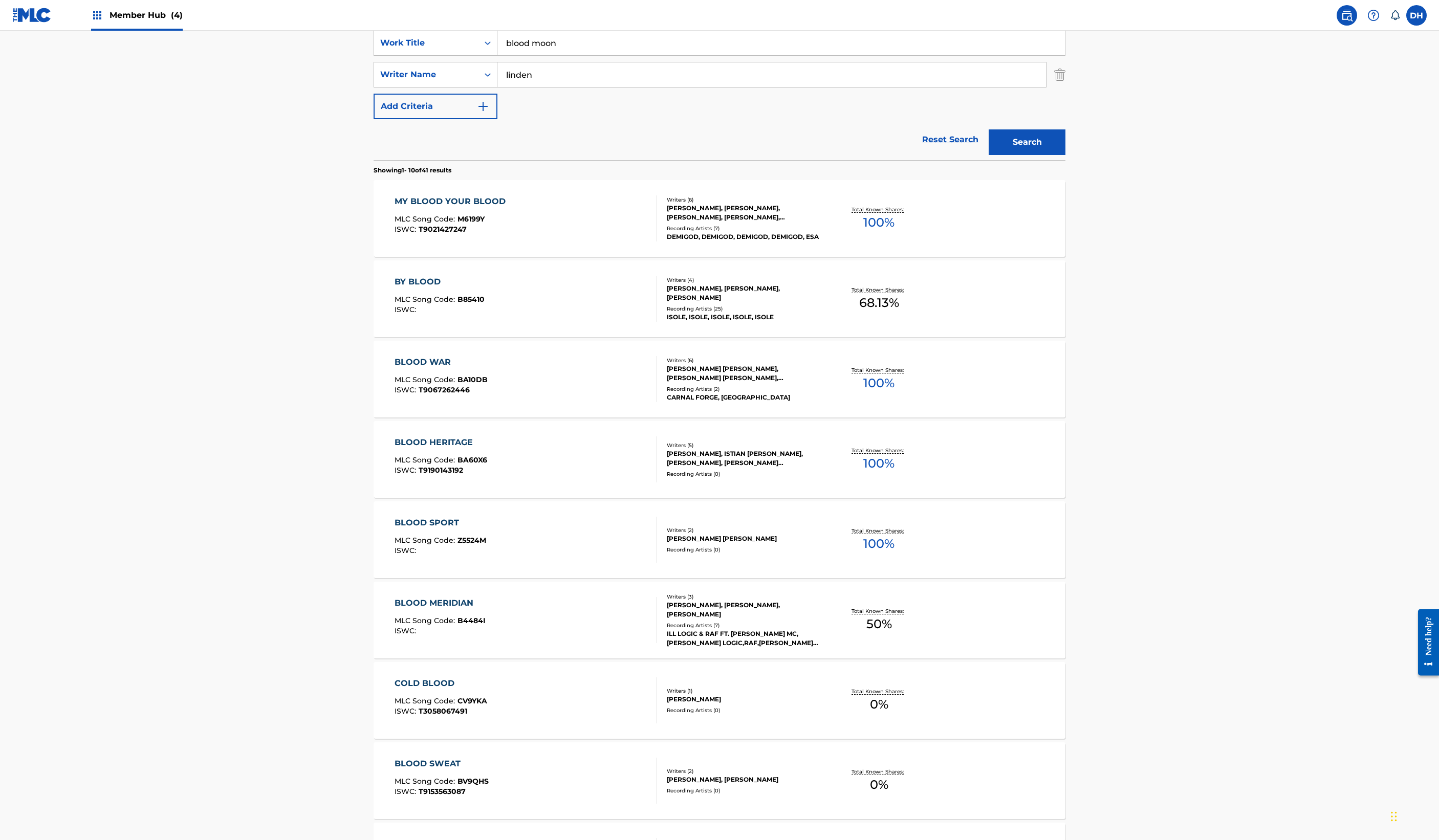
scroll to position [197, 0]
click at [497, 88] on input "linden" at bounding box center [771, 76] width 549 height 24
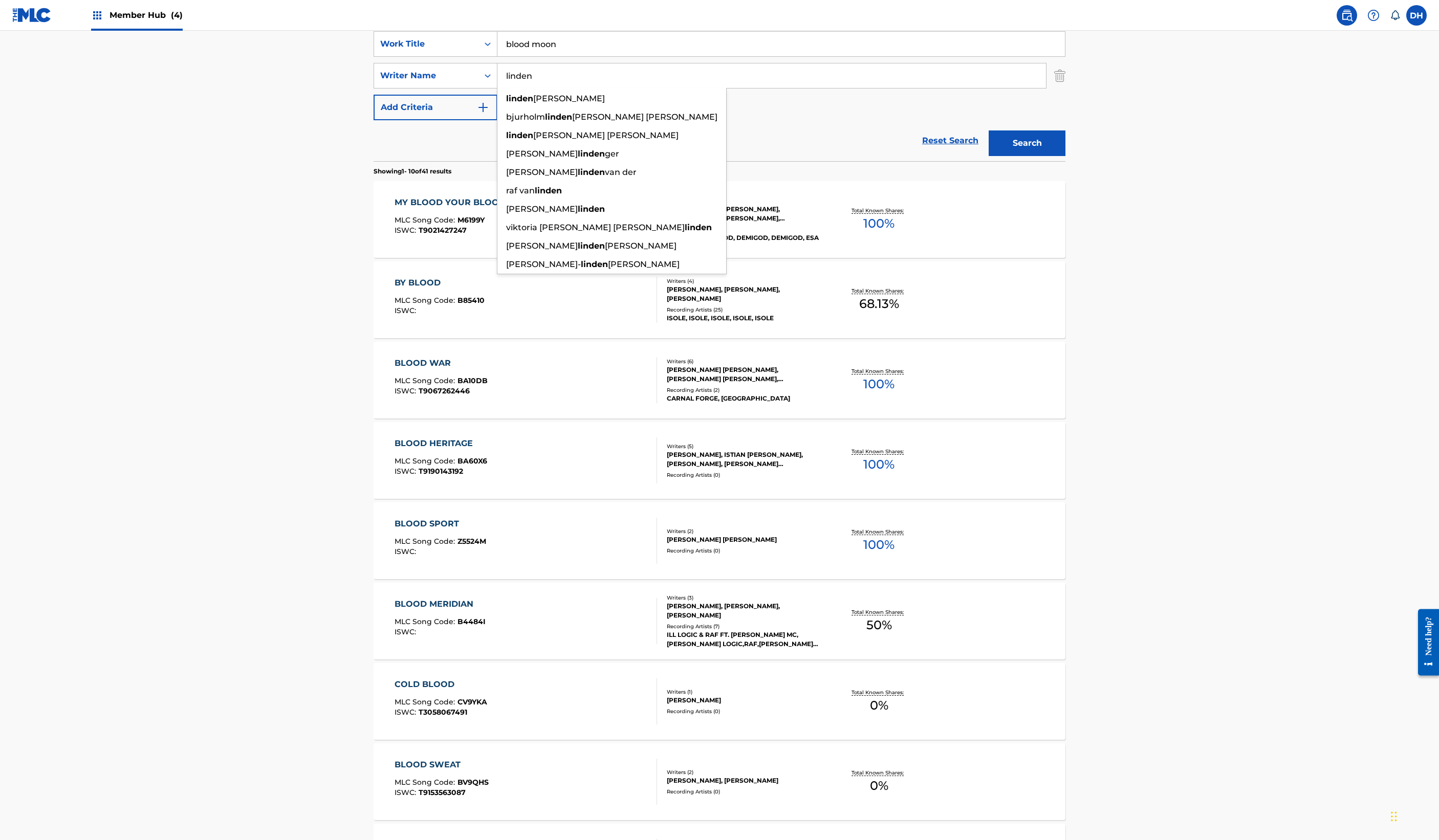
click at [497, 88] on input "linden" at bounding box center [771, 76] width 549 height 24
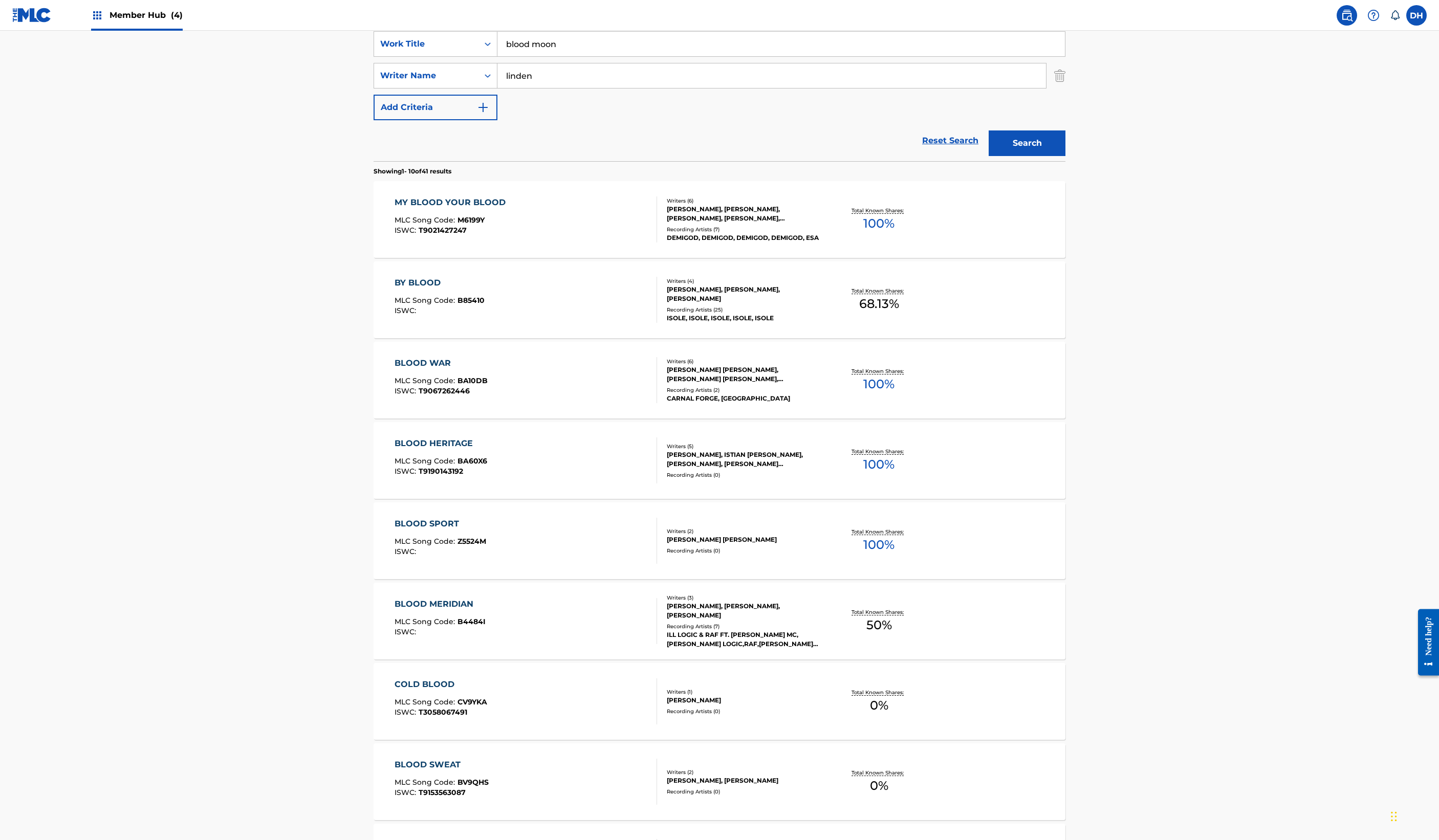
click at [497, 57] on input "blood moon" at bounding box center [781, 44] width 568 height 24
drag, startPoint x: 430, startPoint y: 180, endPoint x: 406, endPoint y: 178, distance: 24.1
click at [497, 57] on input "blood moon" at bounding box center [781, 44] width 568 height 24
click at [1066, 89] on img "Search Form" at bounding box center [1060, 75] width 11 height 25
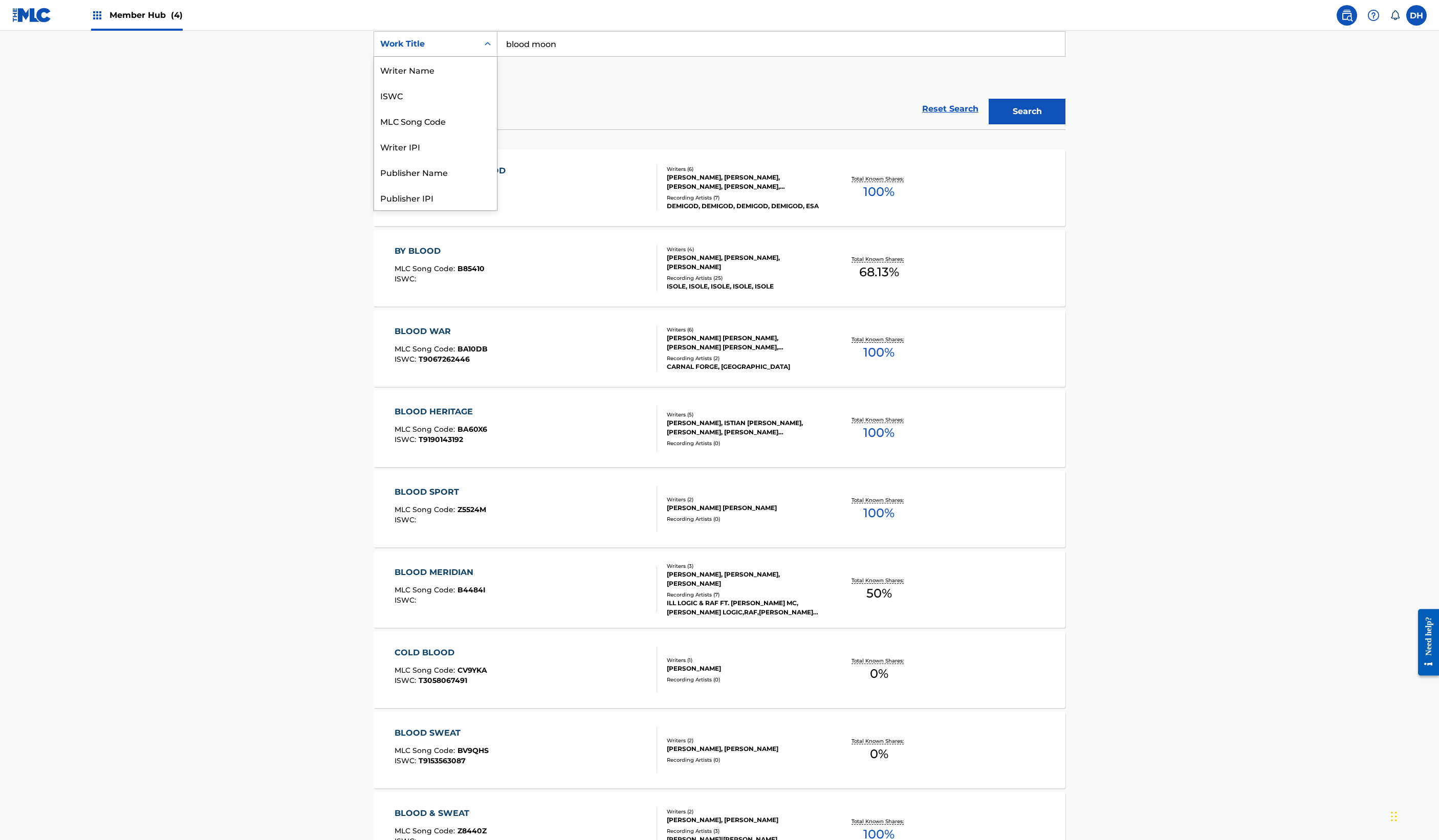
click at [374, 54] on div "Work Title" at bounding box center [426, 44] width 104 height 19
drag, startPoint x: 287, startPoint y: 215, endPoint x: 389, endPoint y: 197, distance: 103.6
click at [374, 134] on div "Publisher Name" at bounding box center [435, 120] width 123 height 25
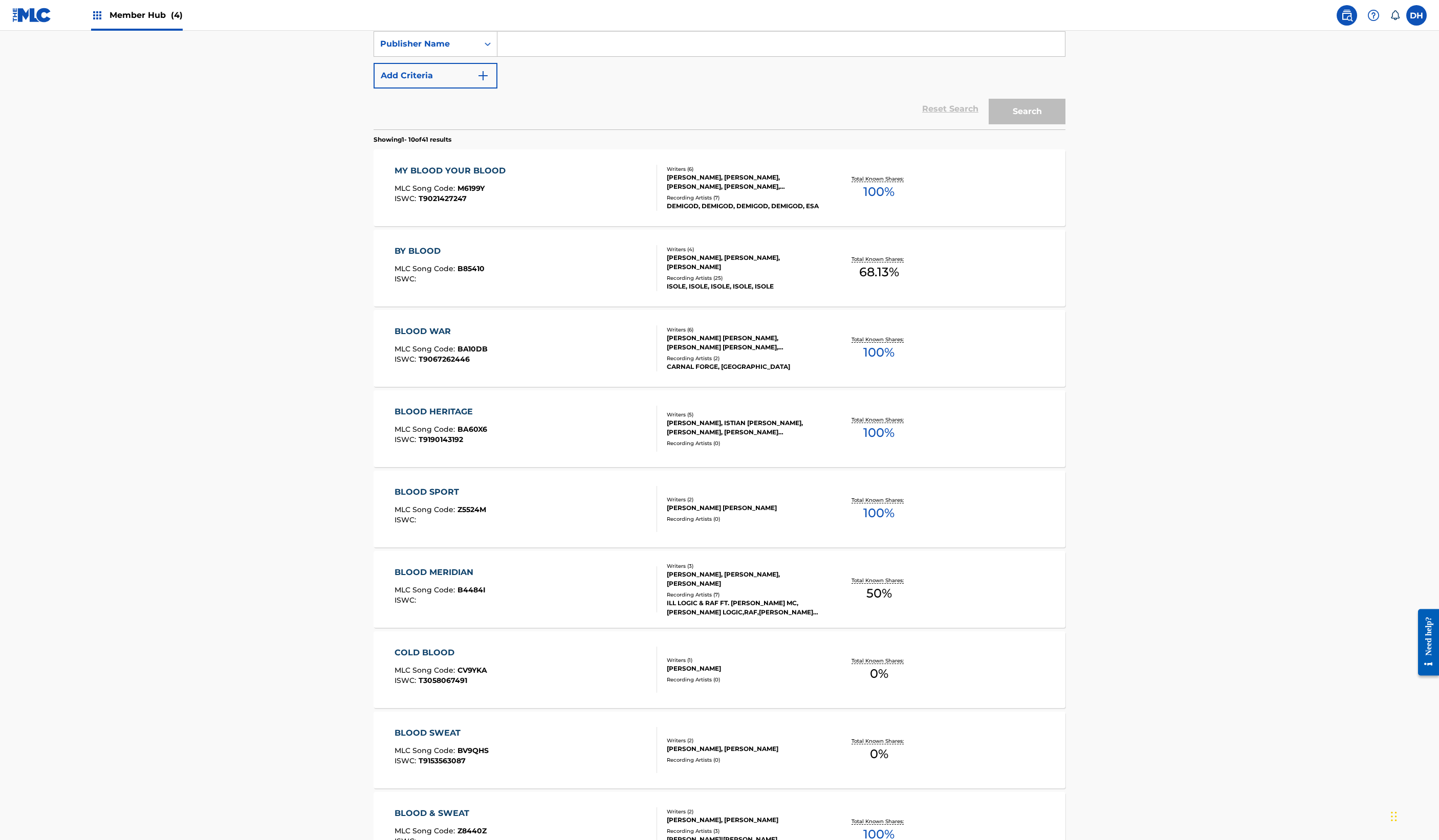
drag, startPoint x: 434, startPoint y: 179, endPoint x: 521, endPoint y: 164, distance: 88.3
click at [497, 57] on input "Search Form" at bounding box center [781, 44] width 568 height 24
paste input "Cruz Del Sur"
type input "Cruz Del Sur"
click at [1066, 125] on button "Search" at bounding box center [1027, 111] width 77 height 25
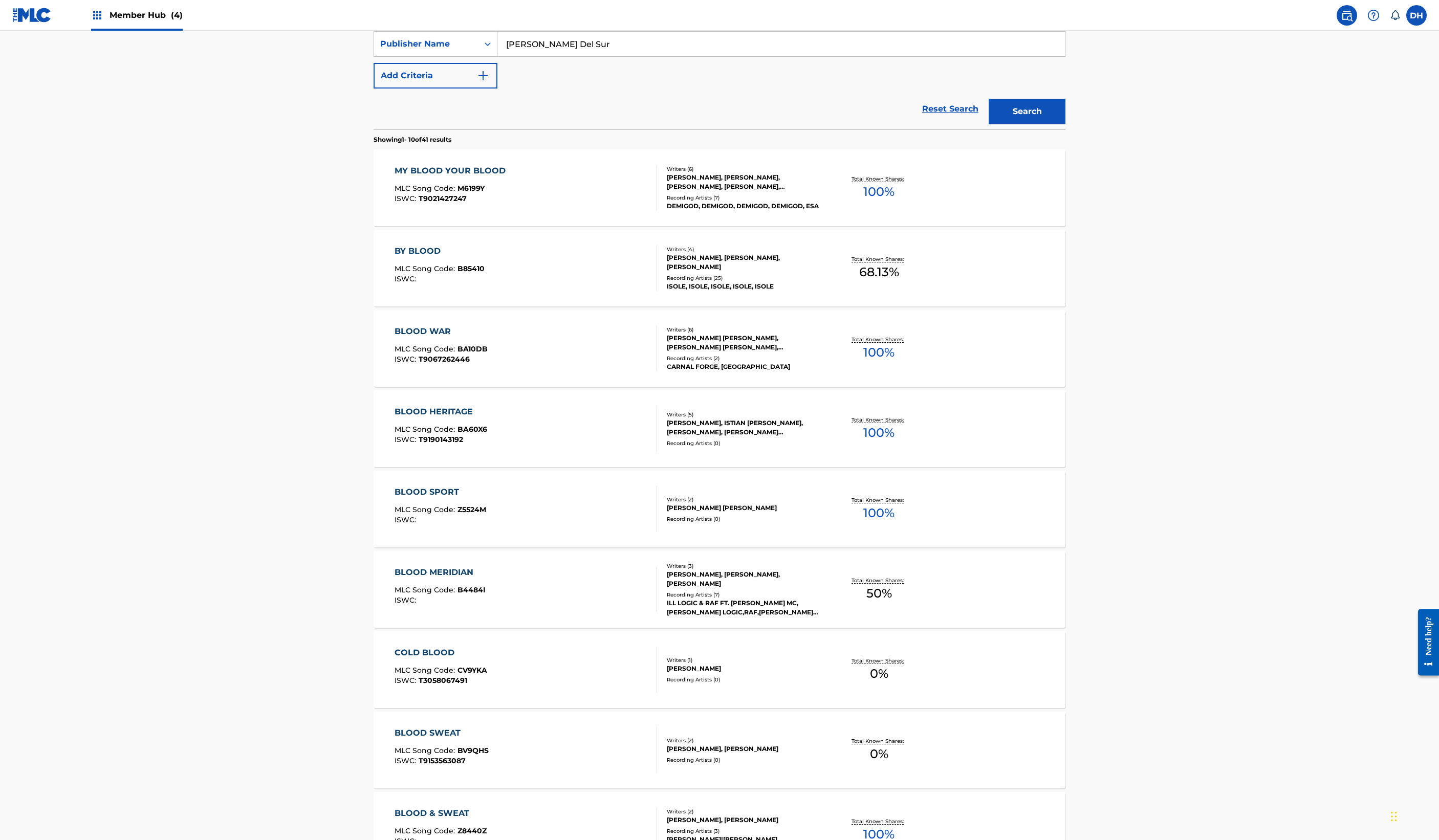
scroll to position [0, 0]
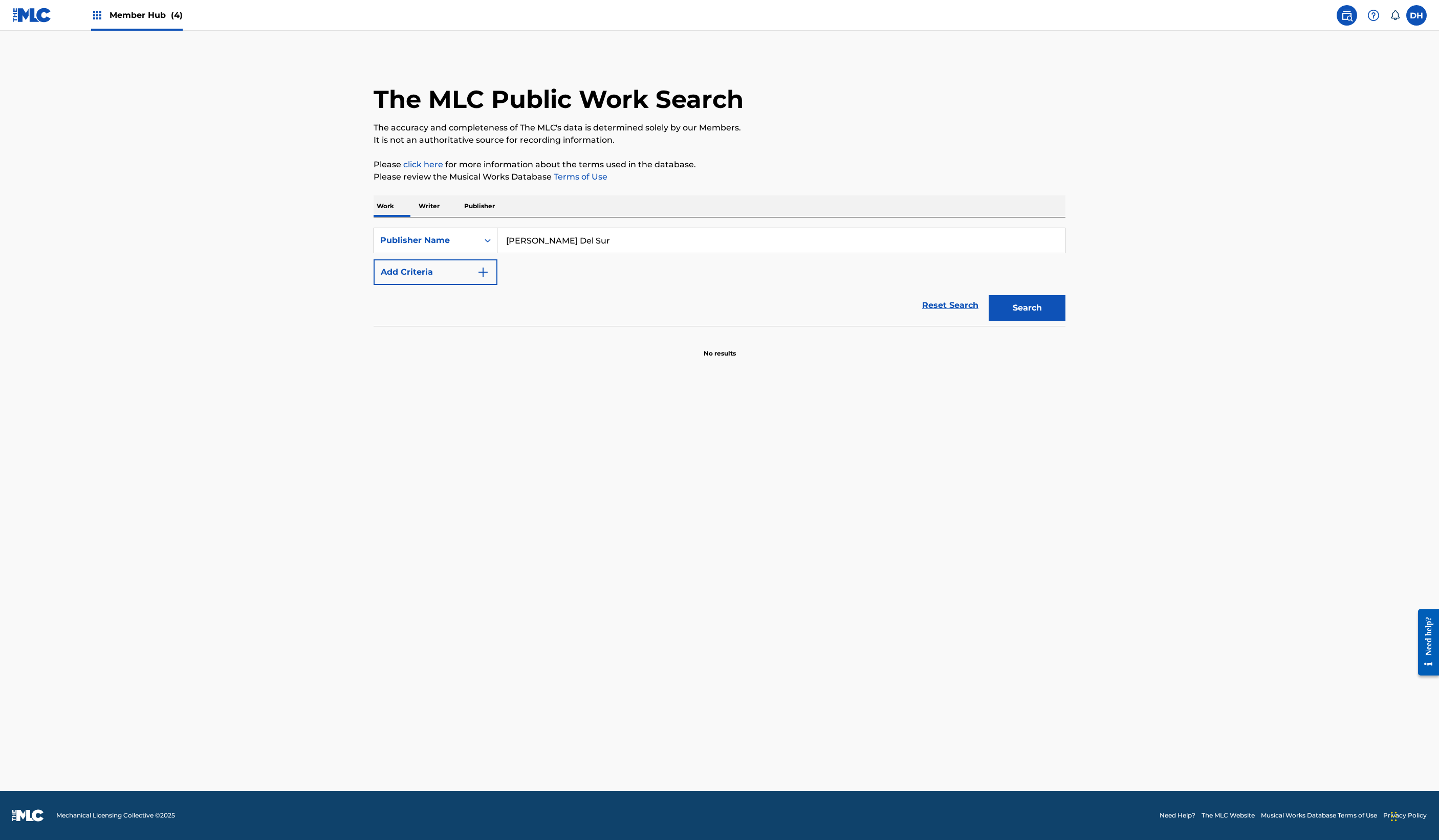
drag, startPoint x: 651, startPoint y: 351, endPoint x: 654, endPoint y: 360, distance: 9.5
click at [651, 252] on input "Cruz Del Sur" at bounding box center [781, 240] width 568 height 24
click at [654, 252] on input "Cruz Del Sur" at bounding box center [781, 240] width 568 height 24
